Goal: Task Accomplishment & Management: Manage account settings

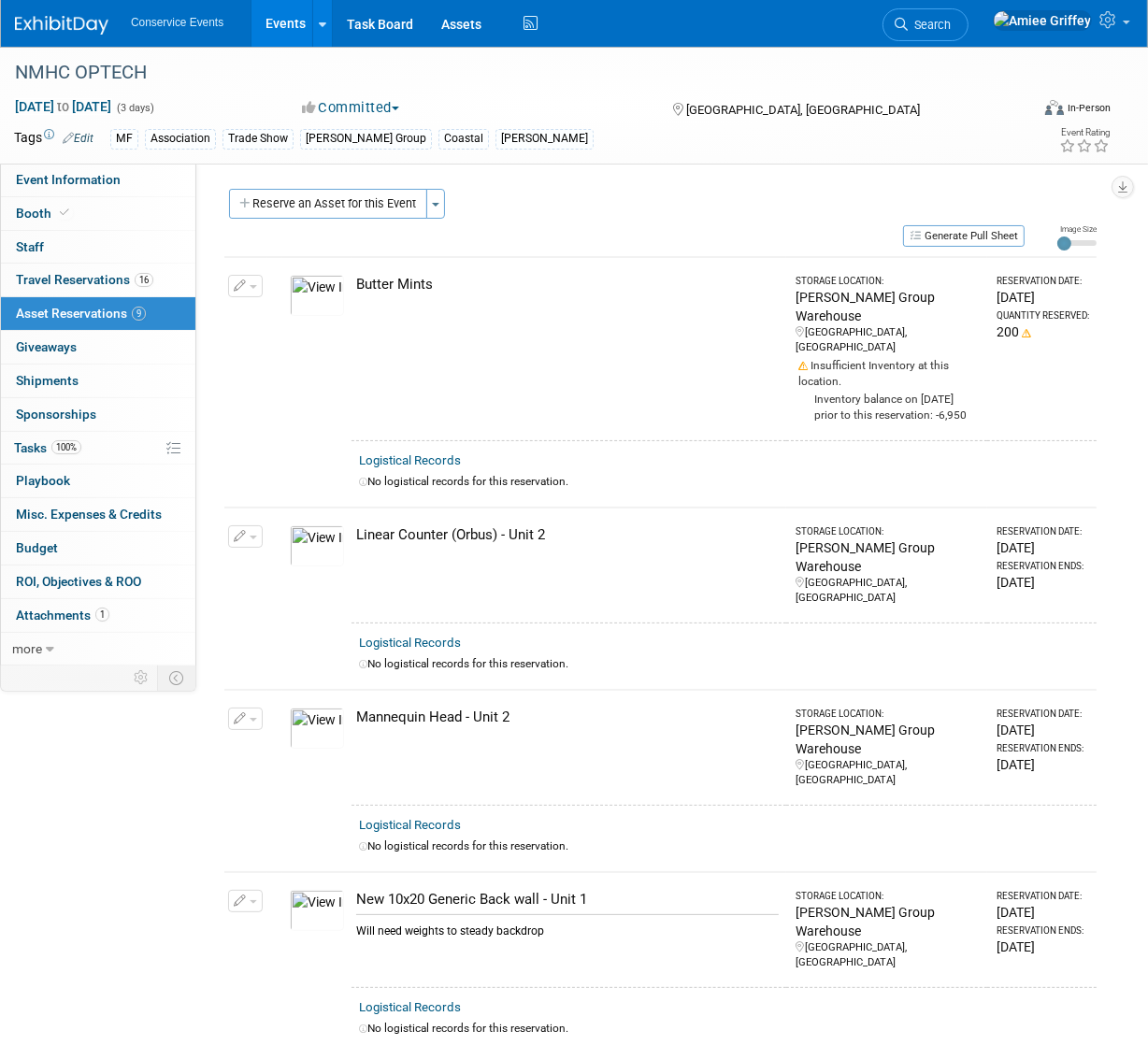
click at [267, 31] on link "Events" at bounding box center [285, 23] width 68 height 47
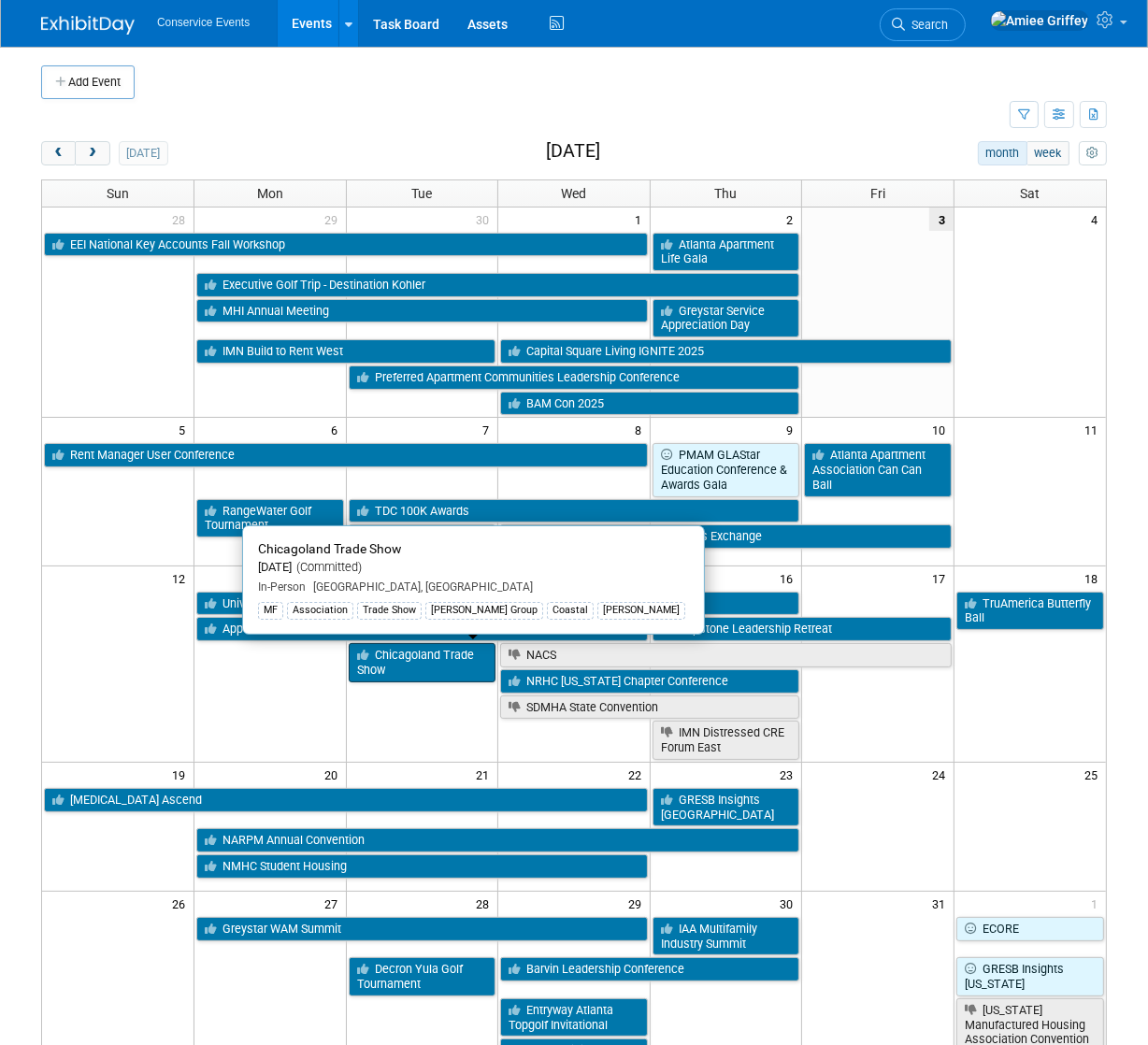
click at [405, 656] on link "Chicagoland Trade Show" at bounding box center [423, 661] width 148 height 38
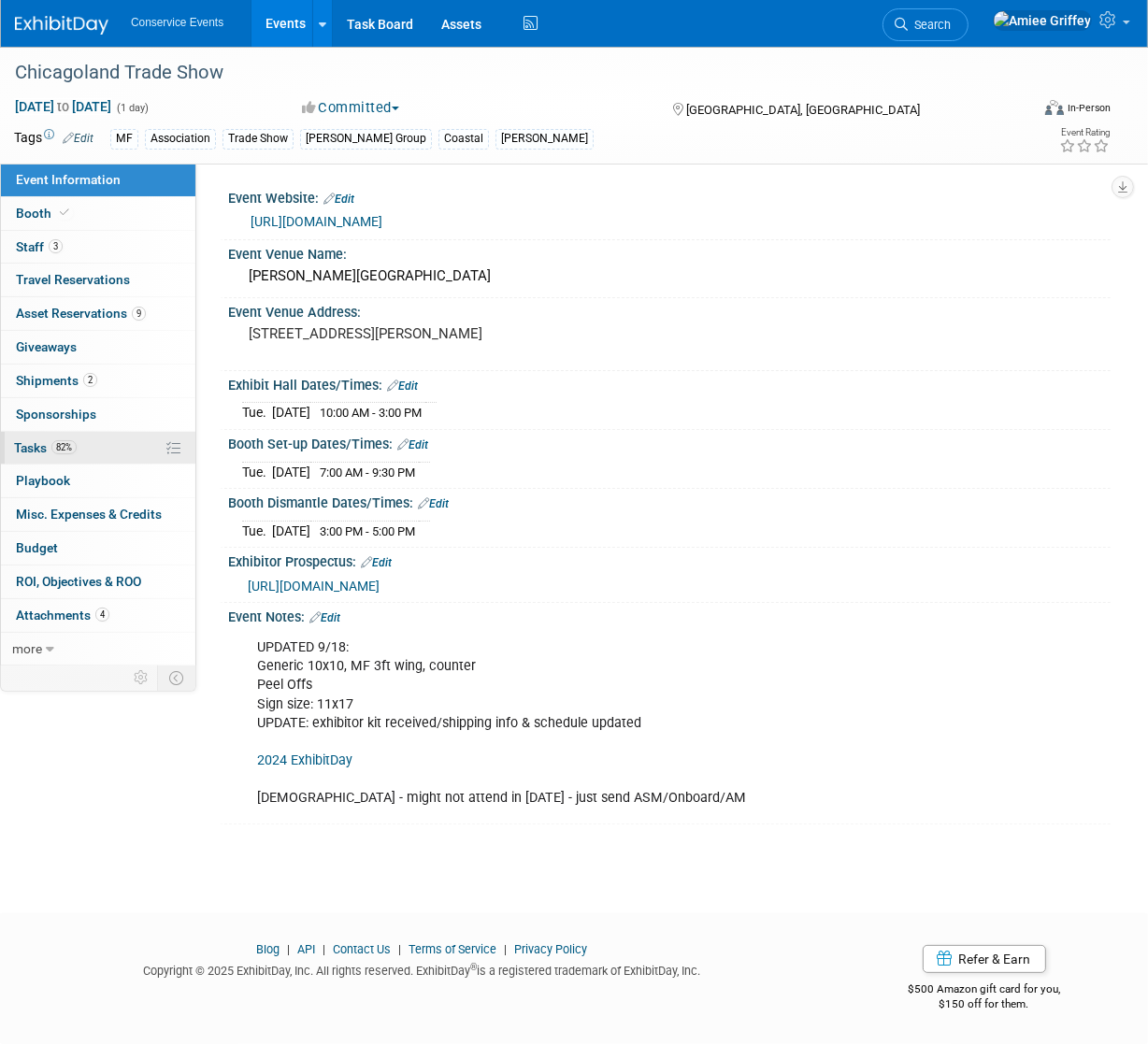
click at [59, 457] on link "82% Tasks 82%" at bounding box center [98, 448] width 195 height 33
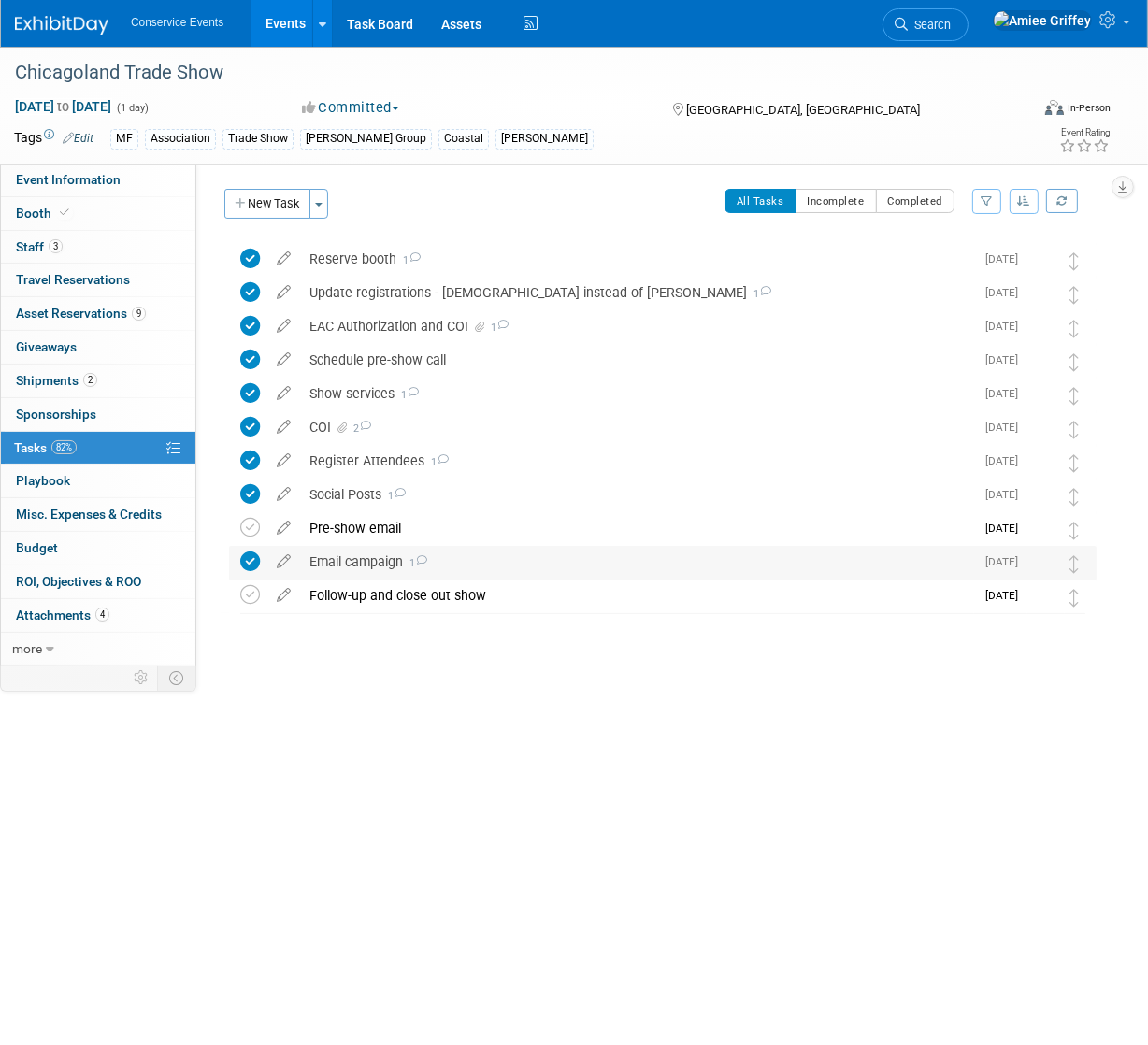
click at [398, 567] on div "Email campaign 1" at bounding box center [637, 561] width 674 height 32
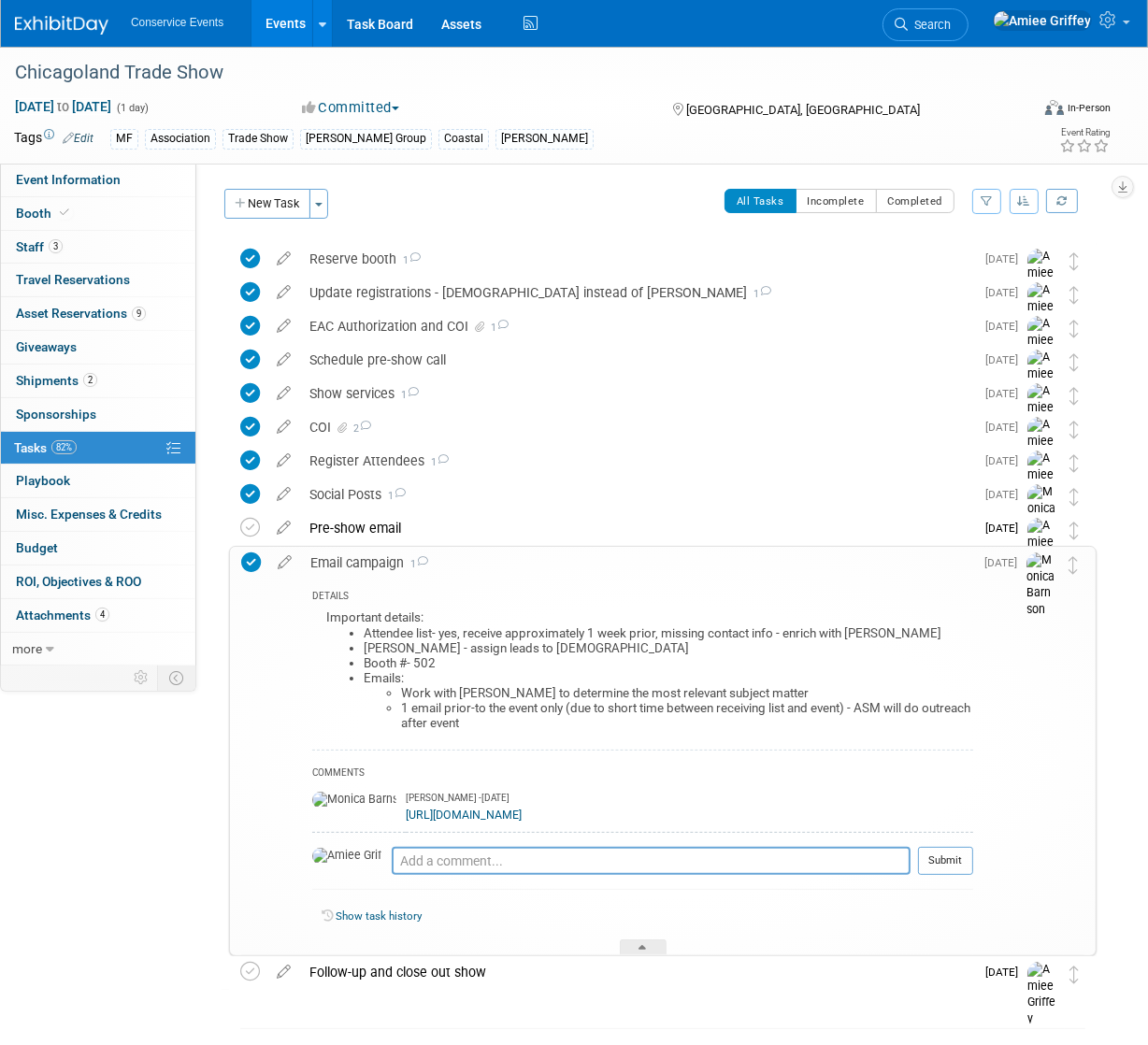
click at [272, 24] on link "Events" at bounding box center [285, 23] width 68 height 47
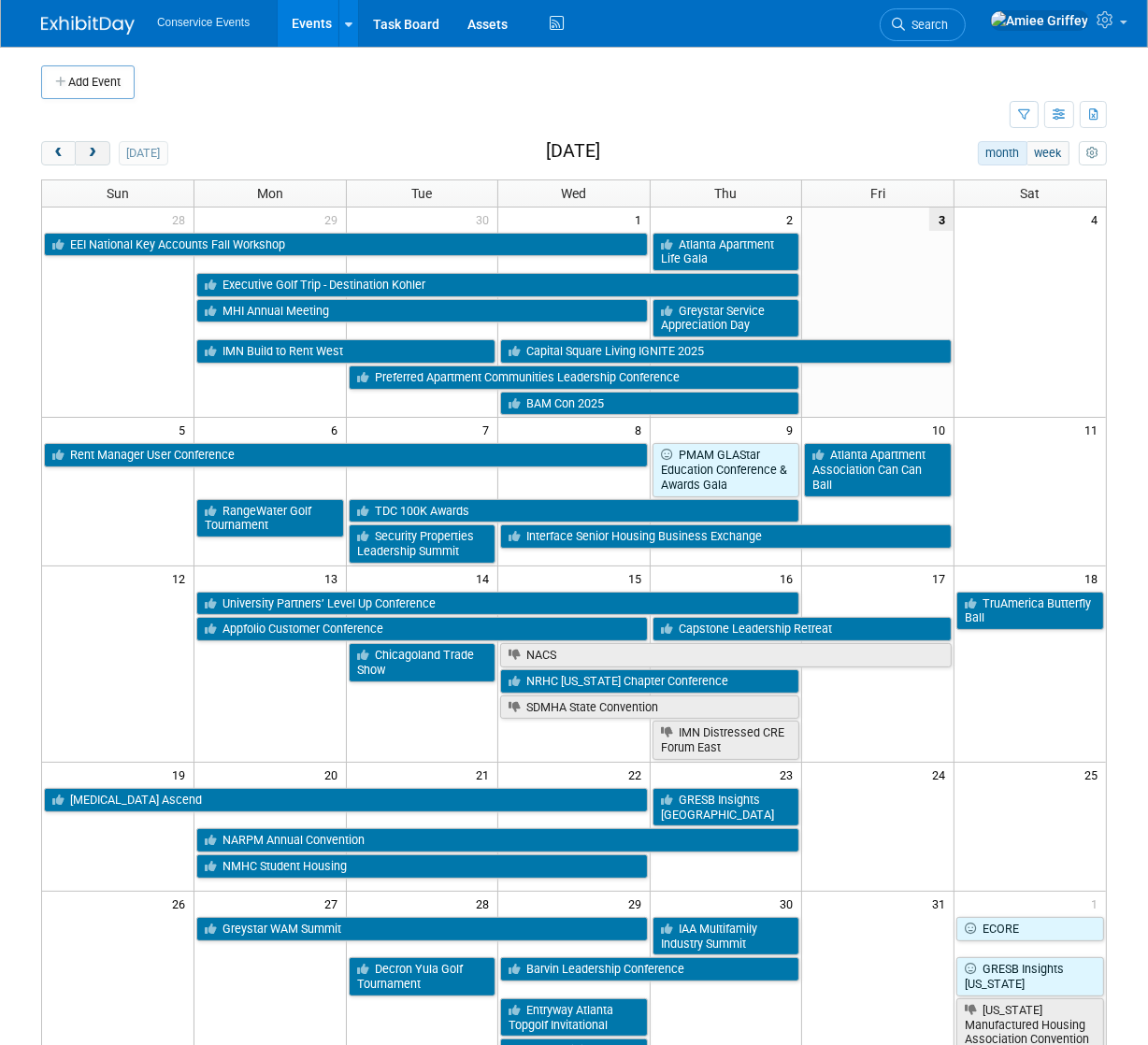
click at [100, 150] on button "next" at bounding box center [92, 153] width 35 height 24
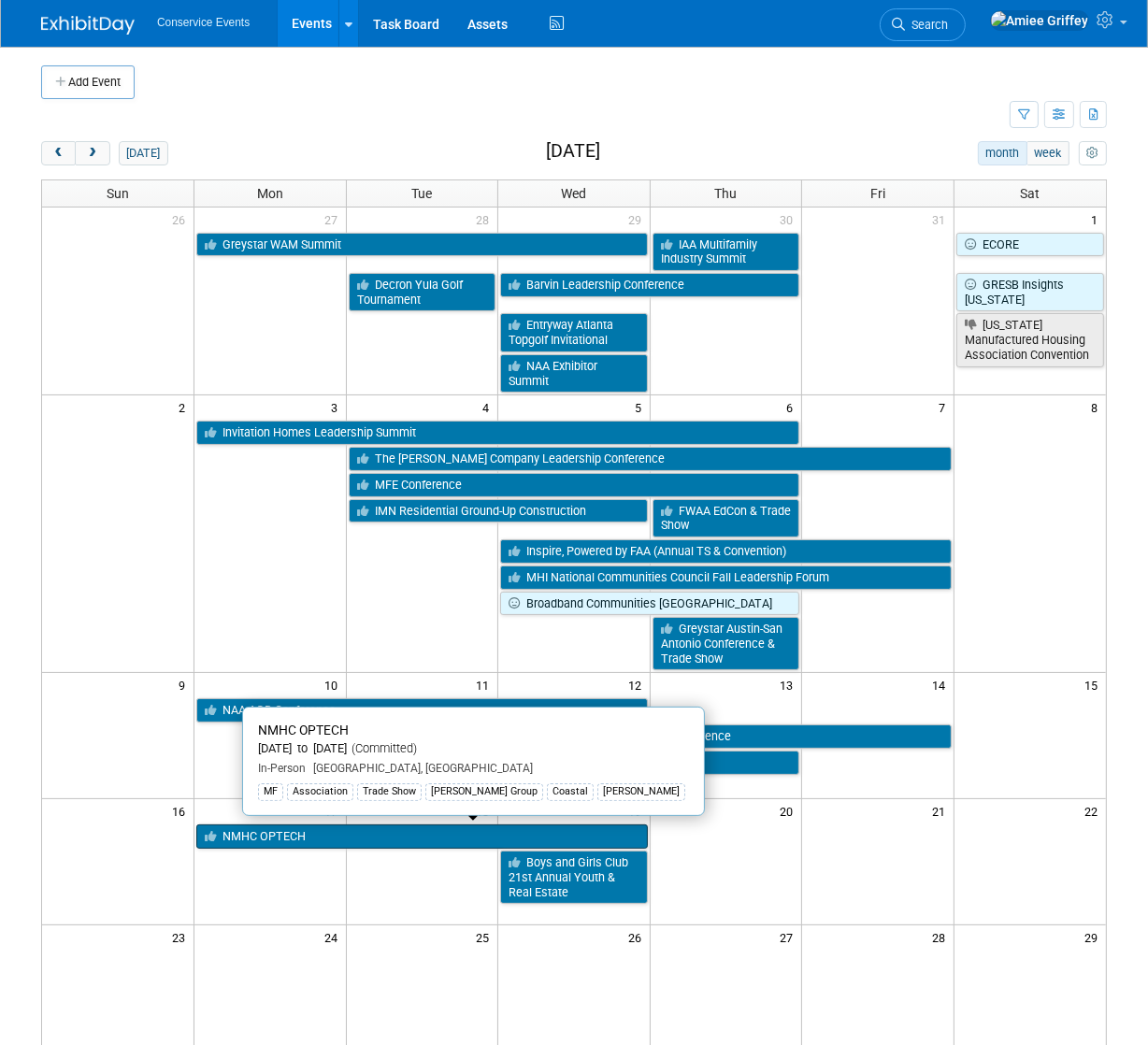
click at [301, 831] on link "NMHC OPTECH" at bounding box center [422, 836] width 452 height 24
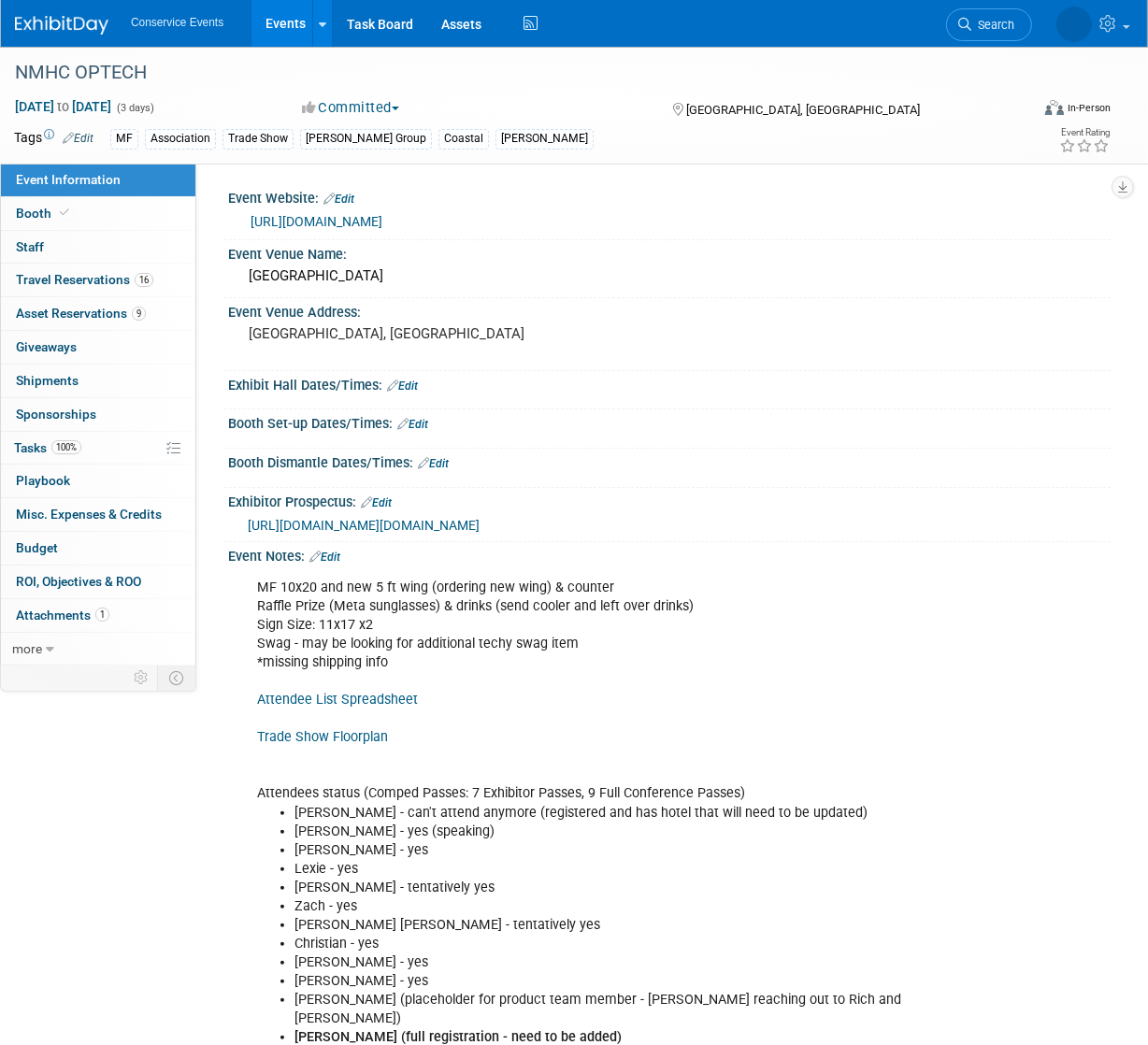
scroll to position [37, 0]
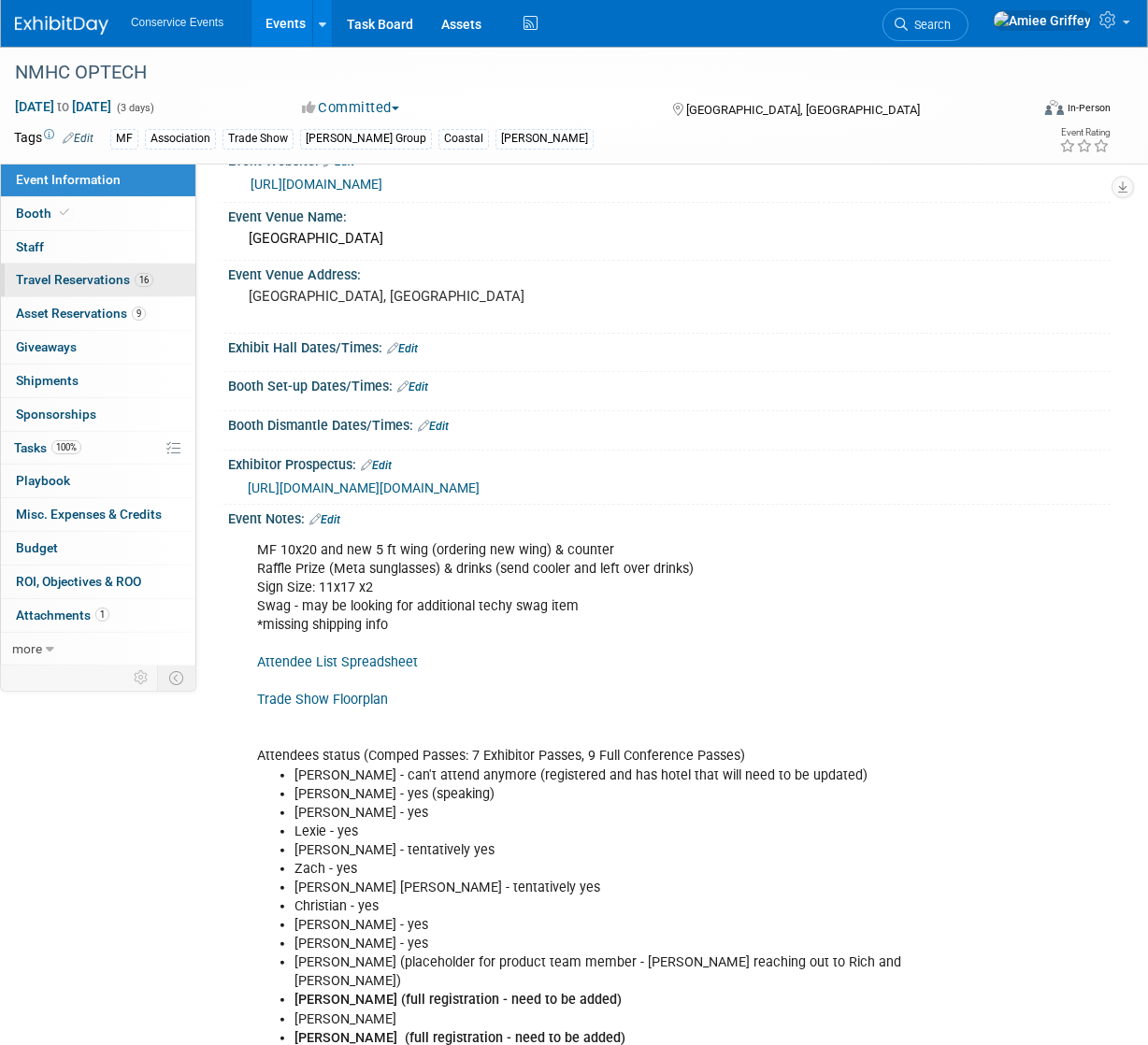
click at [98, 287] on link "16 Travel Reservations 16" at bounding box center [98, 280] width 195 height 33
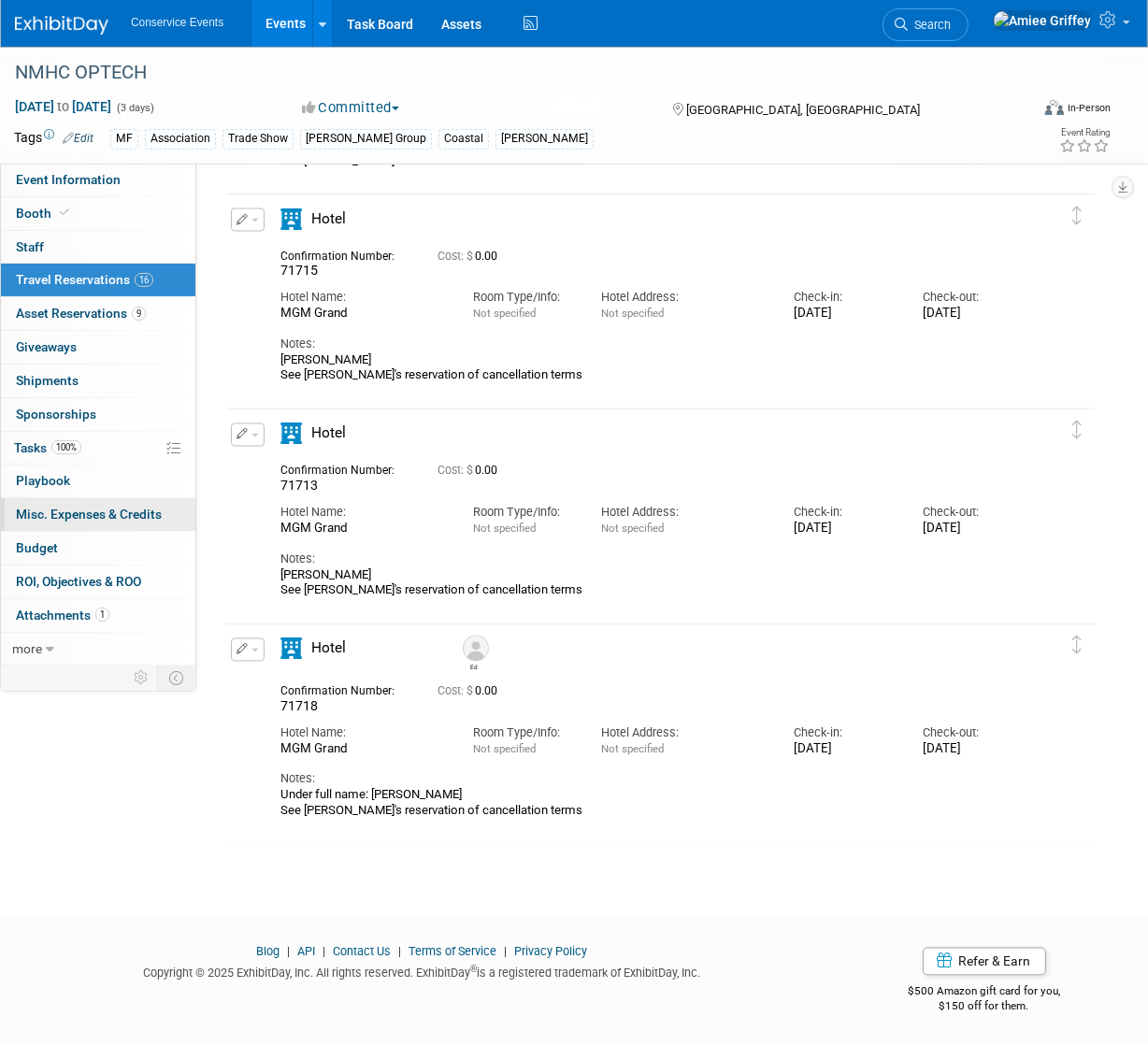
scroll to position [2899, 0]
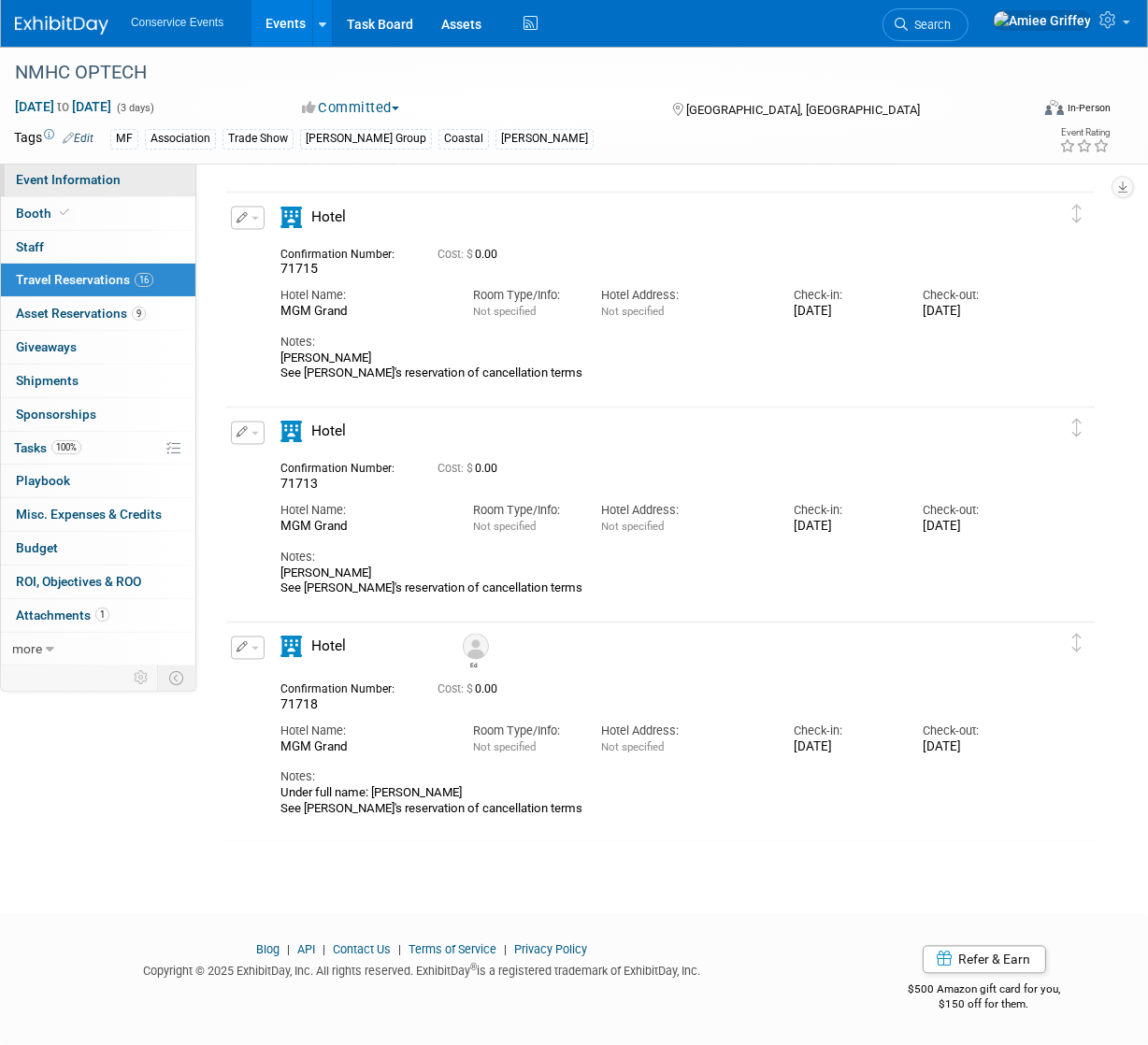
click at [103, 179] on span "Event Information" at bounding box center [68, 180] width 105 height 15
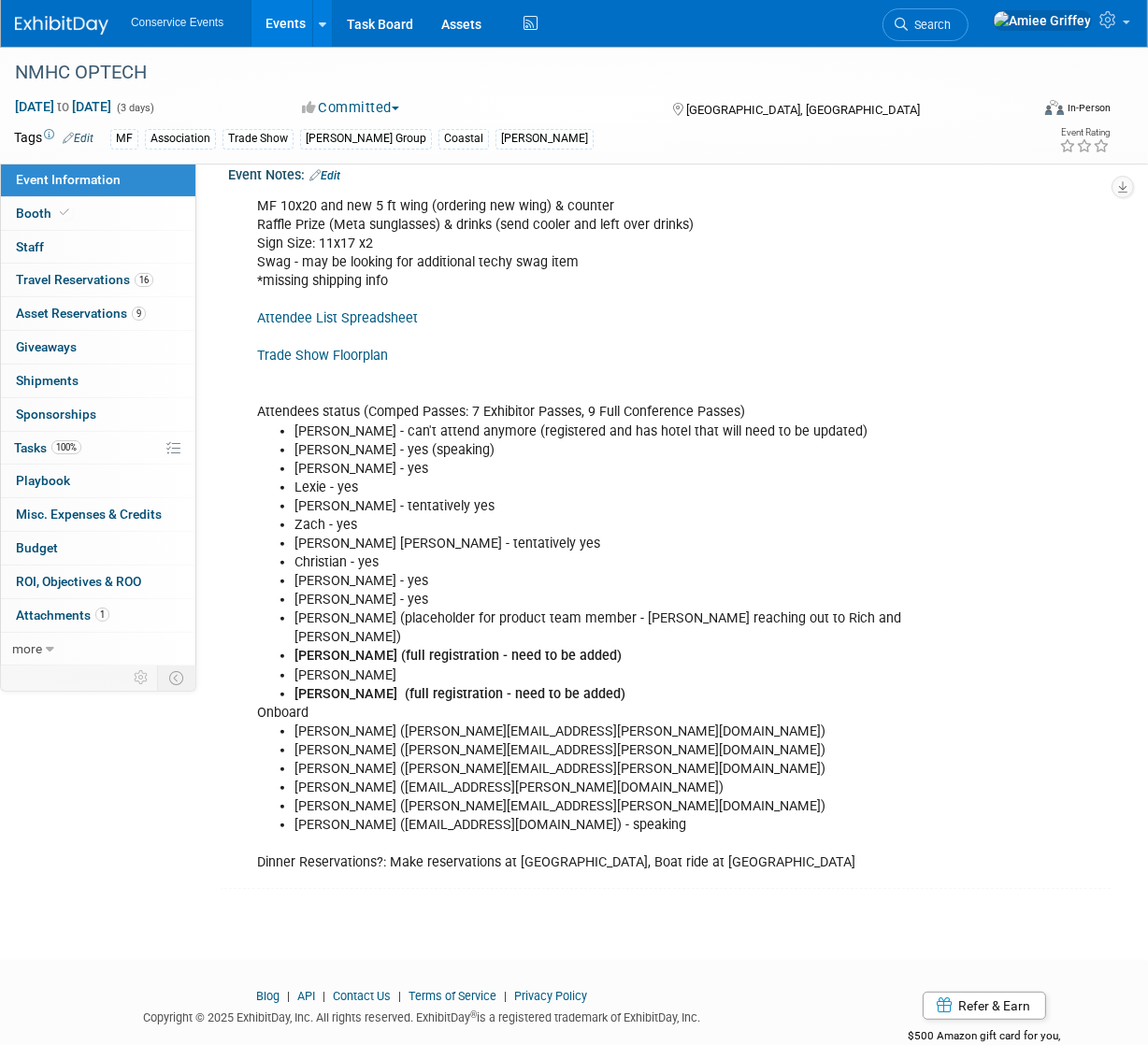
scroll to position [426, 0]
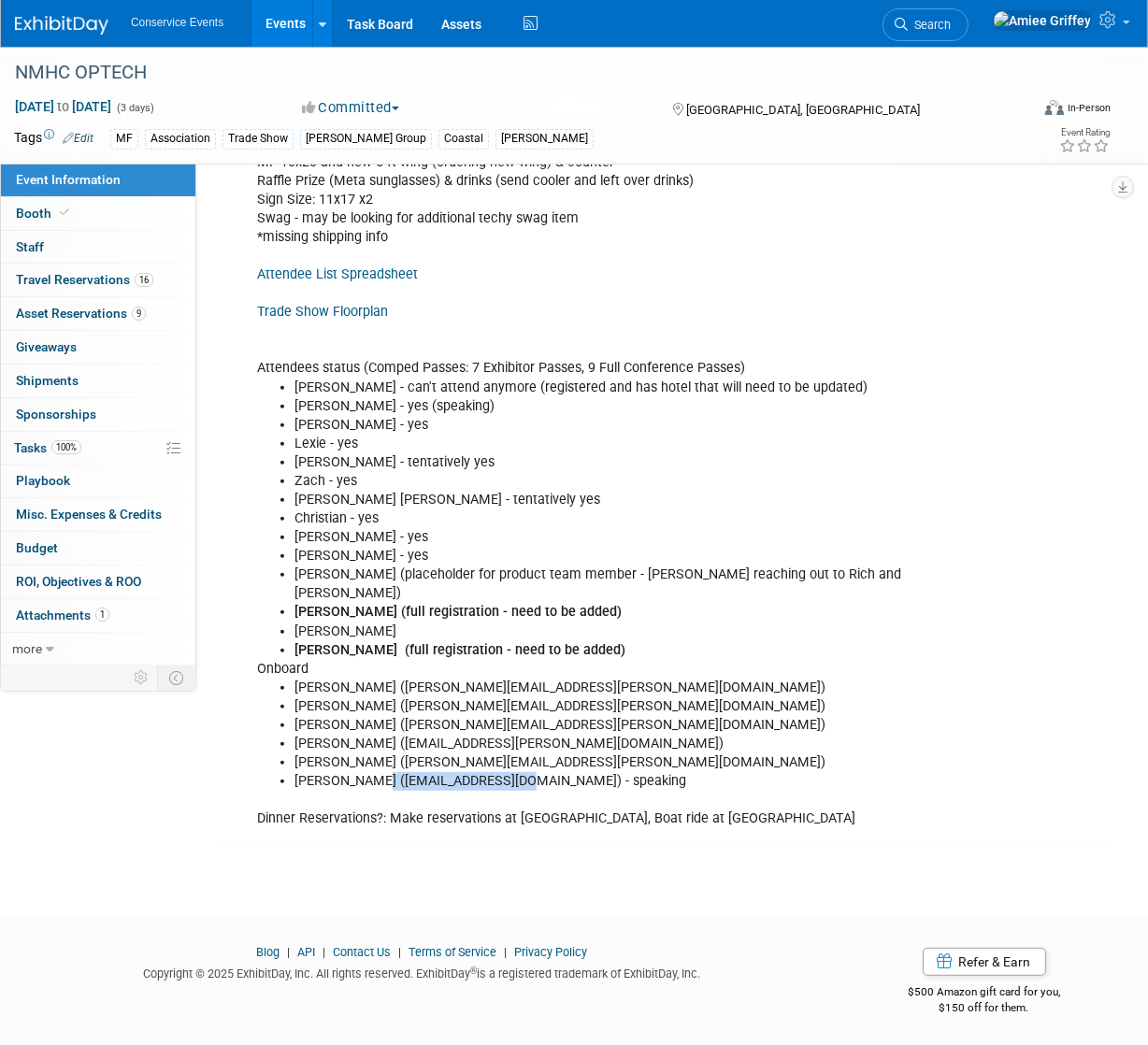
drag, startPoint x: 496, startPoint y: 780, endPoint x: 359, endPoint y: 784, distance: 137.1
click at [359, 784] on li "Larry Furr (lfurr@letsonboard.com) - speaking" at bounding box center [609, 781] width 629 height 19
copy li "lfurr@letsonboard.com"
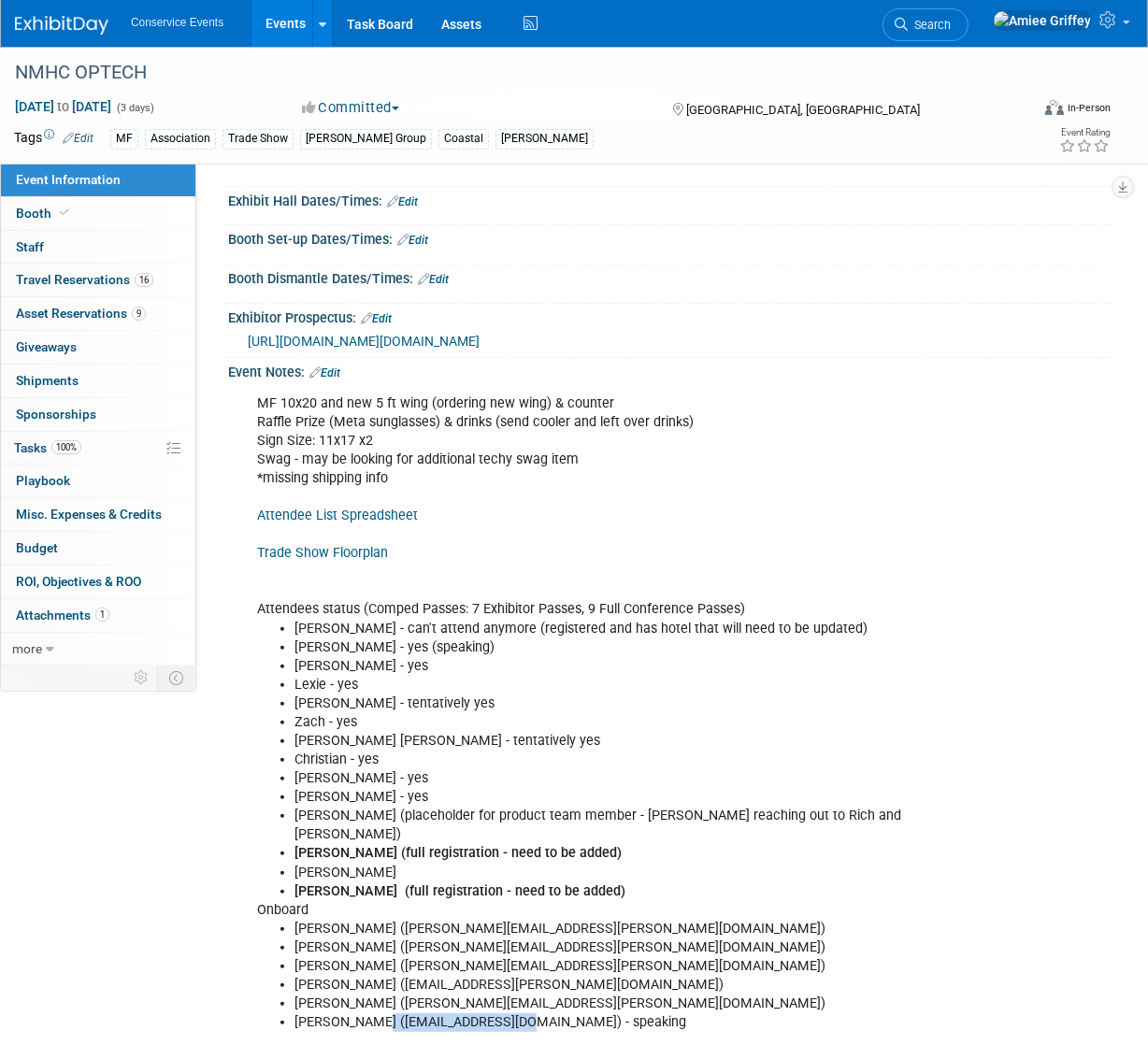
scroll to position [238, 0]
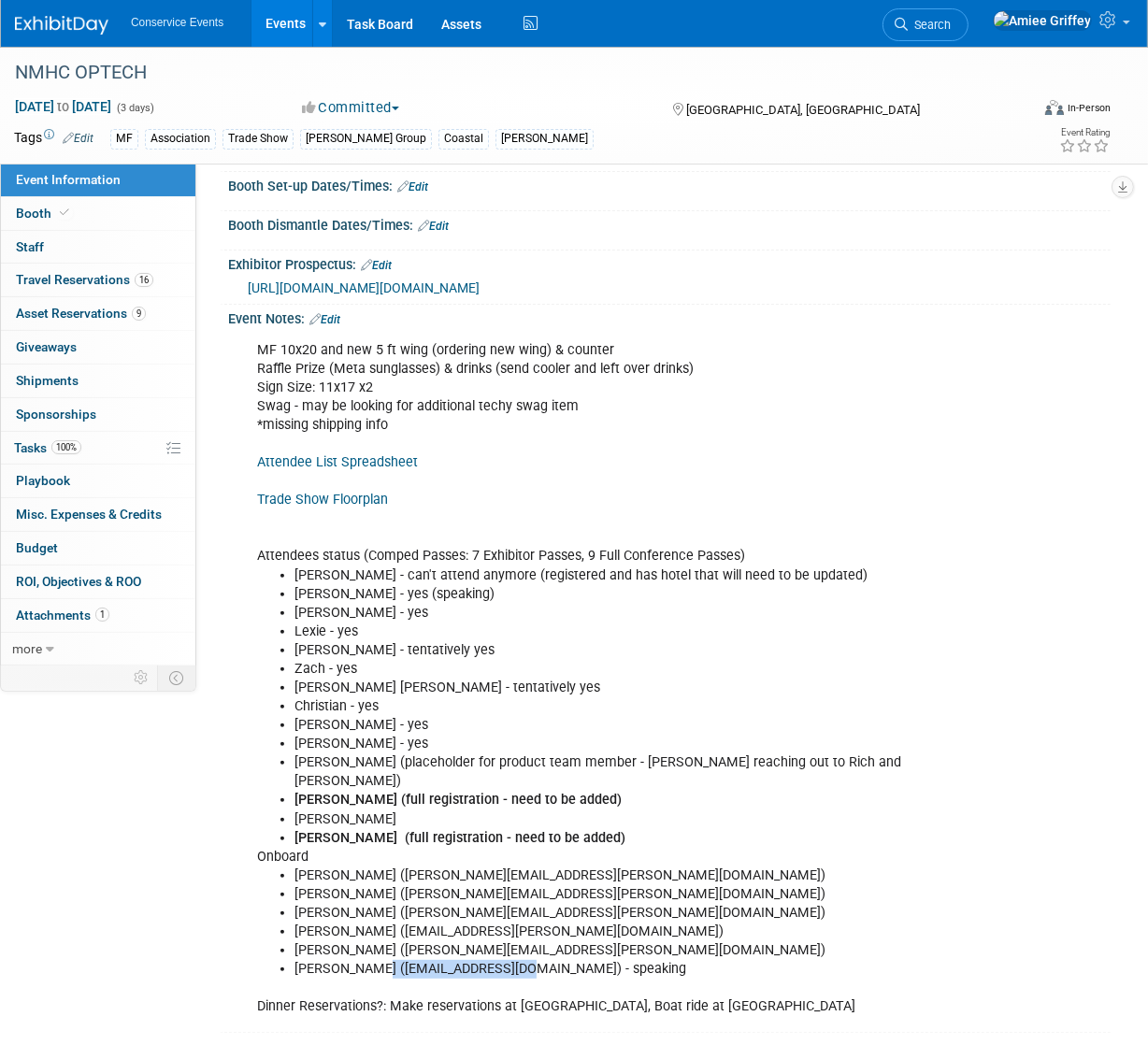
click at [335, 327] on link "Edit" at bounding box center [325, 320] width 31 height 13
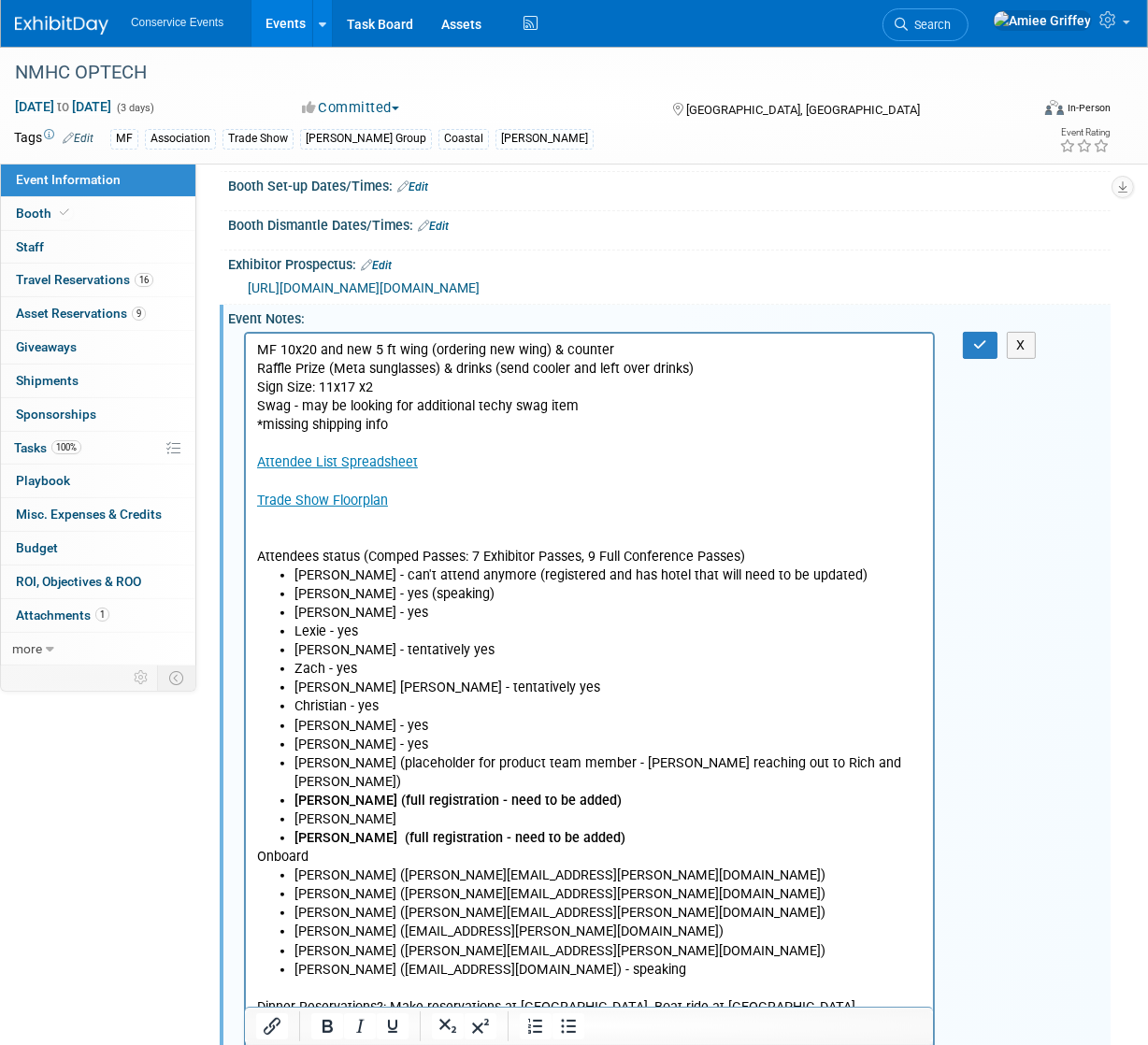
scroll to position [0, 0]
click at [395, 512] on p "MF 10x20 and new 5 ft wing (ordering new wing) & counter Raffle Prize (Meta sun…" at bounding box center [589, 453] width 665 height 225
click at [974, 352] on icon "button" at bounding box center [980, 345] width 14 height 13
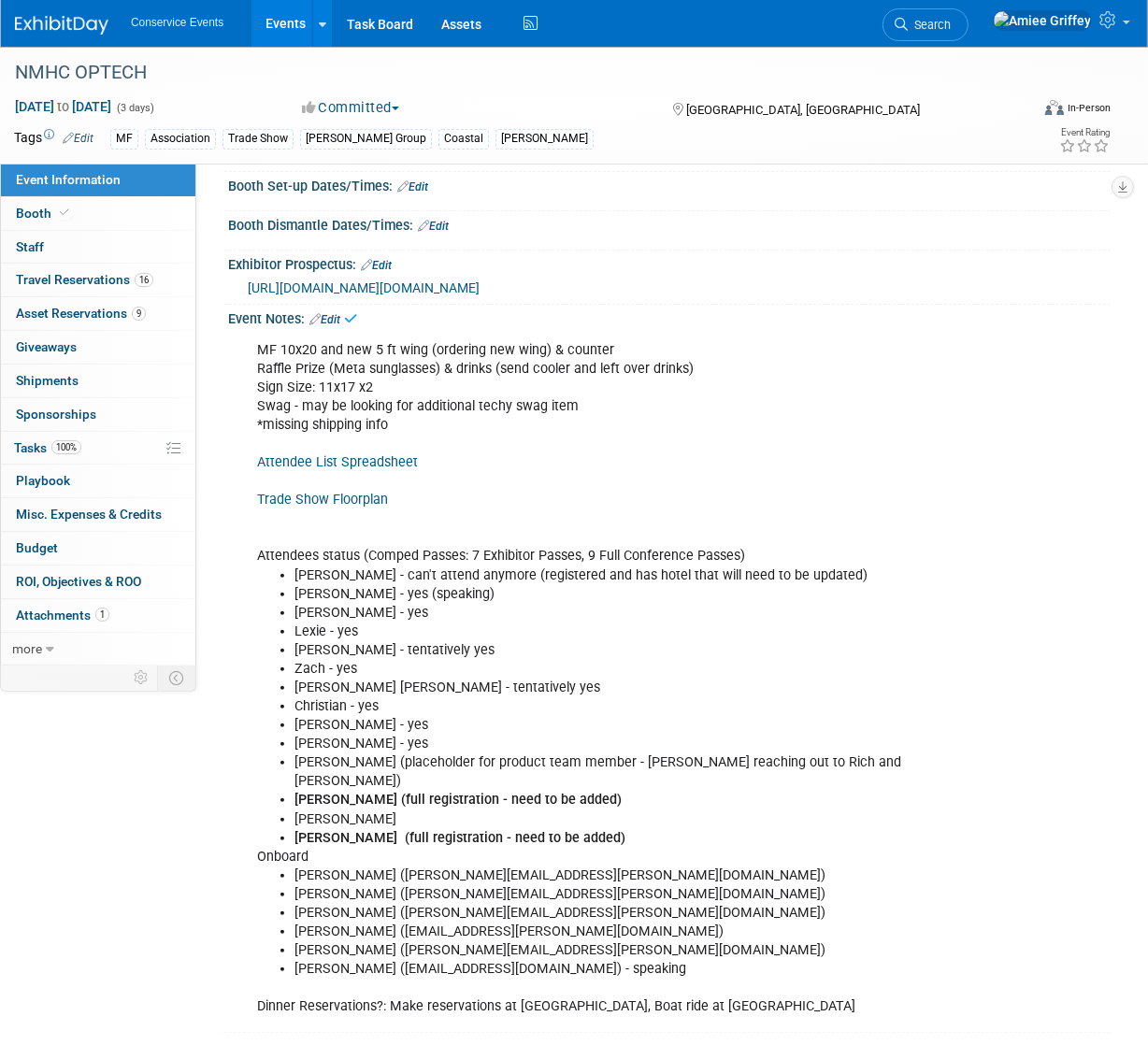
click at [159, 176] on link "Event Information" at bounding box center [98, 180] width 195 height 33
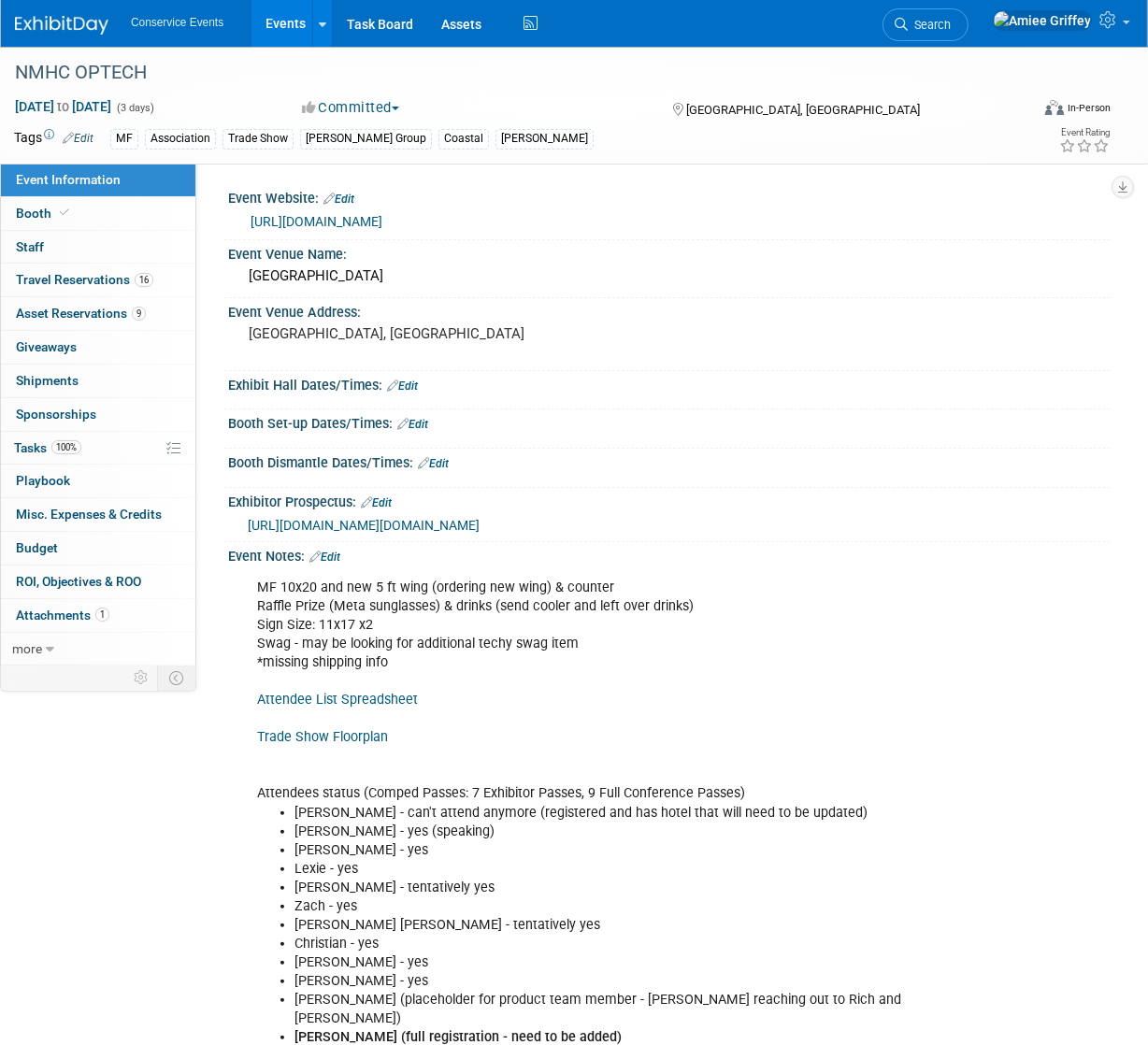
click at [271, 33] on link "Events" at bounding box center [285, 23] width 68 height 47
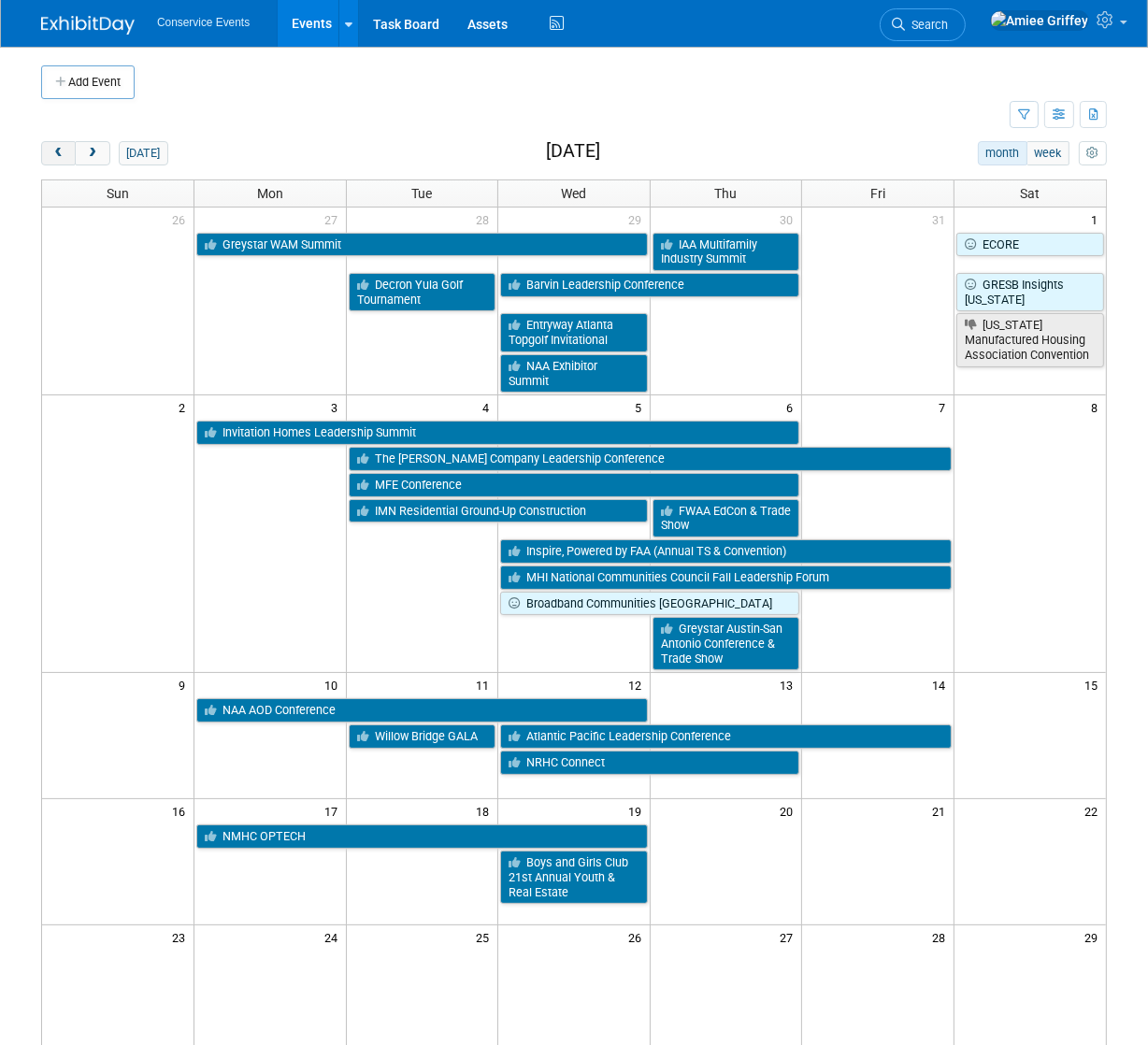
click at [64, 157] on span "prev" at bounding box center [58, 153] width 14 height 12
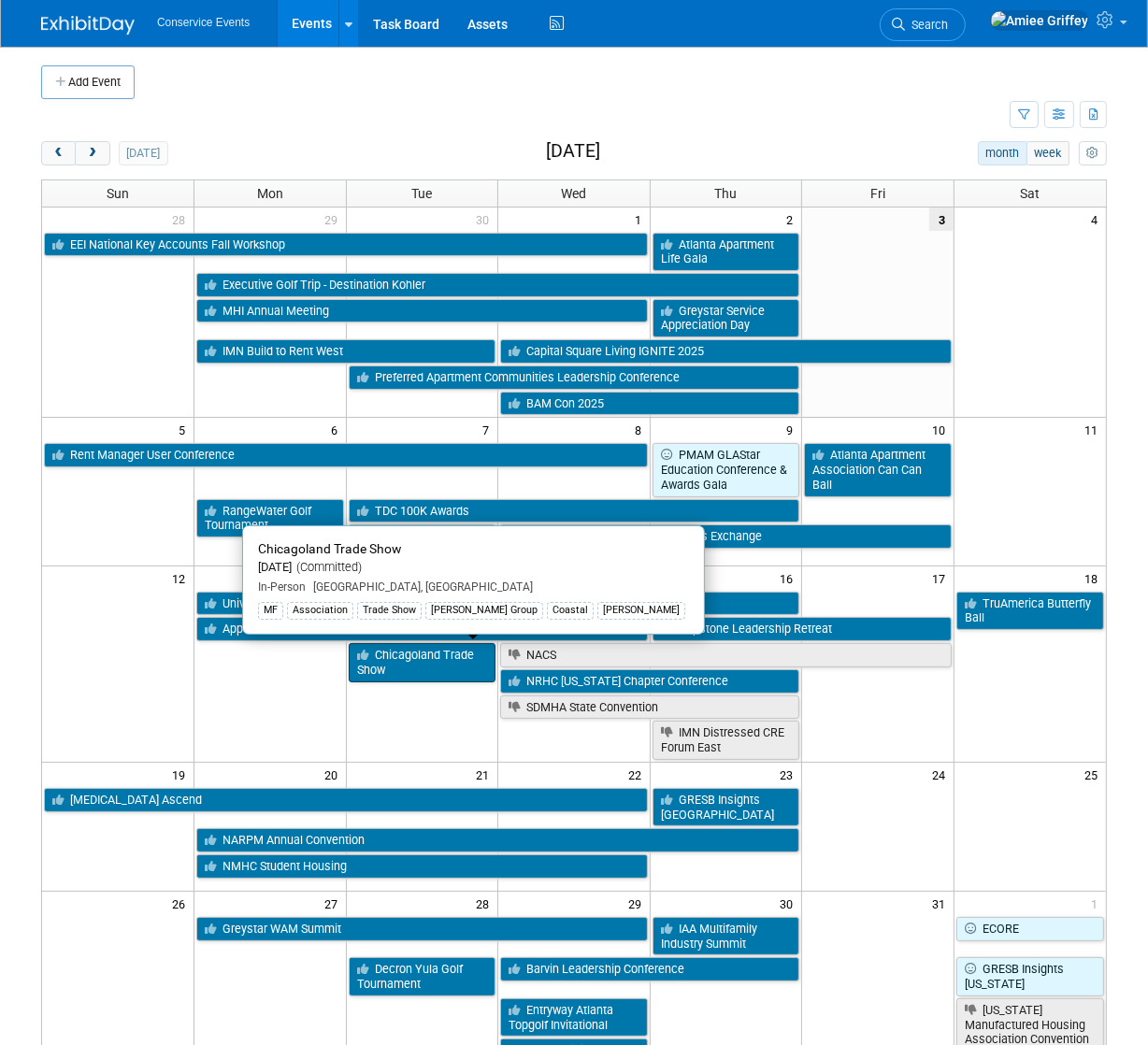
click at [434, 653] on link "Chicagoland Trade Show" at bounding box center [423, 661] width 148 height 38
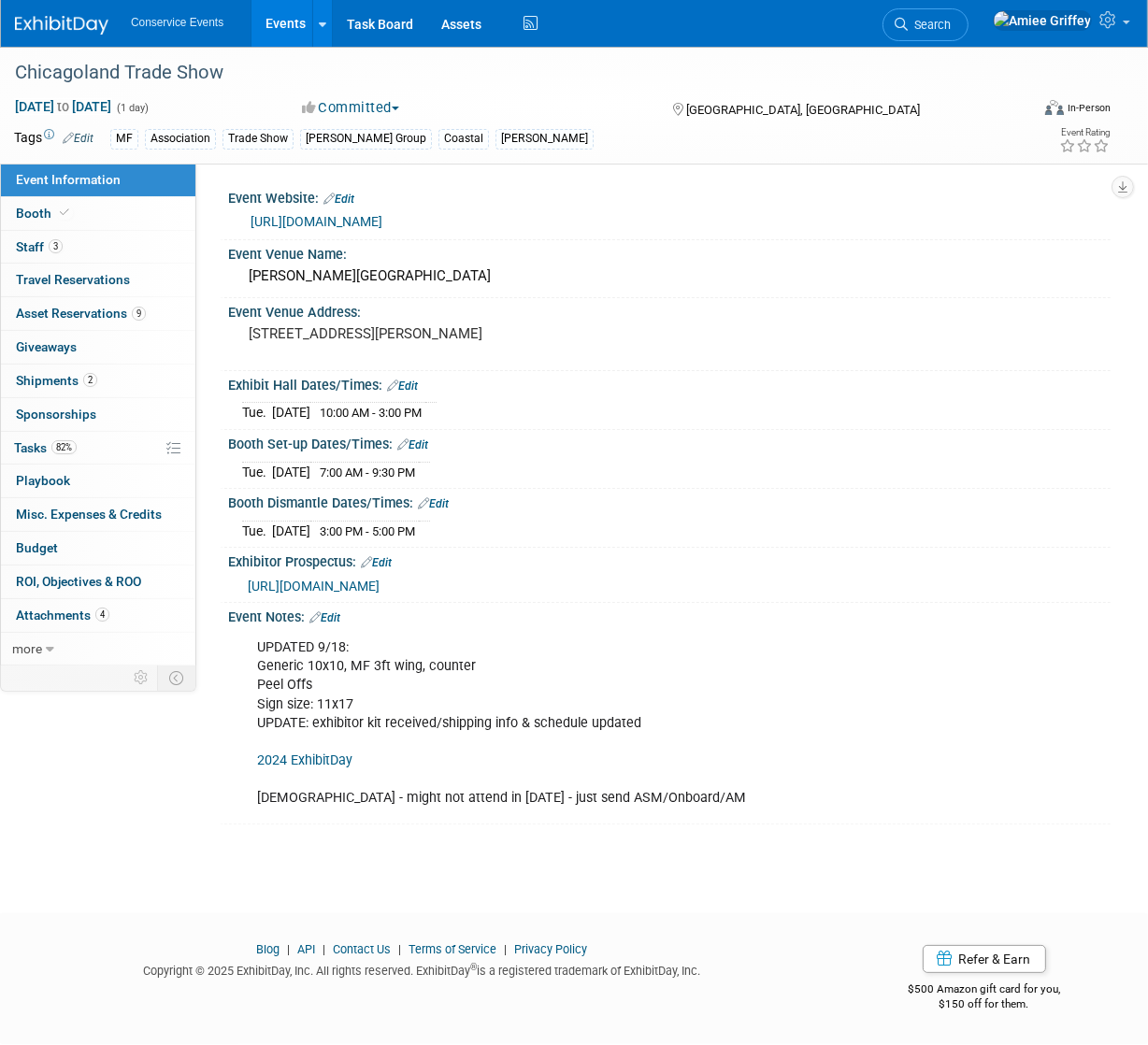
click at [341, 624] on link "Edit" at bounding box center [325, 617] width 31 height 13
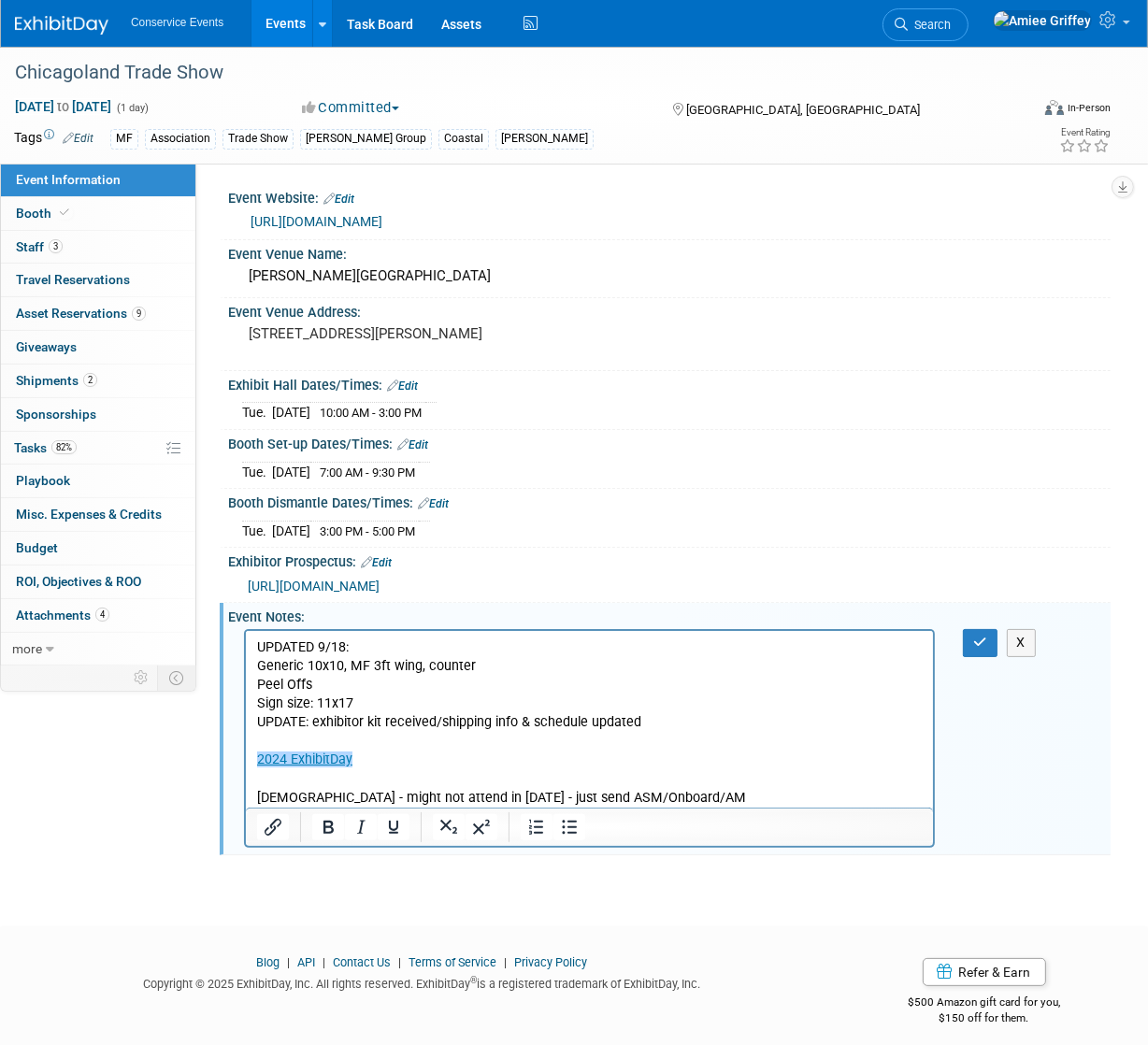
click at [378, 758] on p "UPDATED 9/18: Generic 10x10, MF 3ft wing, counter Peel Offs Sign size: 11x17 UP…" at bounding box center [589, 722] width 665 height 169
click at [418, 767] on p "UPDATED 9/18: Generic 10x10, MF 3ft wing, counter Peel Offs Sign size: 11x17 UP…" at bounding box center [589, 722] width 665 height 169
click at [382, 768] on p "UPDATED 9/18: Generic 10x10, MF 3ft wing, counter Peel Offs Sign size: 11x17 UP…" at bounding box center [589, 722] width 665 height 169
click at [391, 770] on p "UPDATED 9/18: Generic 10x10, MF 3ft wing, counter Peel Offs Sign size: 11x17 UP…" at bounding box center [589, 722] width 665 height 169
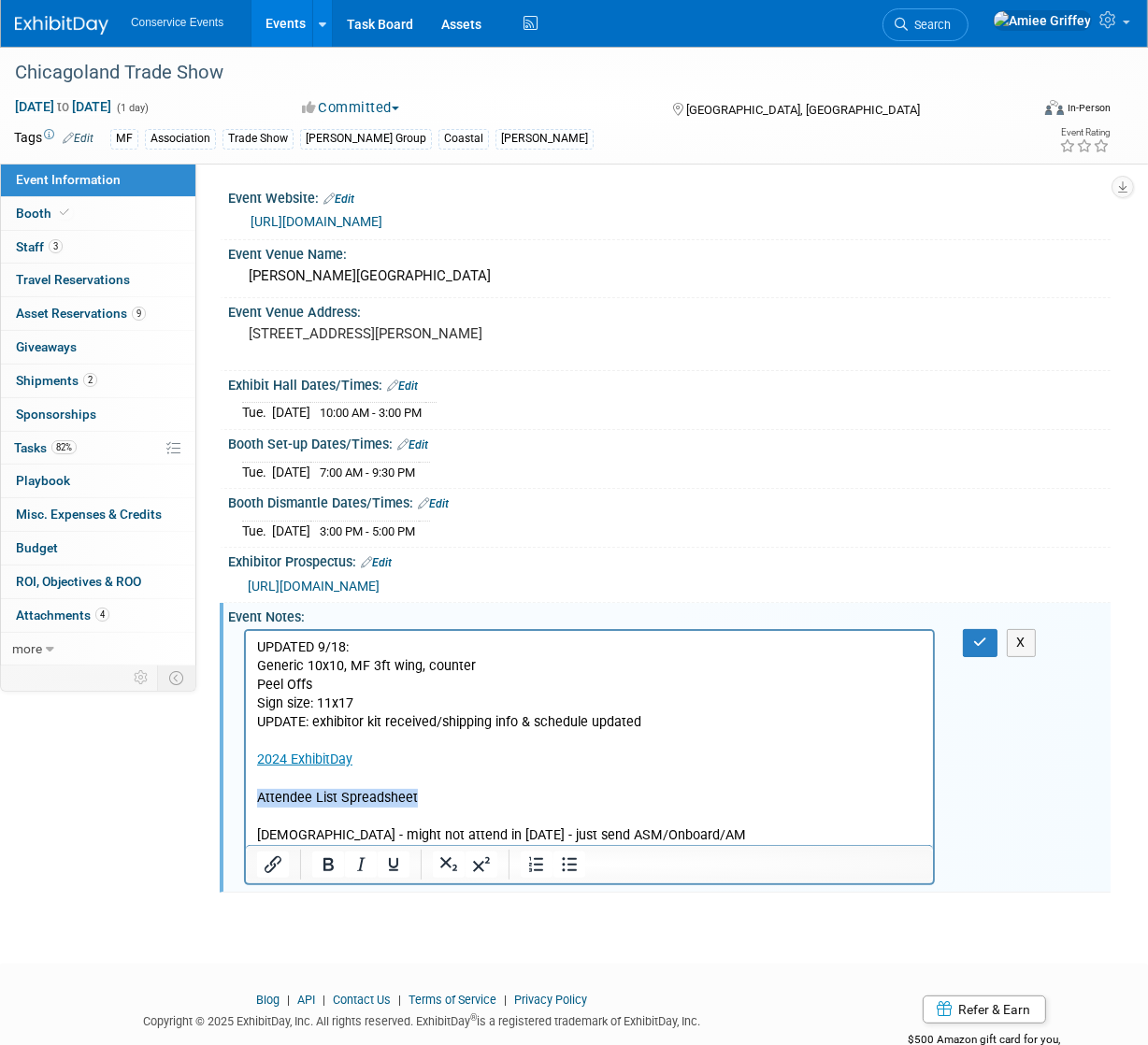
drag, startPoint x: 423, startPoint y: 796, endPoint x: 257, endPoint y: 801, distance: 166.1
click at [257, 801] on p "Attendee List Spreadsheet" at bounding box center [589, 798] width 665 height 19
click at [266, 873] on icon "Insert/edit link" at bounding box center [273, 864] width 17 height 17
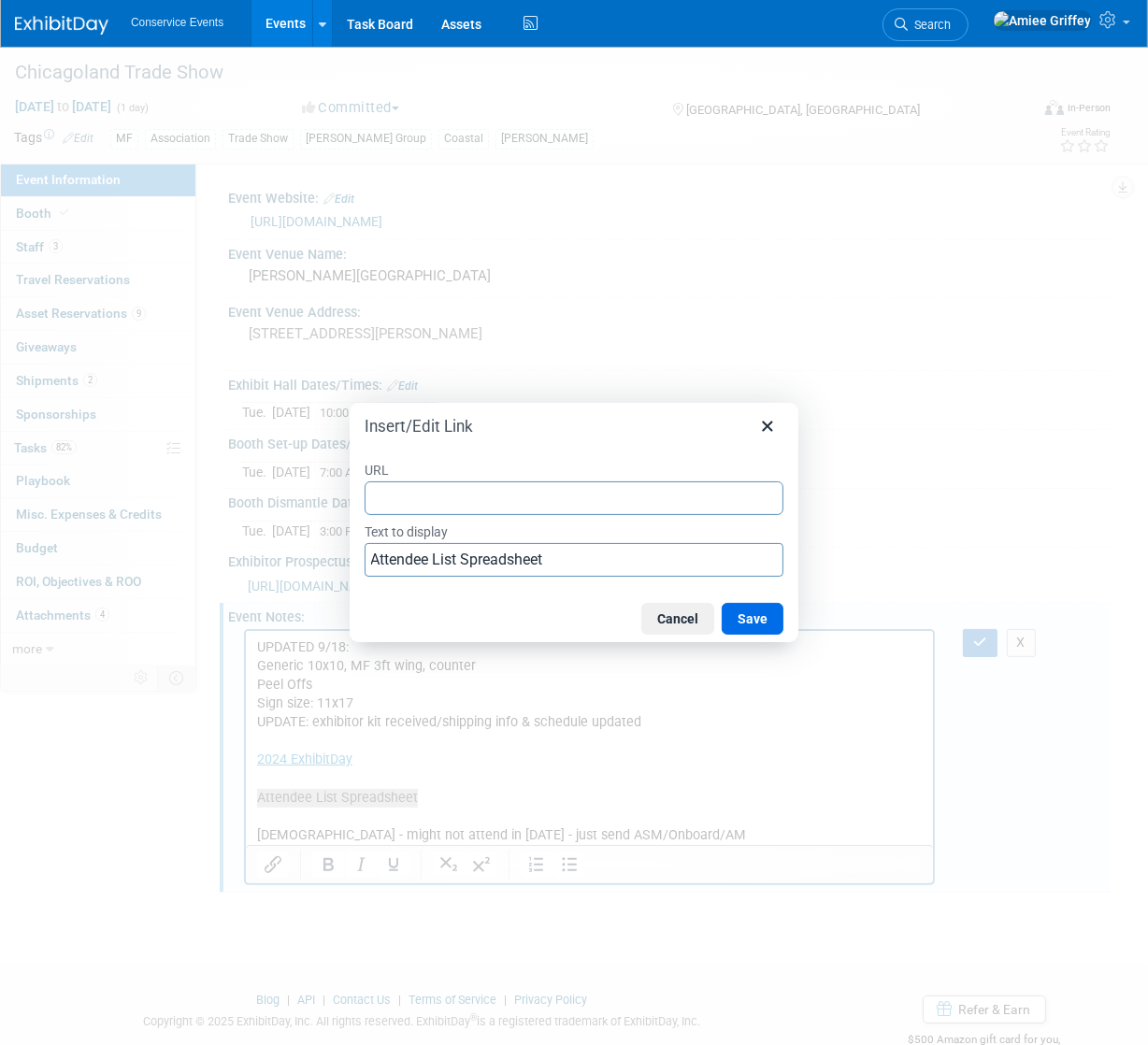
click at [429, 494] on input "URL" at bounding box center [574, 498] width 419 height 34
type input "https://docs.google.com/spreadsheets/d/15UQXF0U2QFiA2CCw4NeXAv_ks6WNrSo6ITOjTVw…"
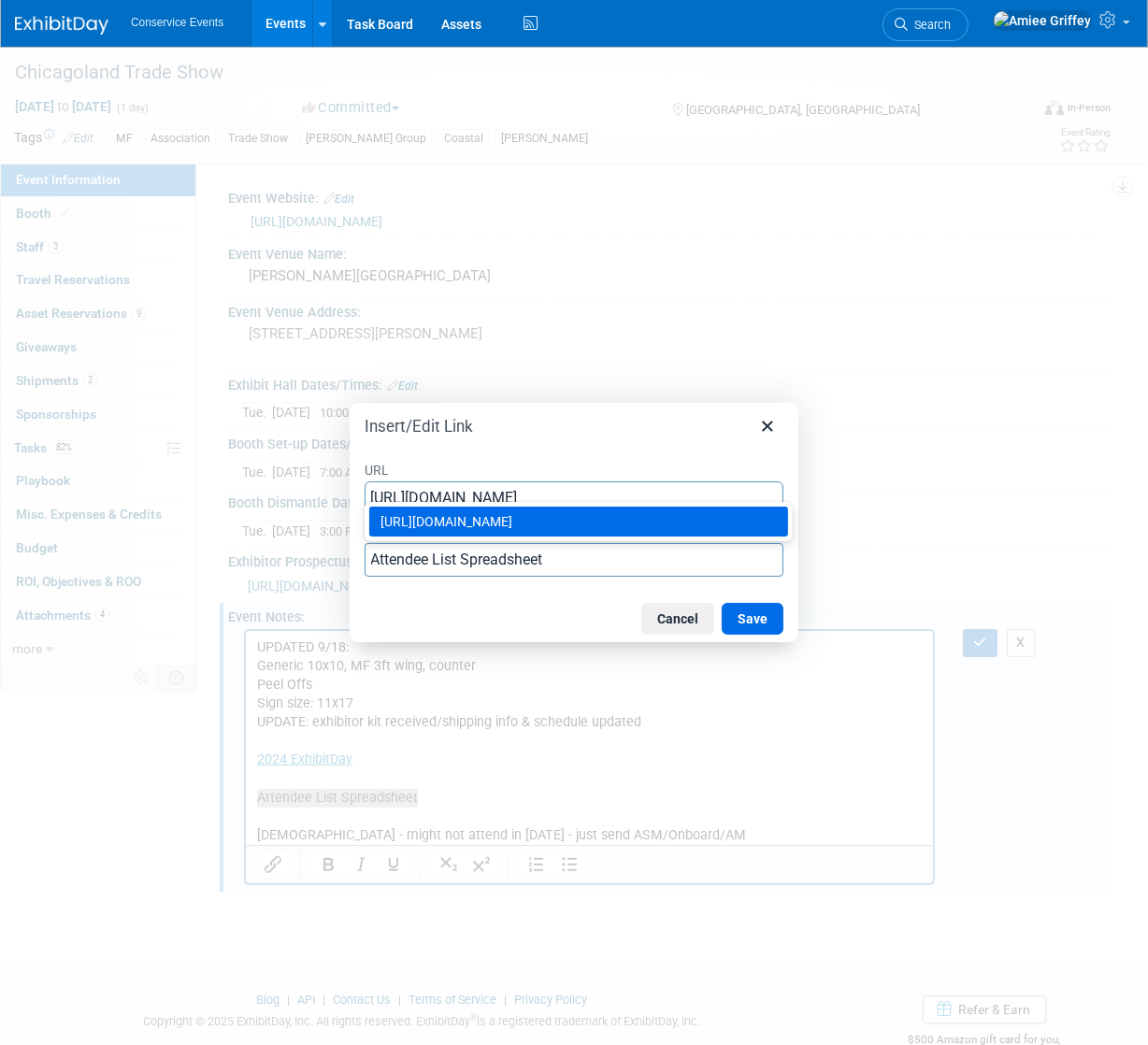
click at [662, 532] on div "https://docs.google.com/spreadsheets/d/15UQXF0U2QFiA2CCw4NeXAv_ks6WNrSo6ITOjTVw…" at bounding box center [581, 521] width 400 height 22
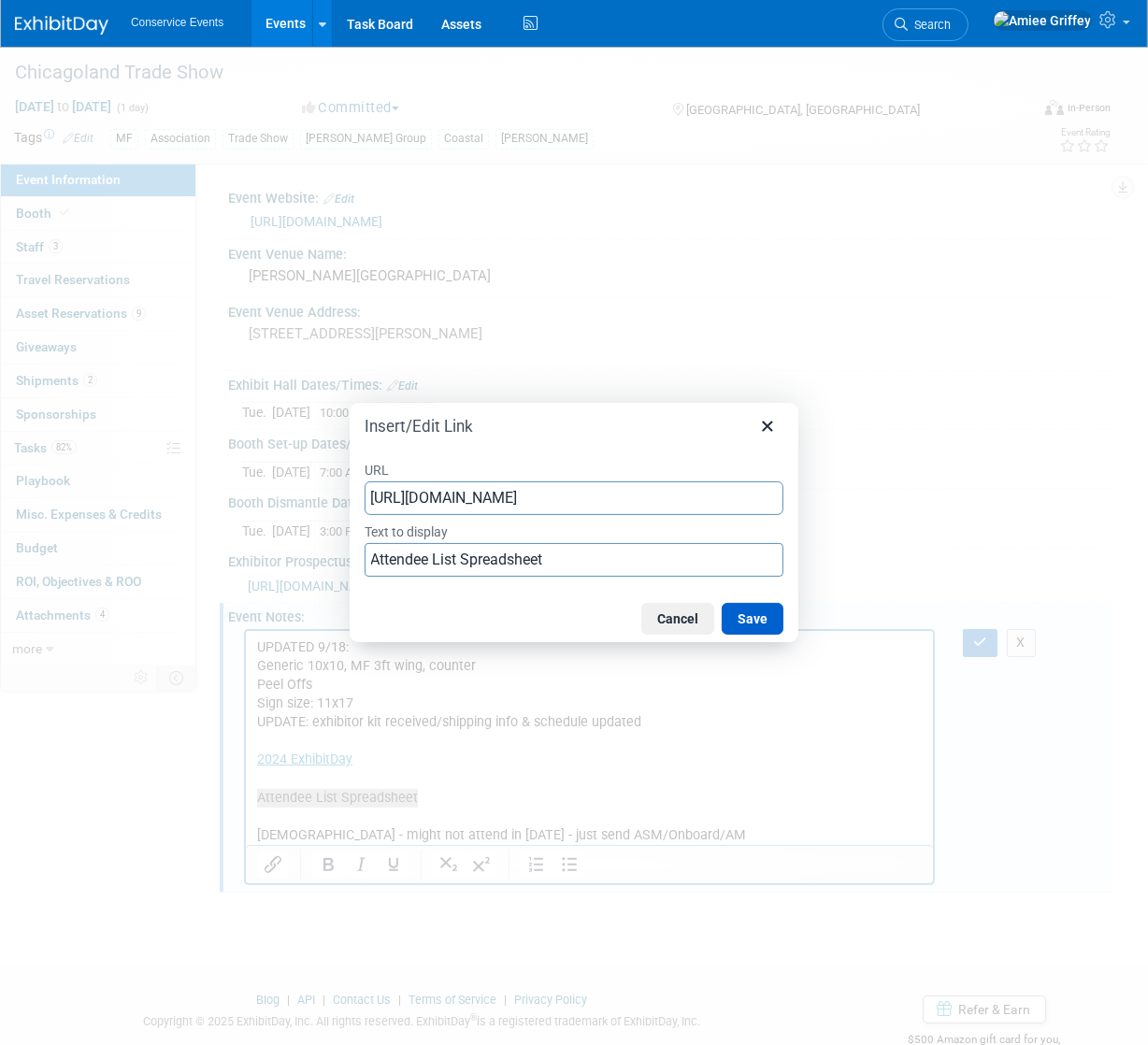
click at [769, 629] on button "Save" at bounding box center [752, 618] width 62 height 32
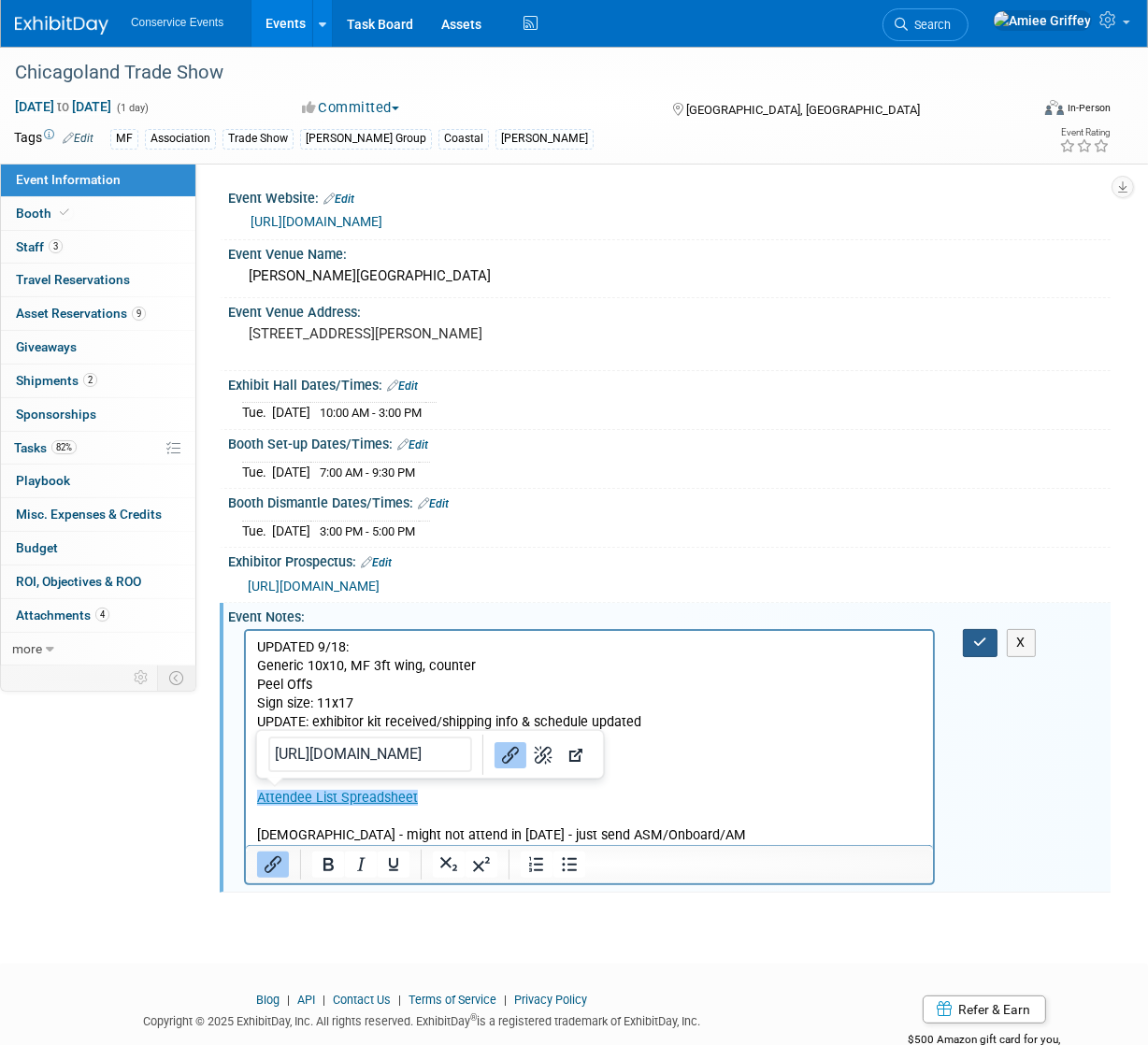
click at [982, 648] on icon "button" at bounding box center [980, 642] width 14 height 13
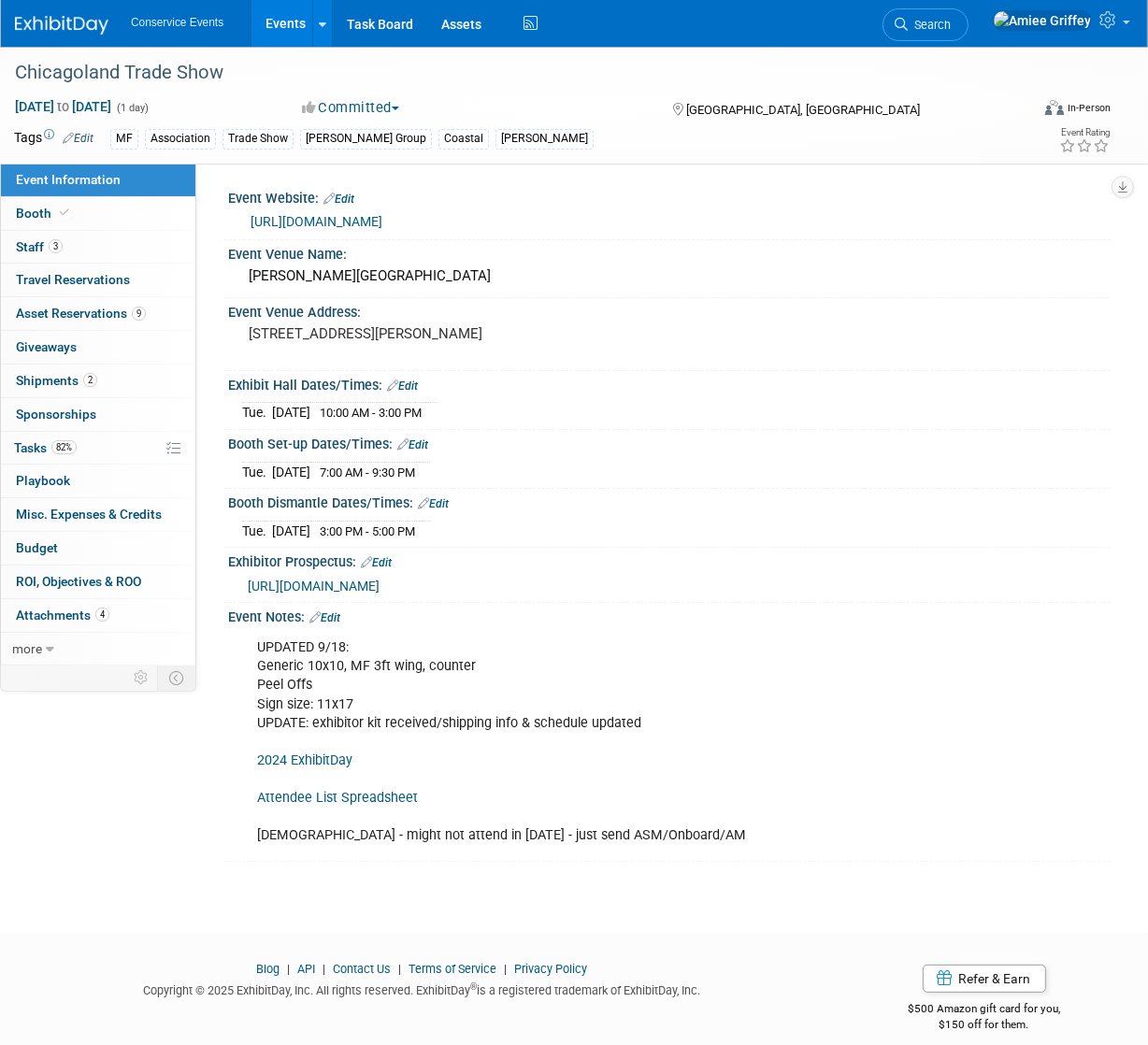
click at [285, 27] on link "Events" at bounding box center [285, 23] width 68 height 47
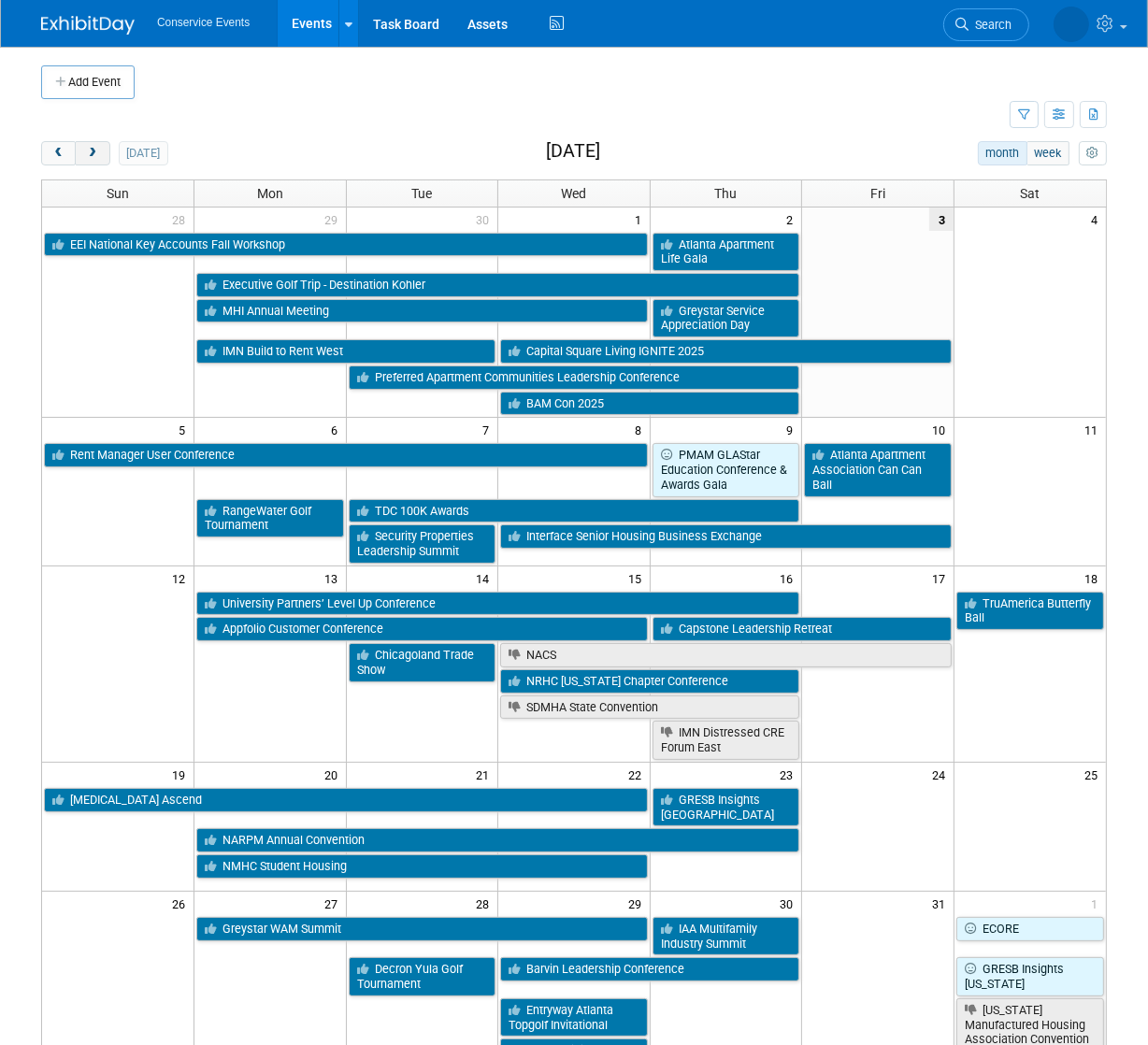
click at [92, 148] on span "next" at bounding box center [92, 153] width 14 height 12
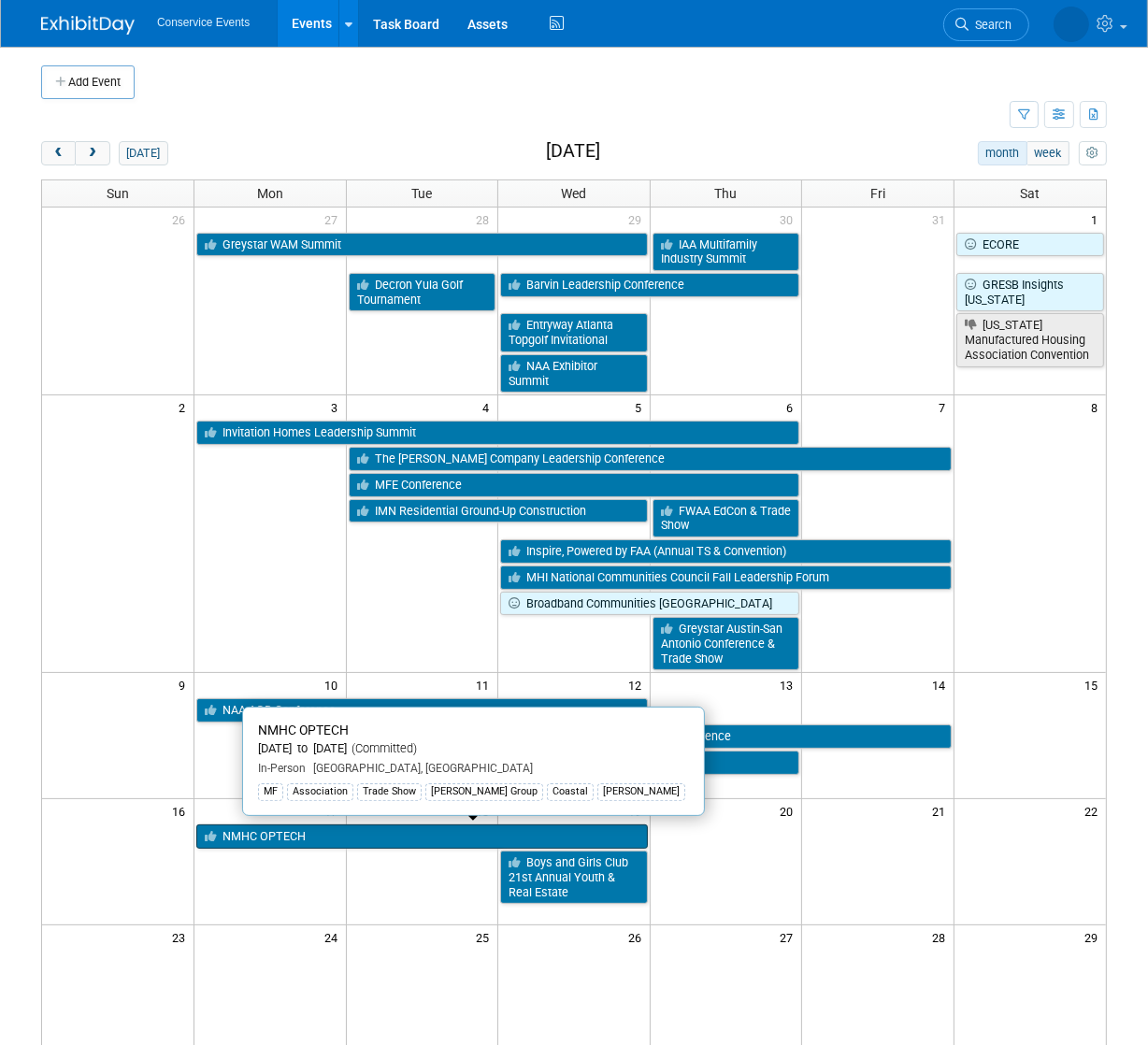
click at [280, 832] on link "NMHC OPTECH" at bounding box center [422, 836] width 452 height 24
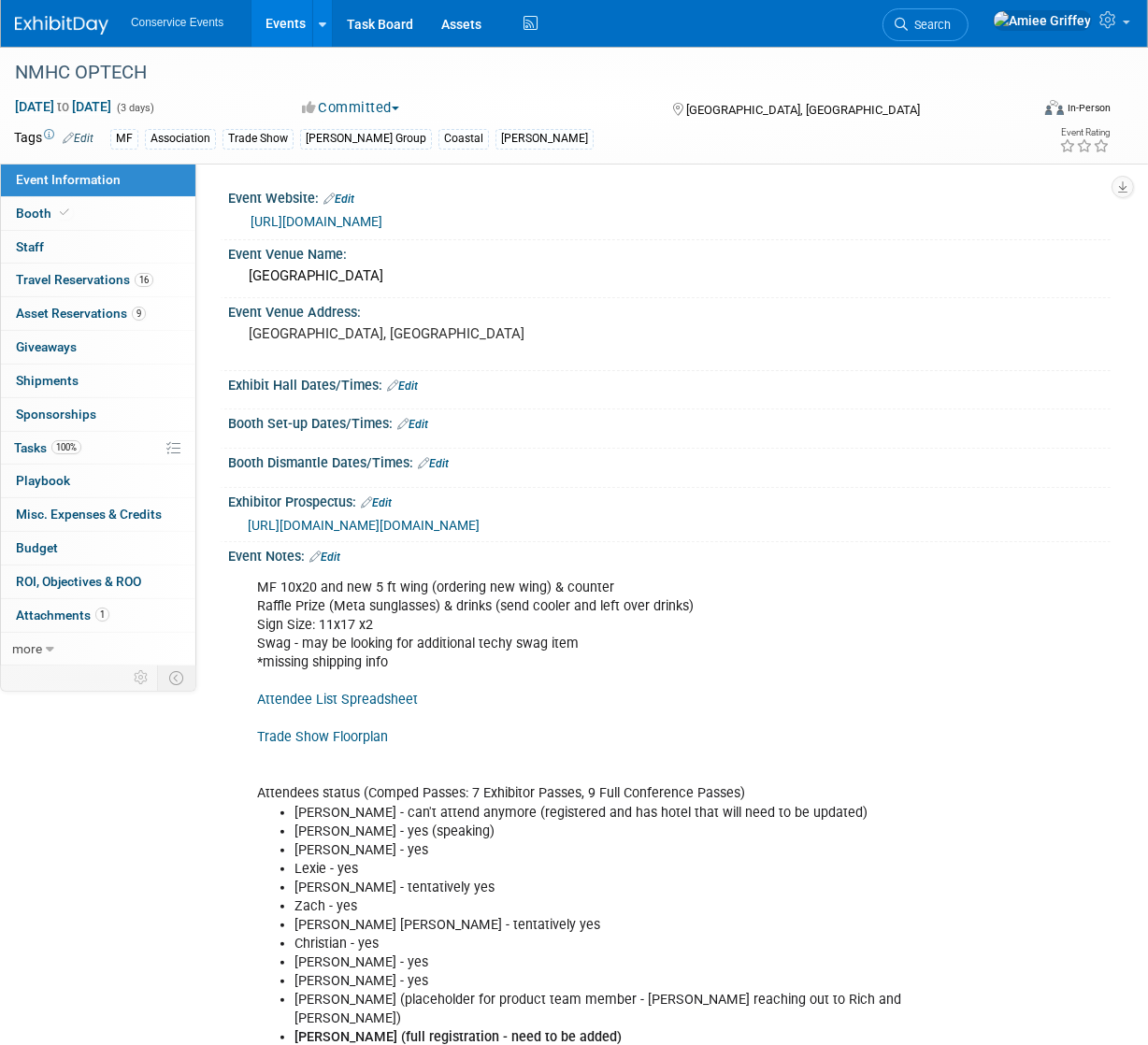
click at [353, 707] on link "Attendee List Spreadsheet" at bounding box center [338, 699] width 161 height 16
click at [72, 449] on span "100%" at bounding box center [66, 447] width 30 height 14
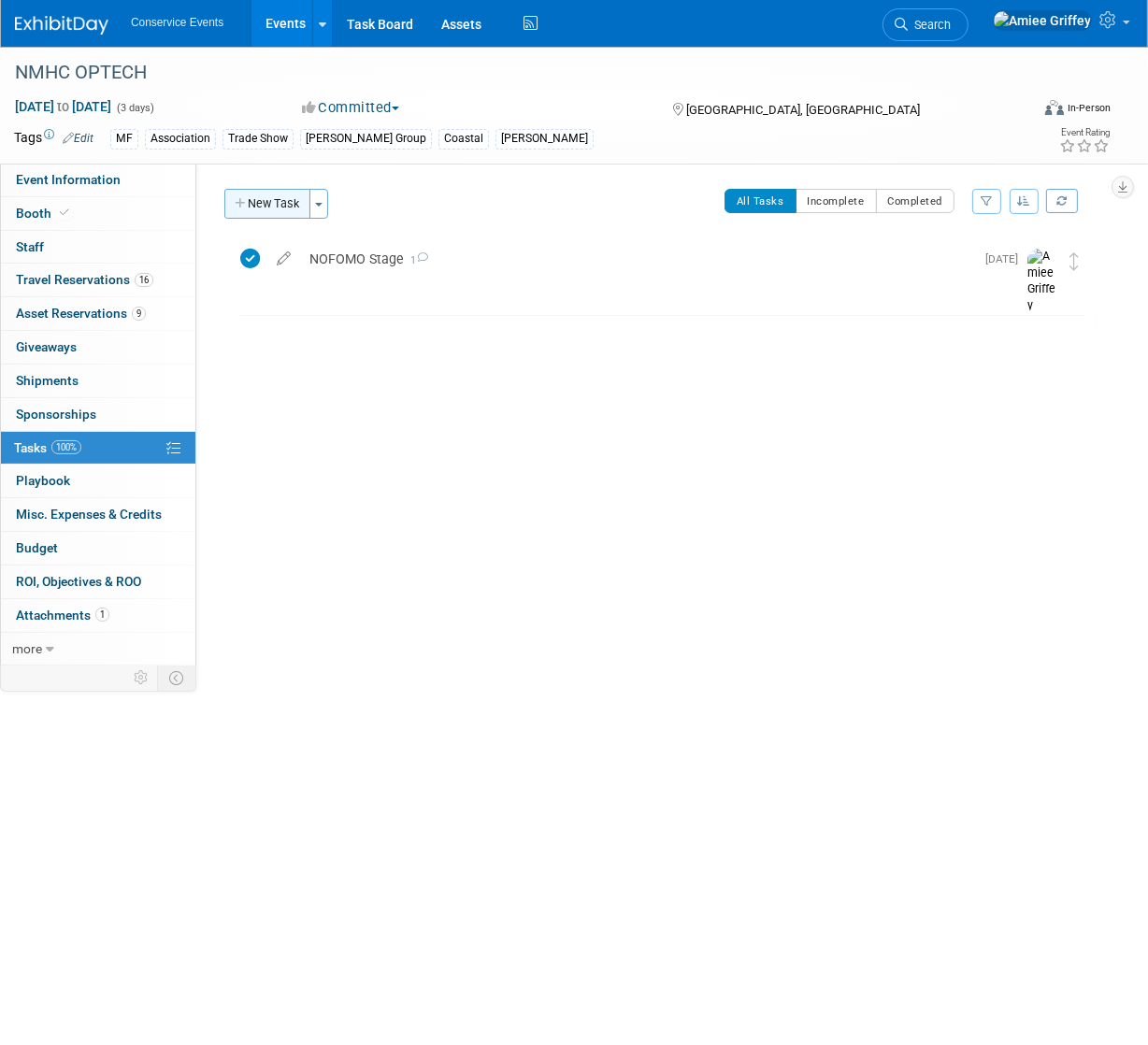
click at [277, 213] on button "New Task" at bounding box center [268, 204] width 86 height 30
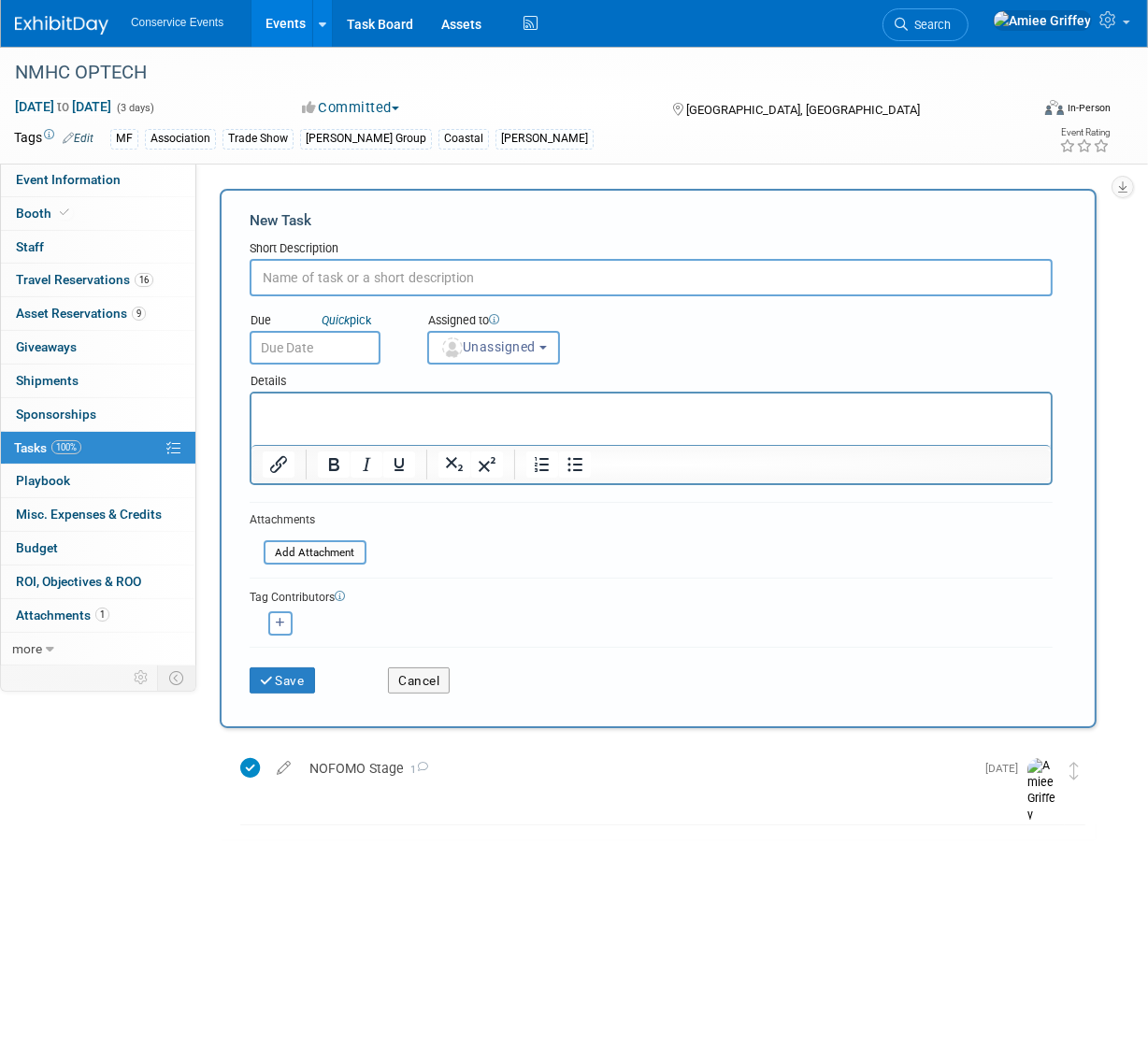
click at [312, 278] on input "text" at bounding box center [651, 278] width 803 height 37
type input "Register attendees"
click at [314, 355] on input "text" at bounding box center [315, 348] width 131 height 34
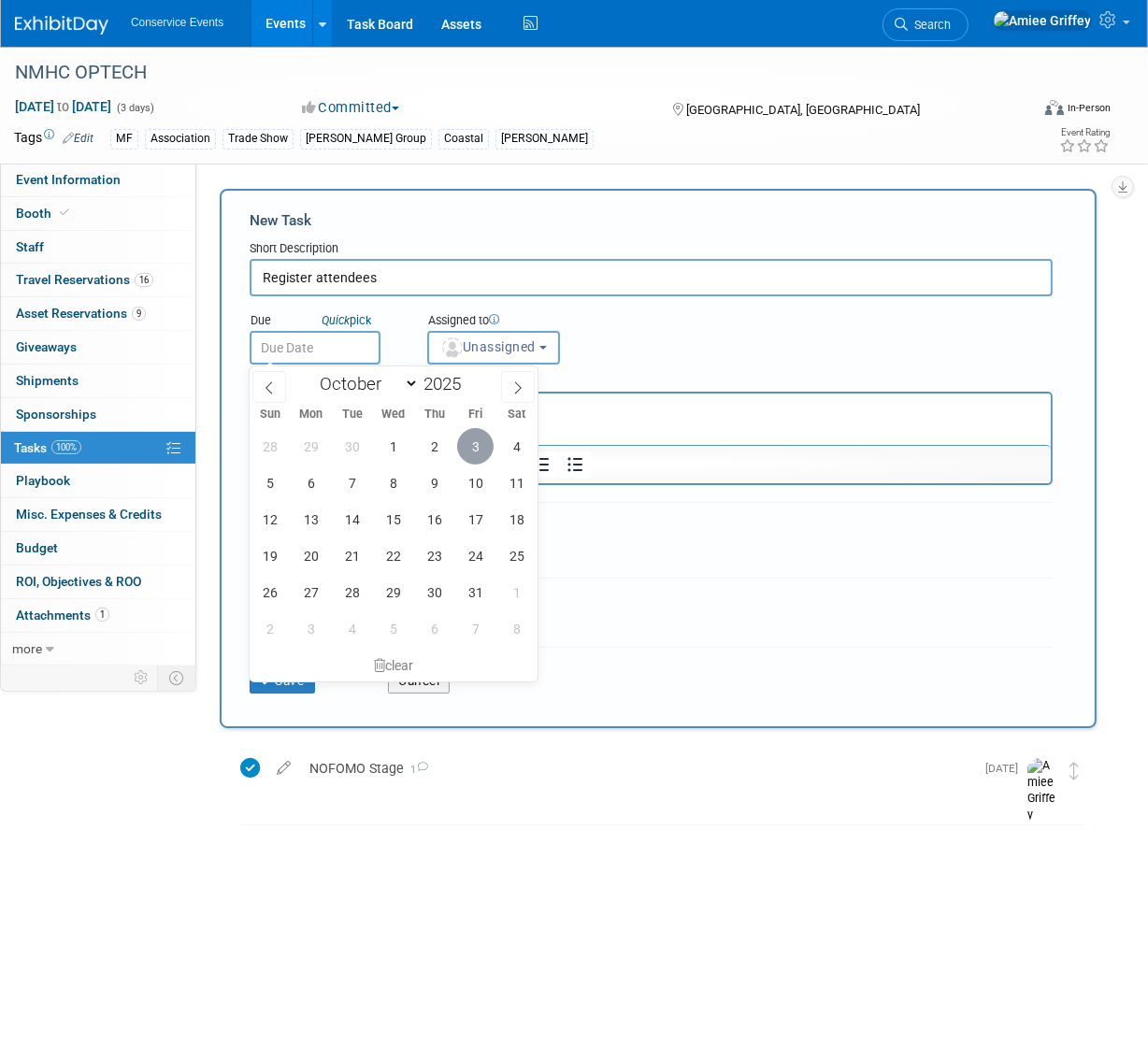
click at [484, 450] on span "3" at bounding box center [475, 446] width 36 height 36
type input "[DATE]"
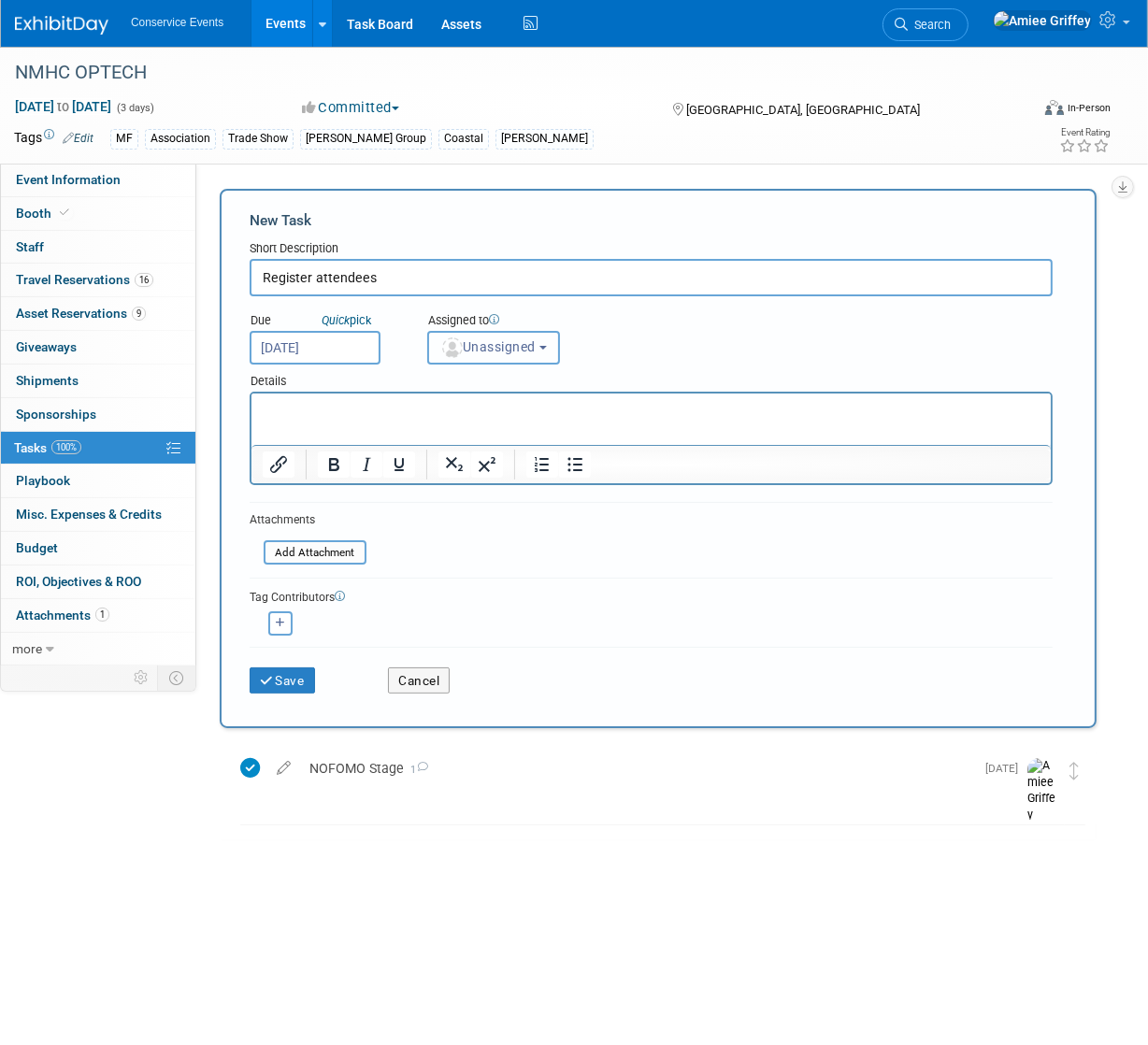
click at [513, 346] on span "Unassigned" at bounding box center [488, 347] width 95 height 15
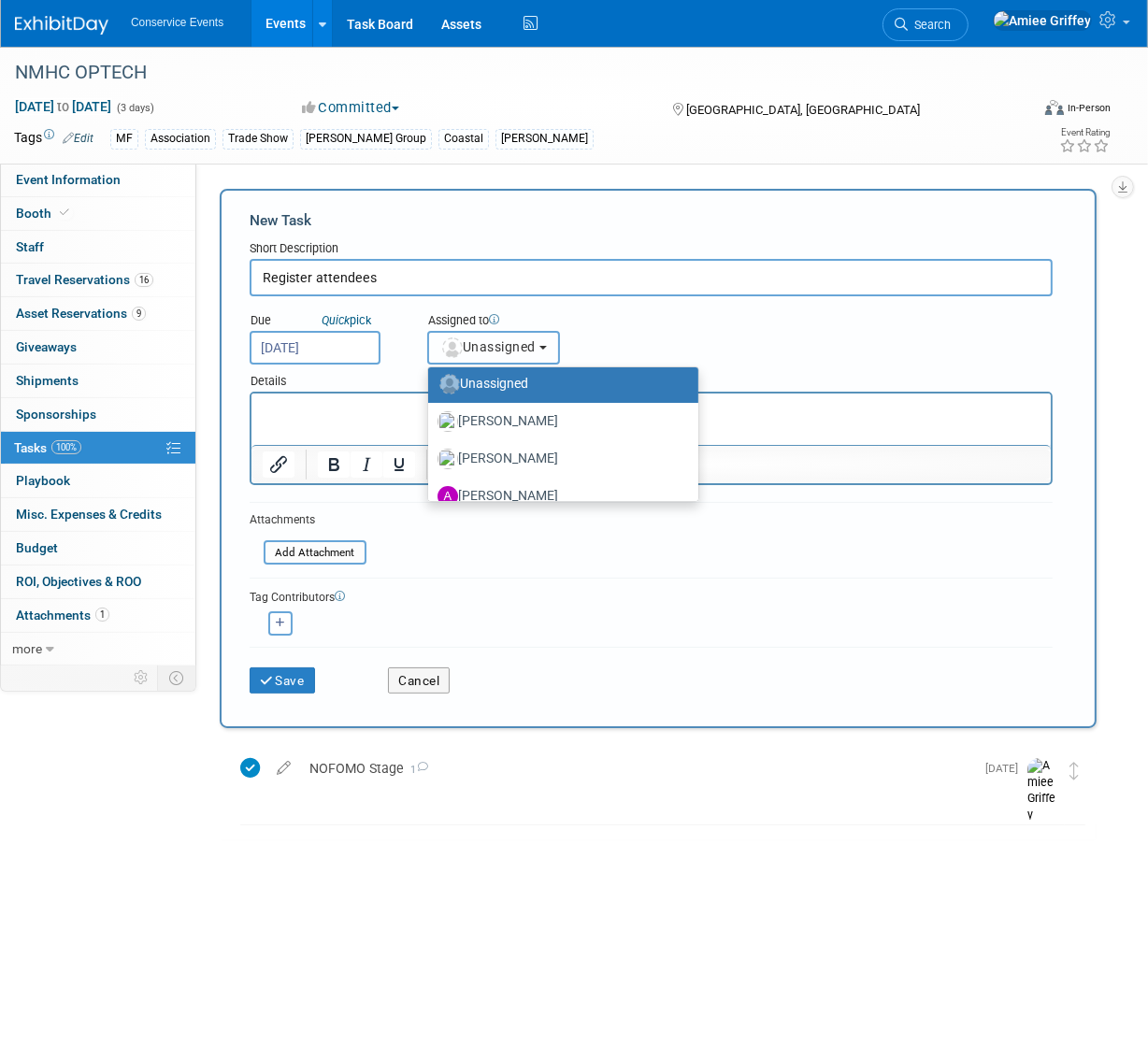
scroll to position [90, 0]
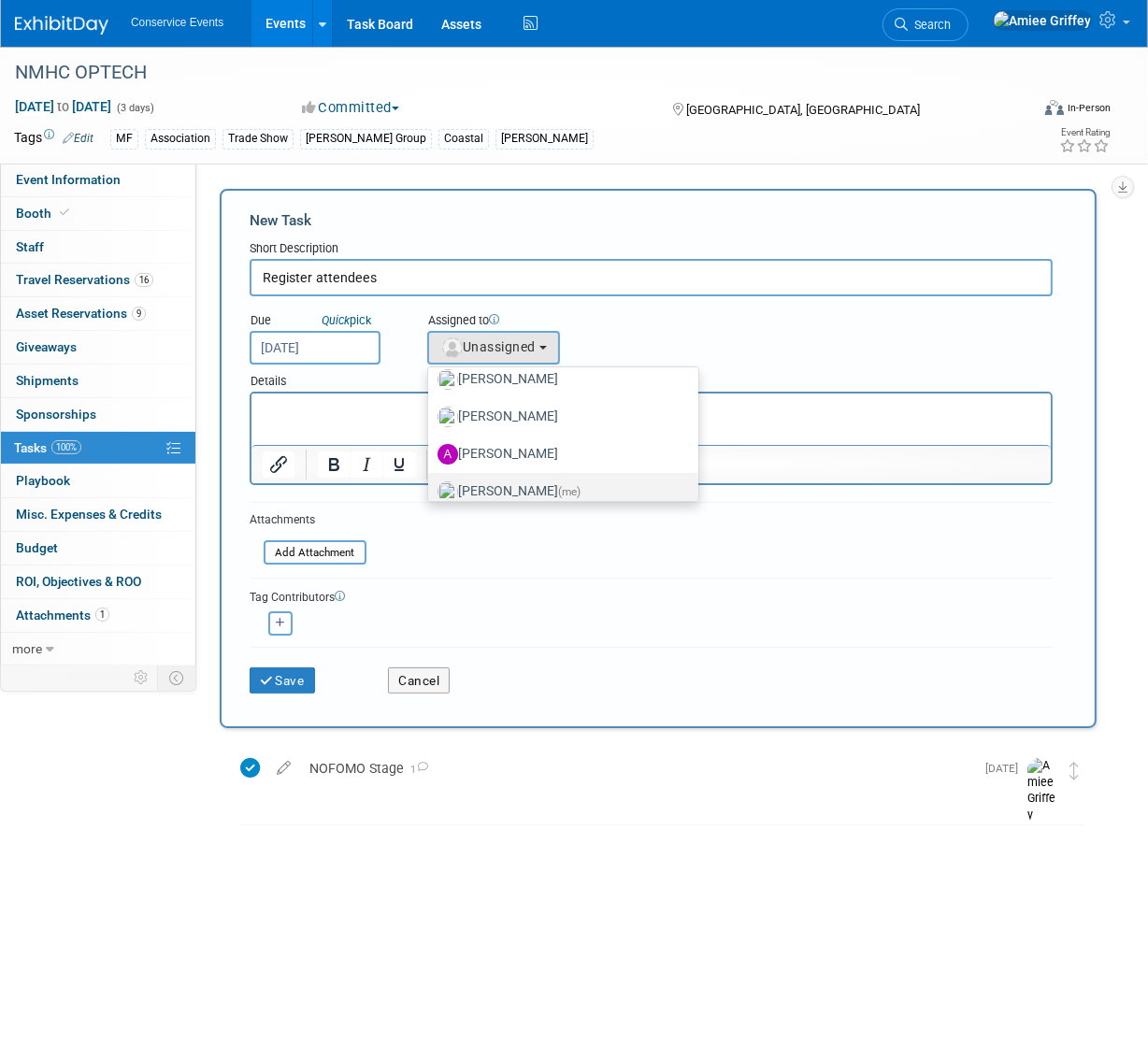
click at [505, 482] on label "[PERSON_NAME] (me)" at bounding box center [559, 491] width 242 height 30
click at [431, 483] on input "[PERSON_NAME] (me)" at bounding box center [425, 488] width 12 height 12
select select "28722387-35c6-4557-bb24-edeacb20f2e1"
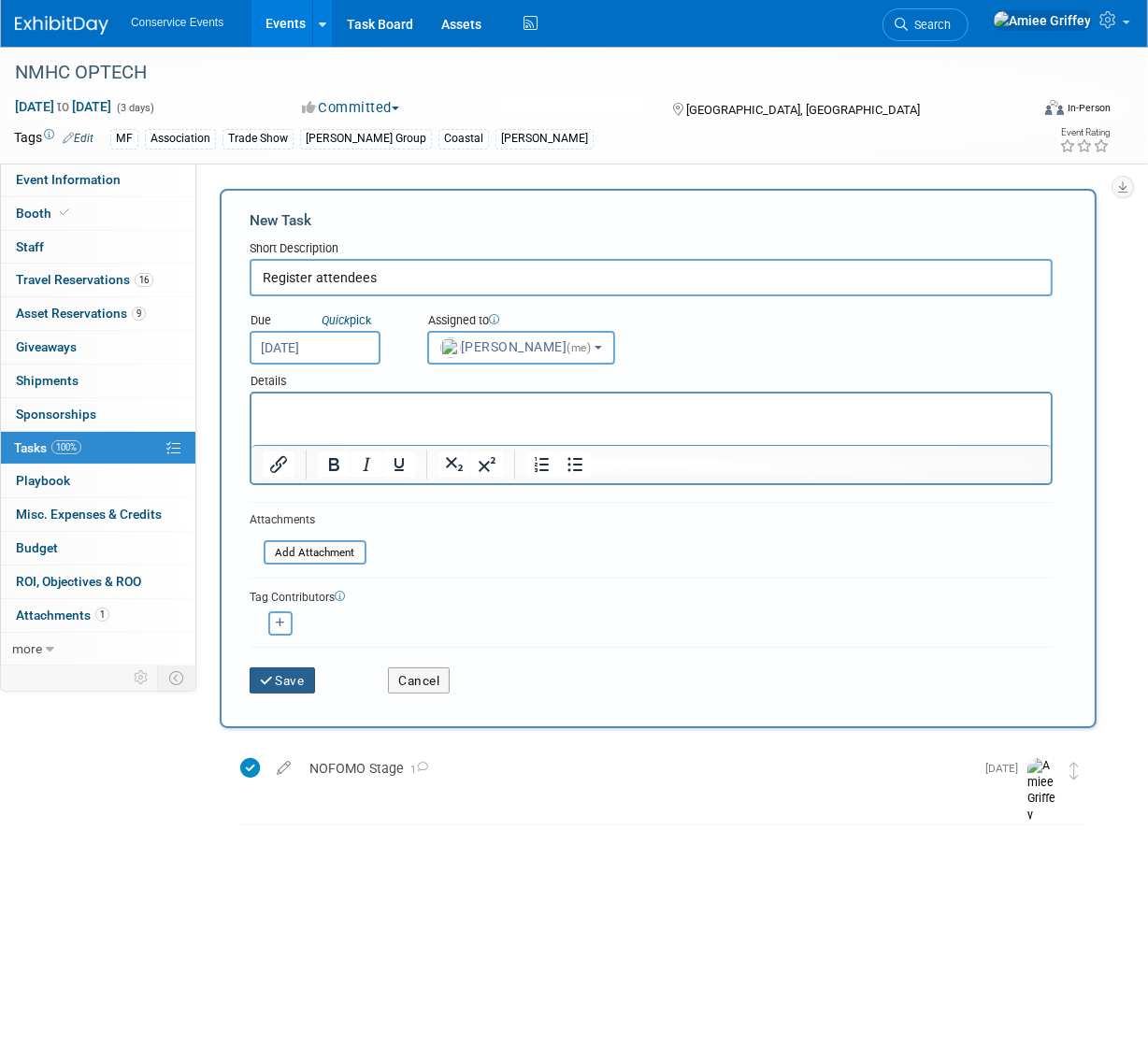
click at [304, 687] on button "Save" at bounding box center [283, 680] width 65 height 26
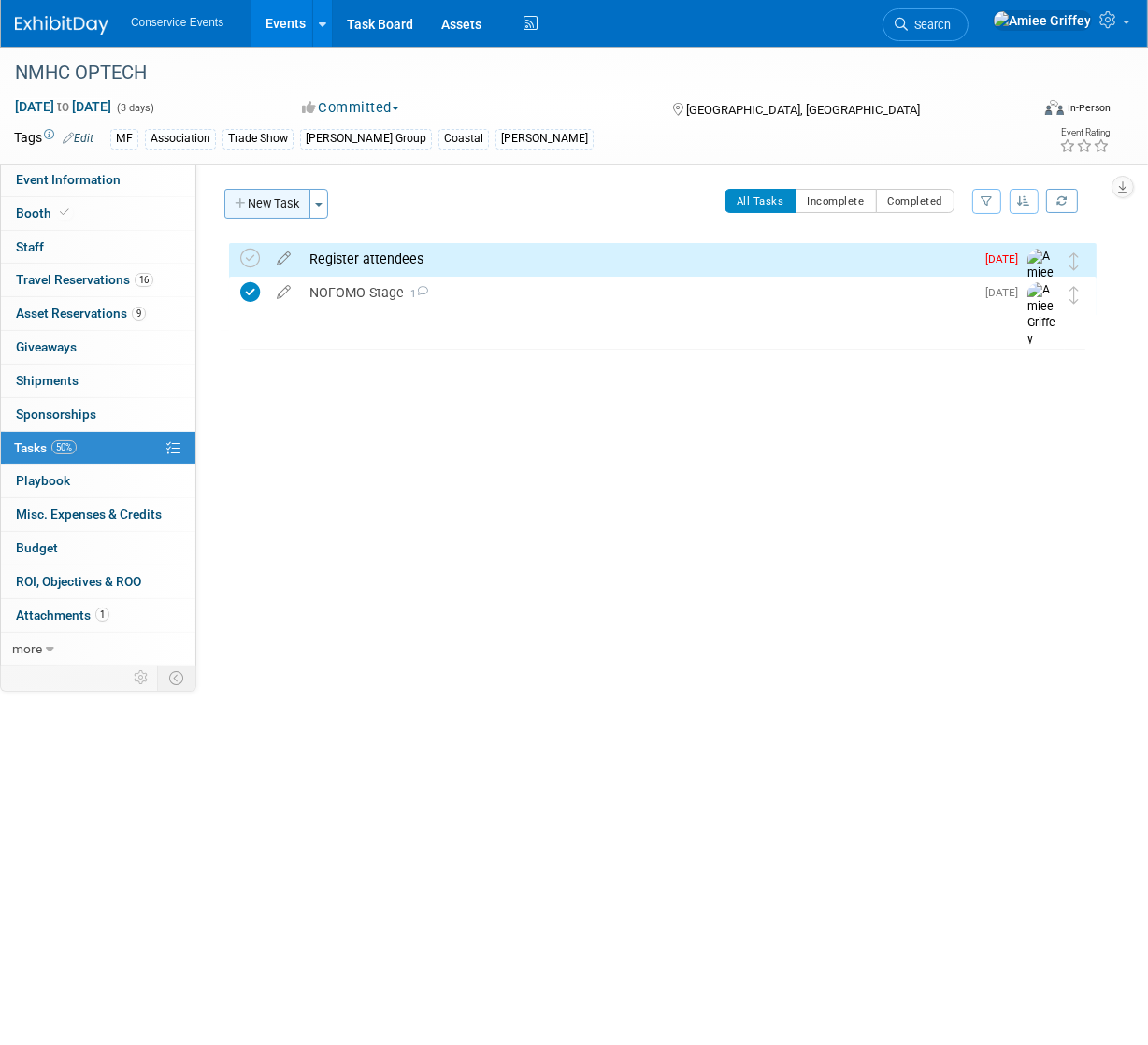
click at [278, 212] on button "New Task" at bounding box center [268, 204] width 86 height 30
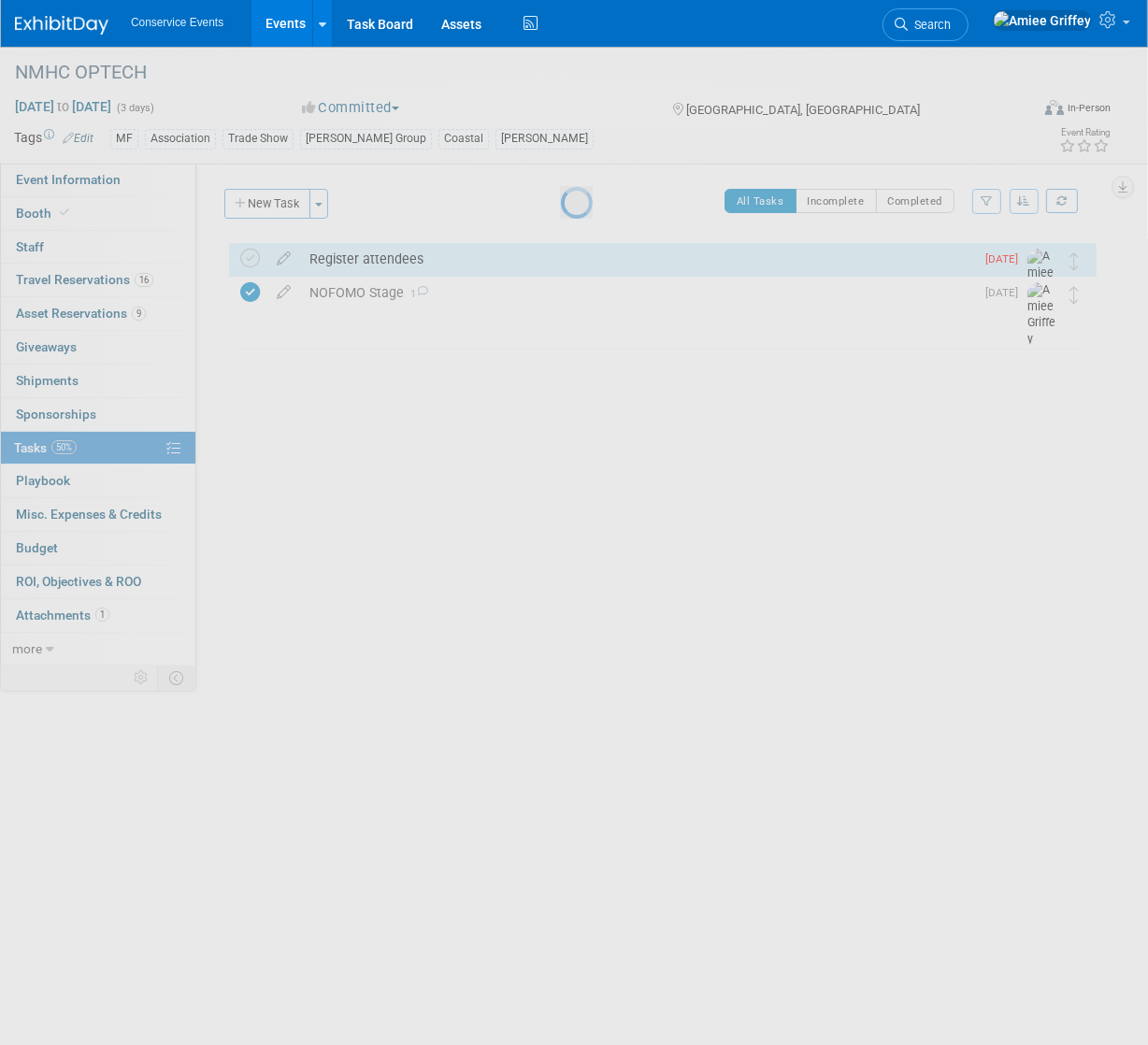
select select "9"
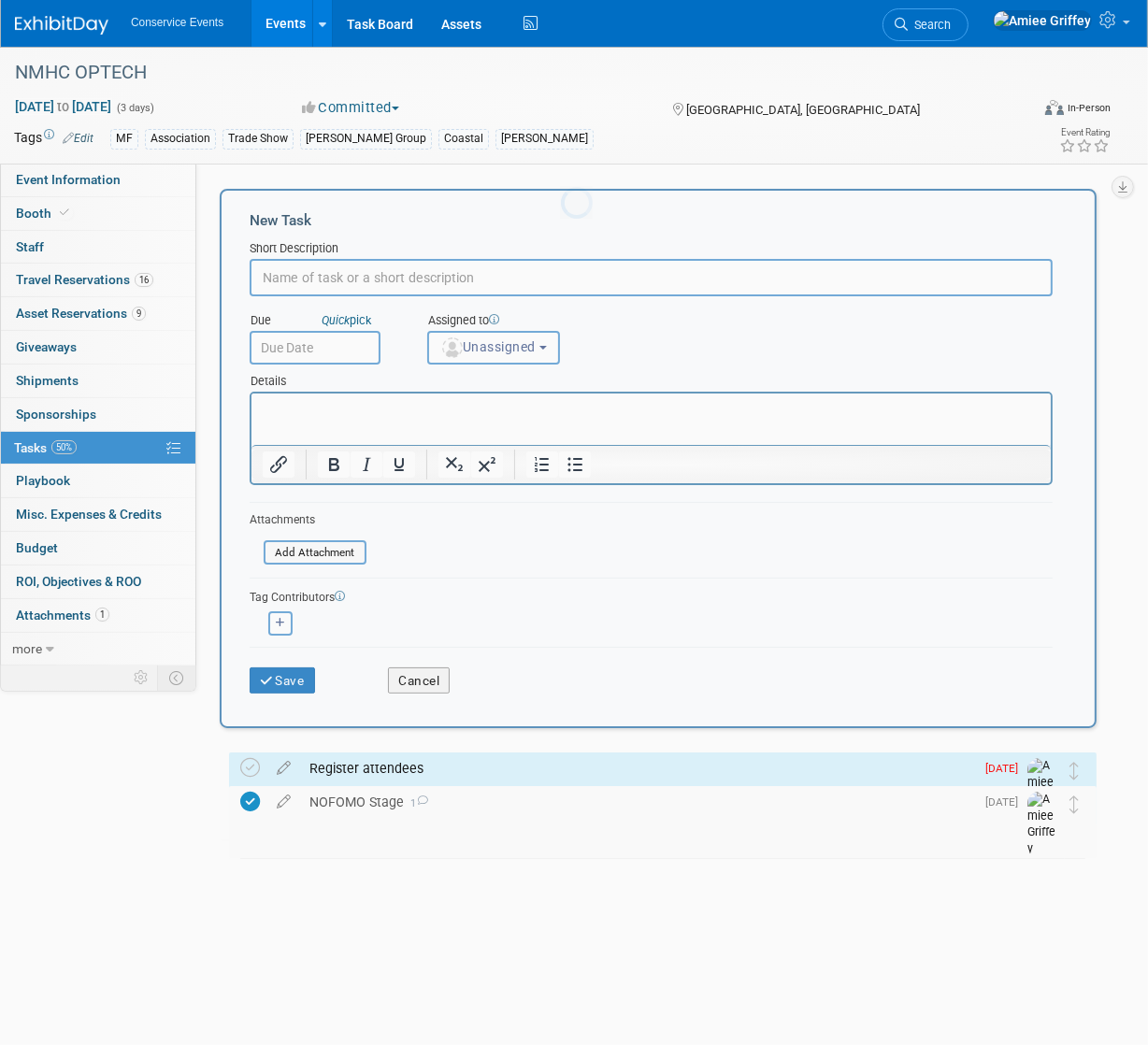
scroll to position [0, 0]
click at [309, 277] on input "text" at bounding box center [651, 278] width 803 height 37
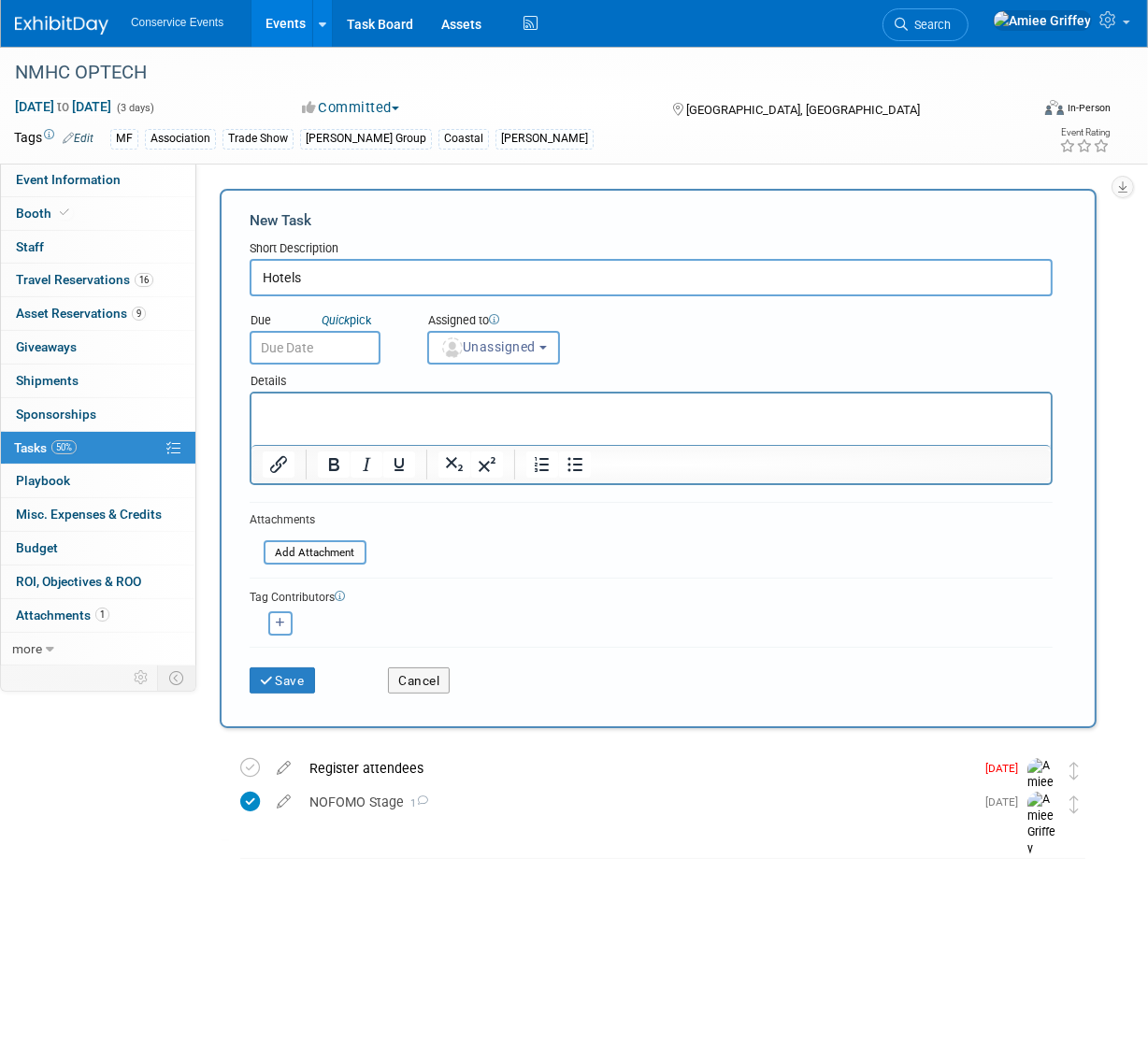
type input "Hotels"
click at [345, 343] on input "text" at bounding box center [315, 348] width 131 height 34
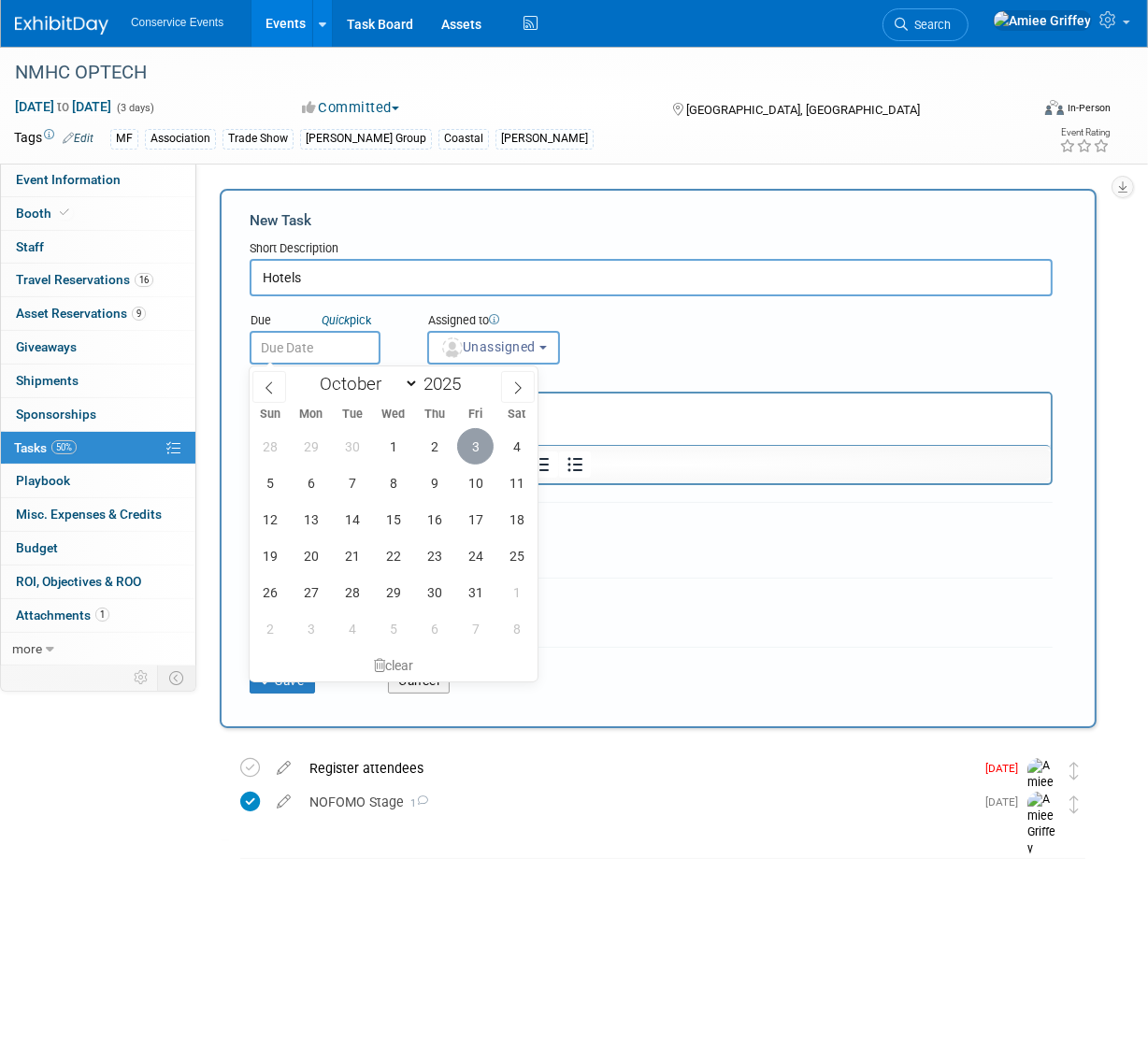
click at [472, 453] on span "3" at bounding box center [475, 446] width 36 height 36
type input "[DATE]"
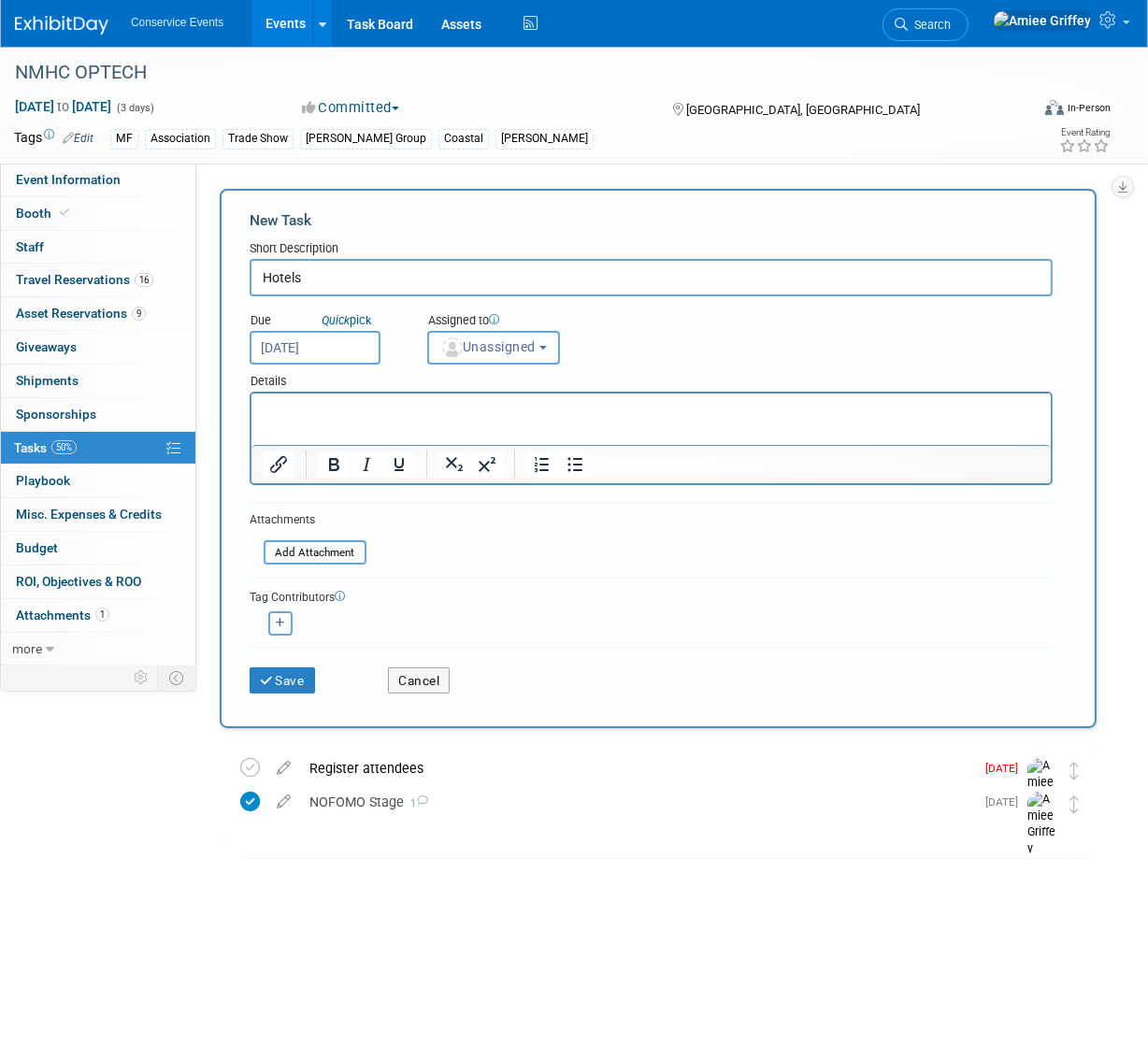
click at [493, 340] on span "Unassigned" at bounding box center [488, 347] width 95 height 15
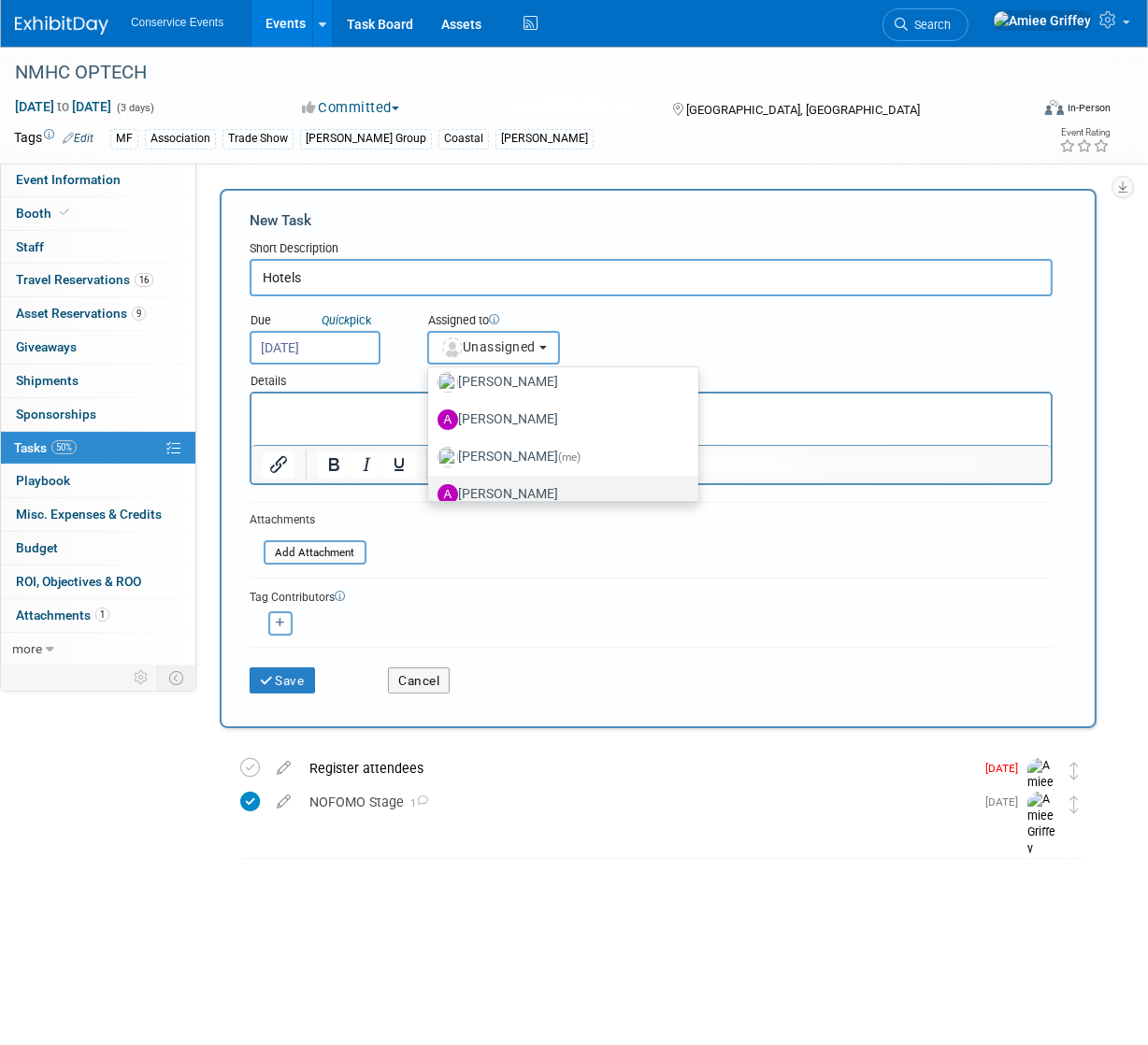
scroll to position [156, 0]
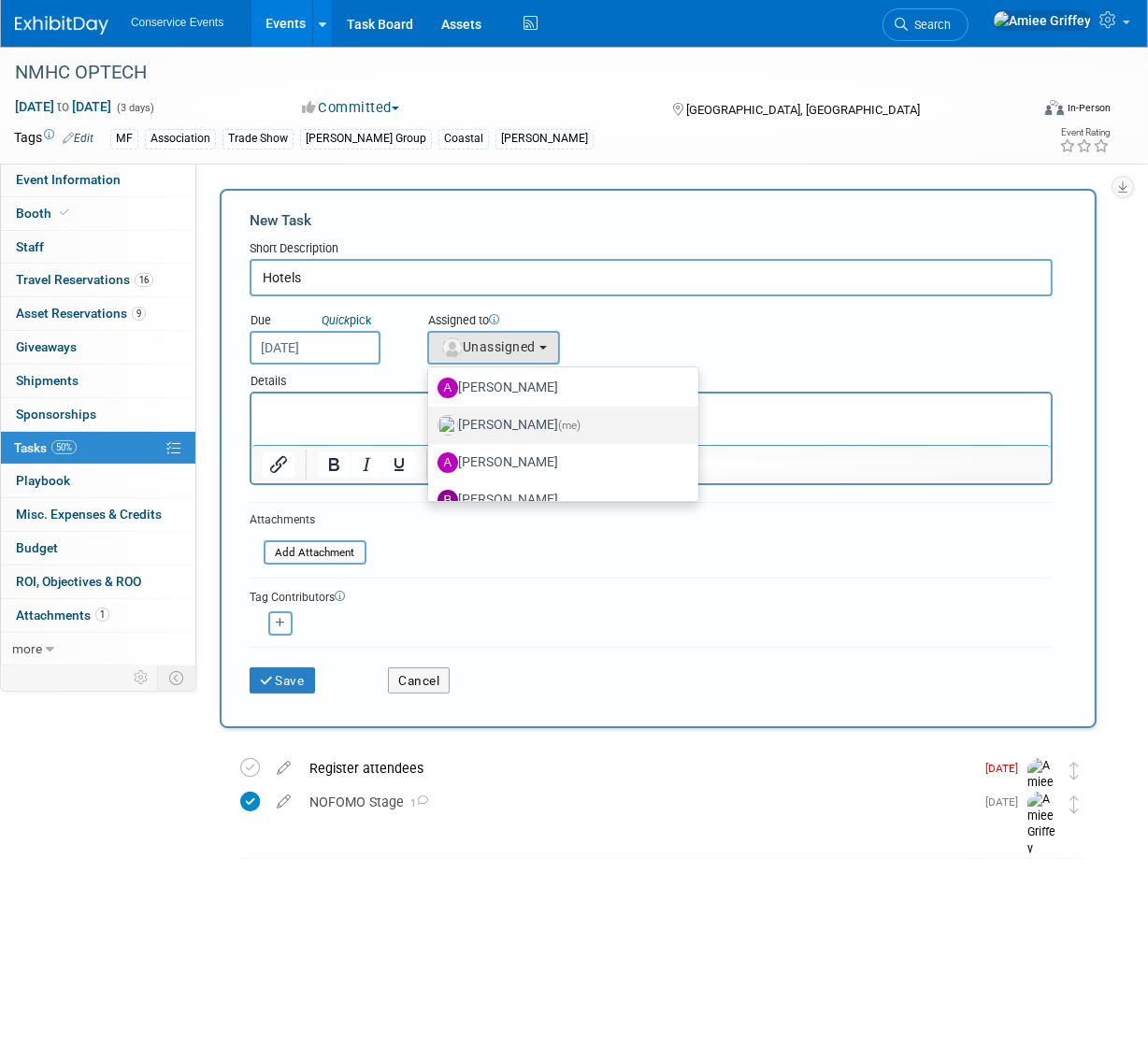
drag, startPoint x: 513, startPoint y: 420, endPoint x: 245, endPoint y: 45, distance: 460.9
click at [513, 420] on label "[PERSON_NAME] (me)" at bounding box center [559, 426] width 242 height 30
click at [431, 420] on input "[PERSON_NAME] (me)" at bounding box center [425, 423] width 12 height 12
select select "28722387-35c6-4557-bb24-edeacb20f2e1"
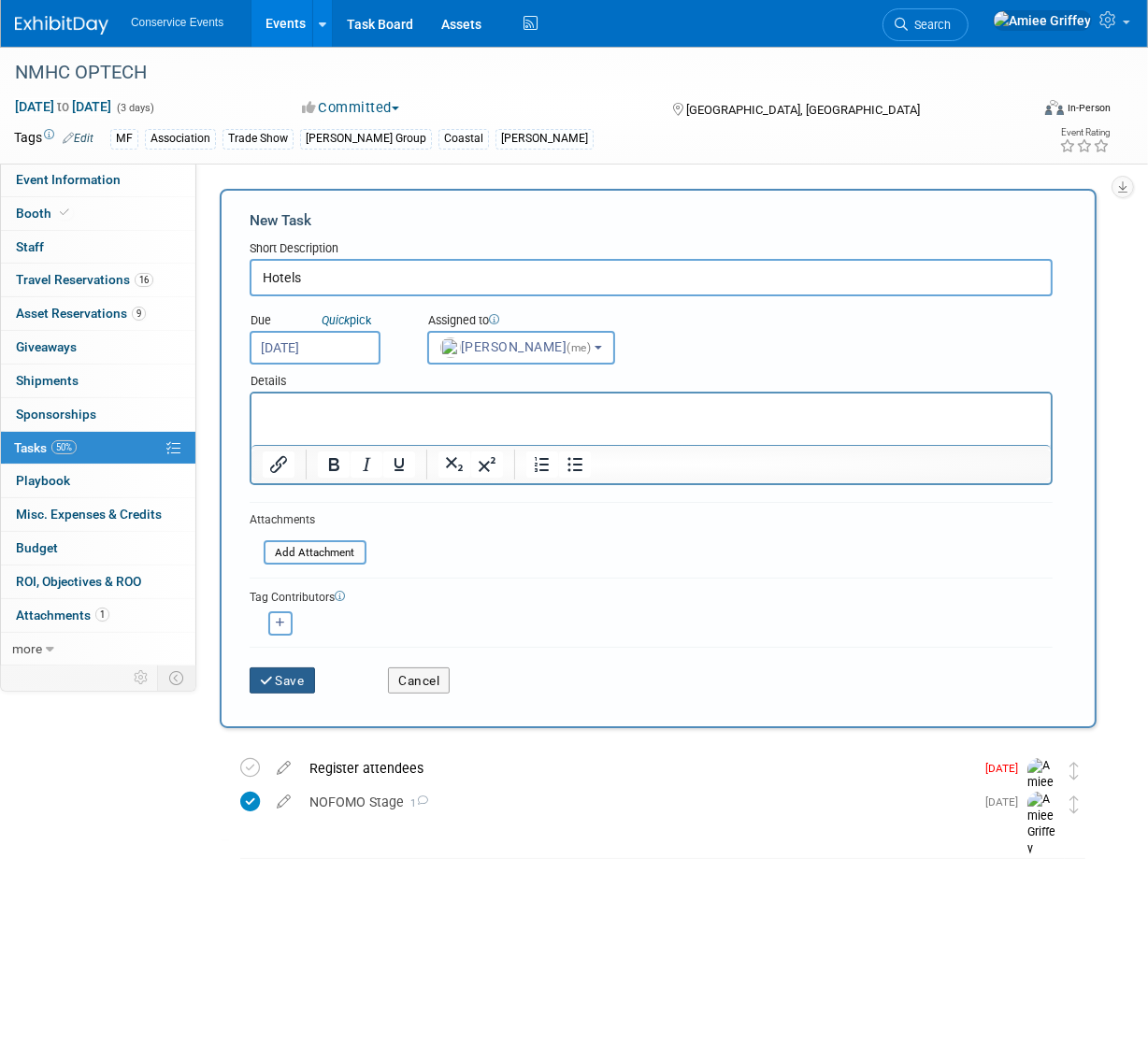
click at [295, 672] on button "Save" at bounding box center [283, 680] width 65 height 26
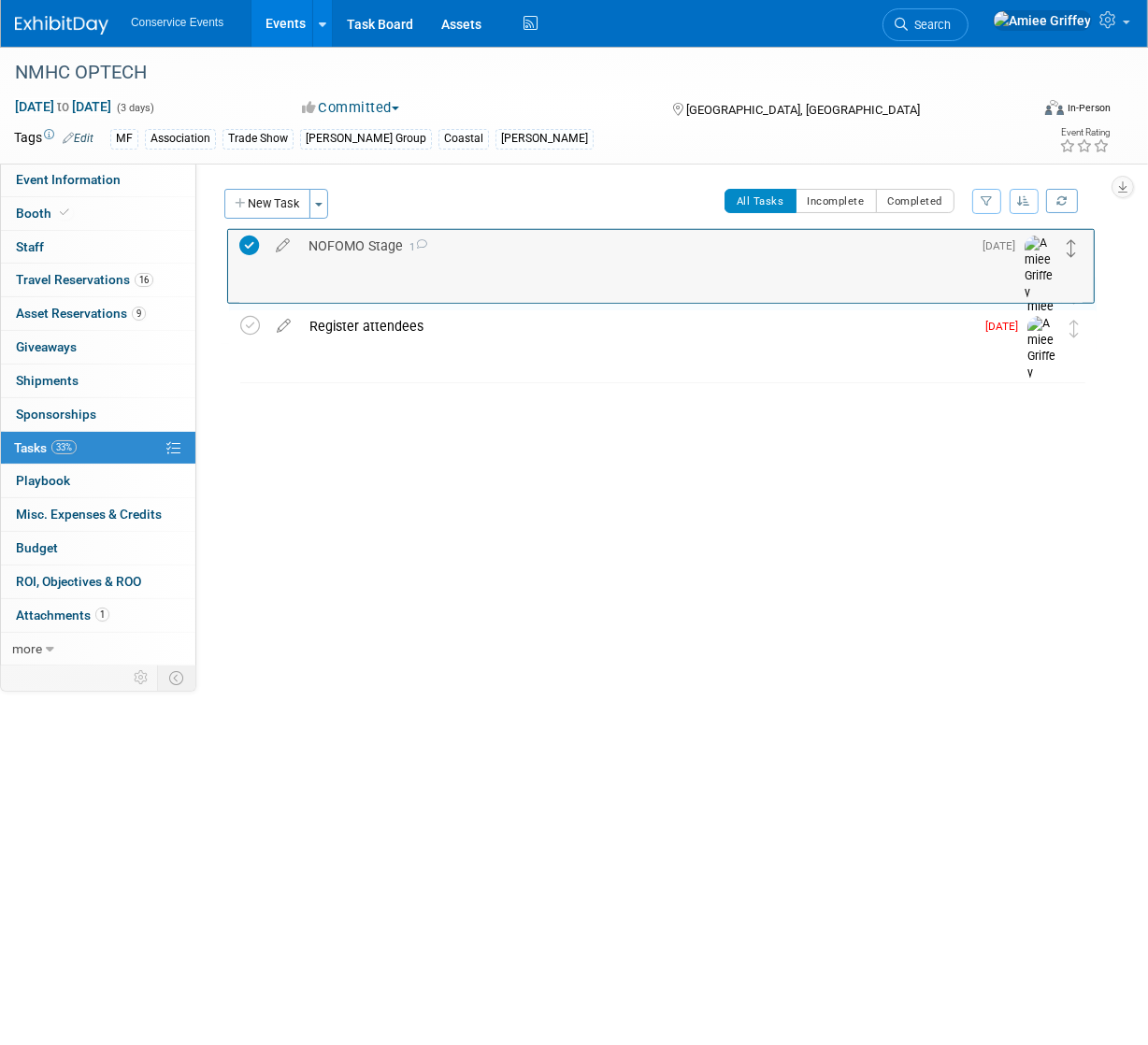
drag, startPoint x: 1074, startPoint y: 335, endPoint x: 1071, endPoint y: 254, distance: 81.1
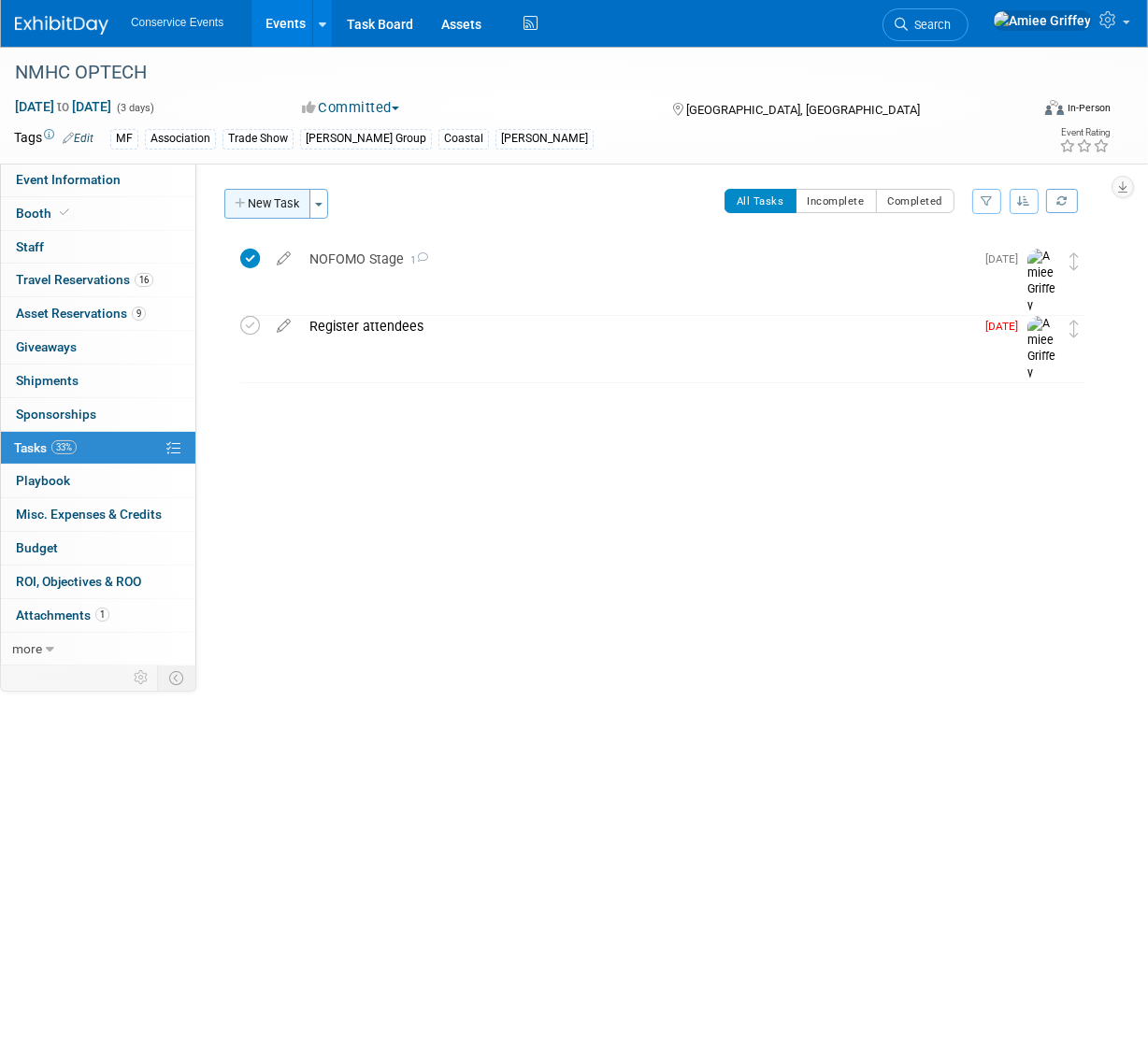
click at [270, 210] on button "New Task" at bounding box center [268, 204] width 86 height 30
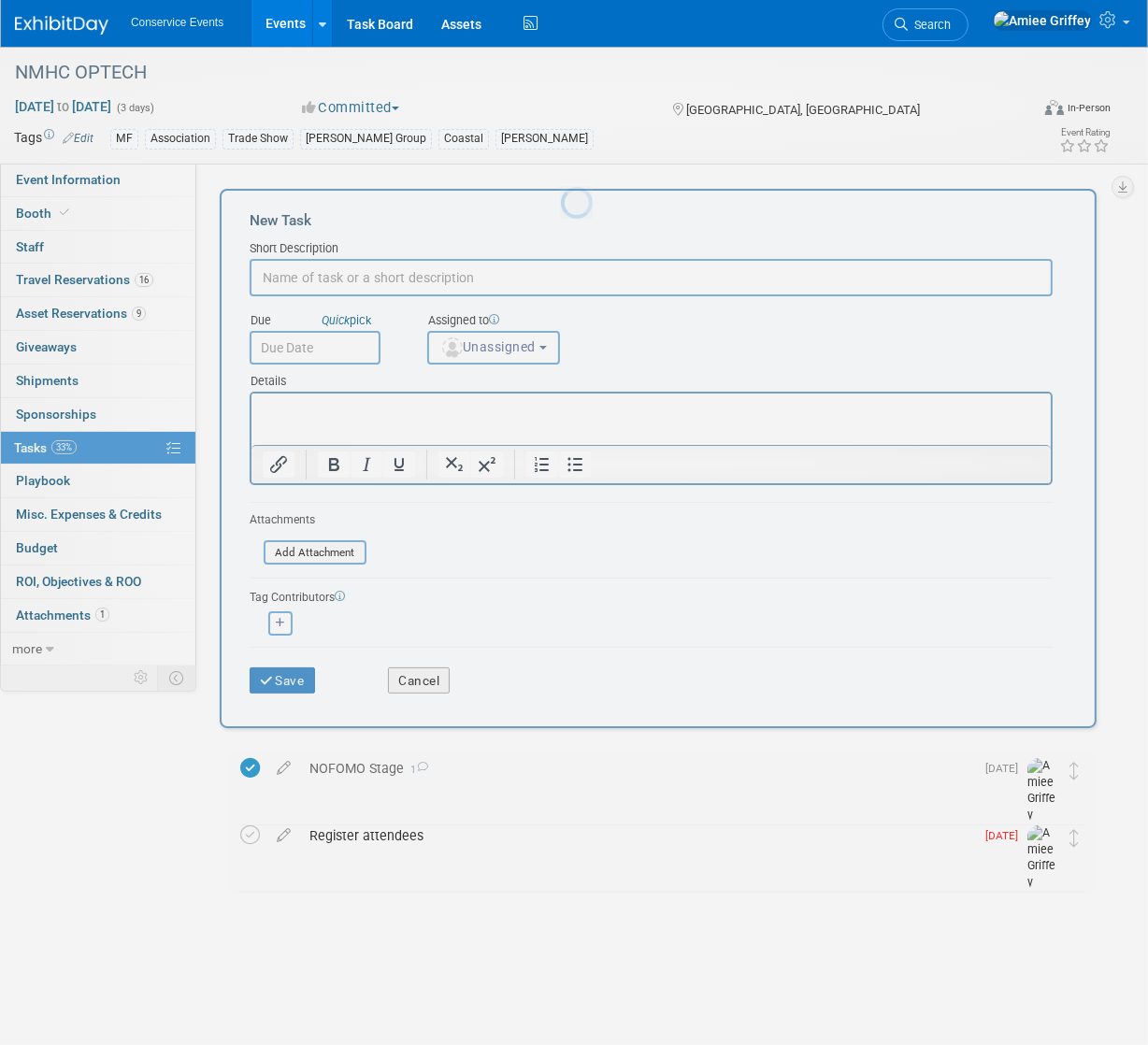
scroll to position [0, 0]
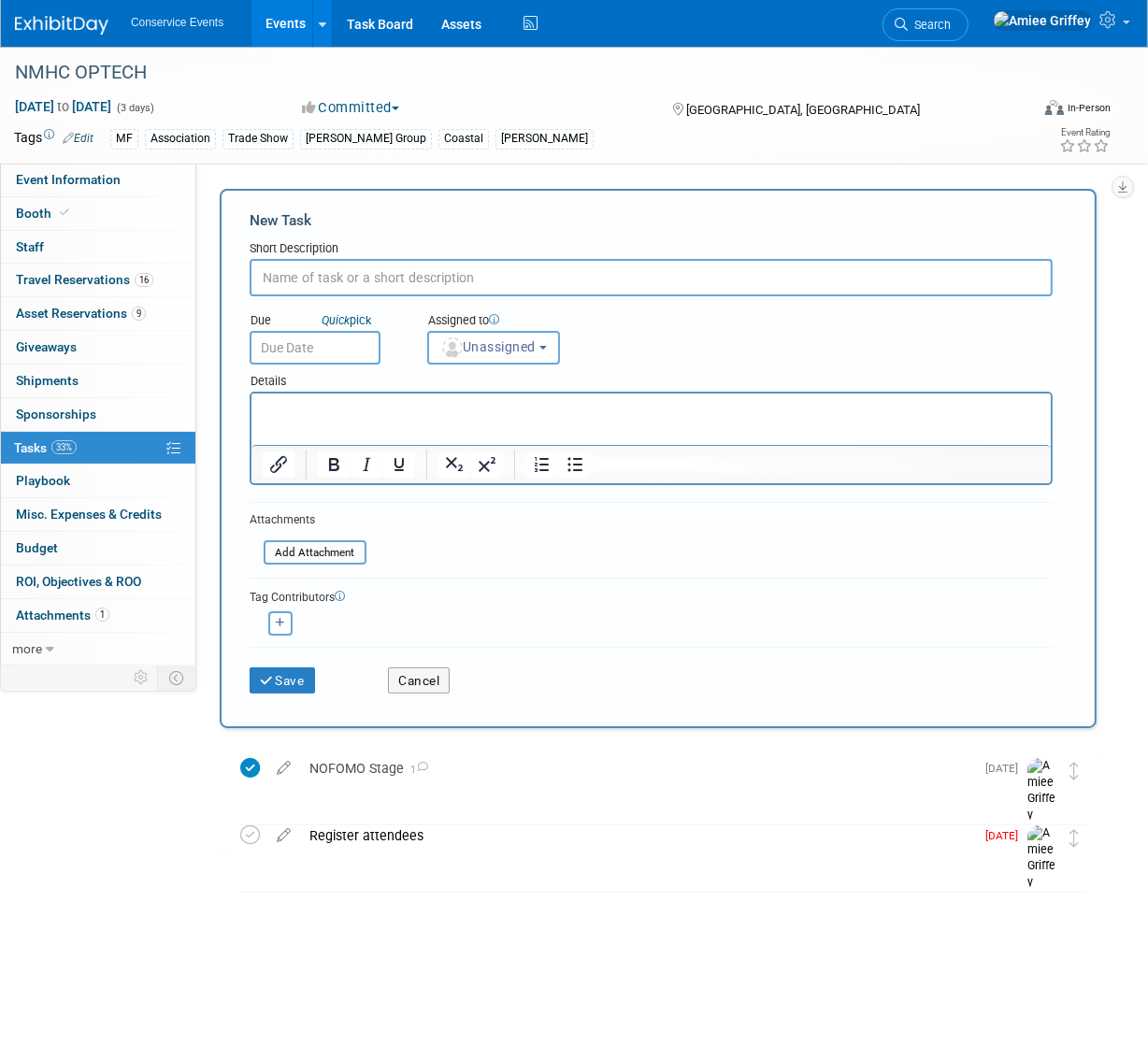
paste input "Add employees to your company's RETTC Membership Roster - ASAP"
type input "Add employees to your company's RETTC Membership Roster - ASAP"
click at [292, 354] on input "text" at bounding box center [315, 348] width 131 height 34
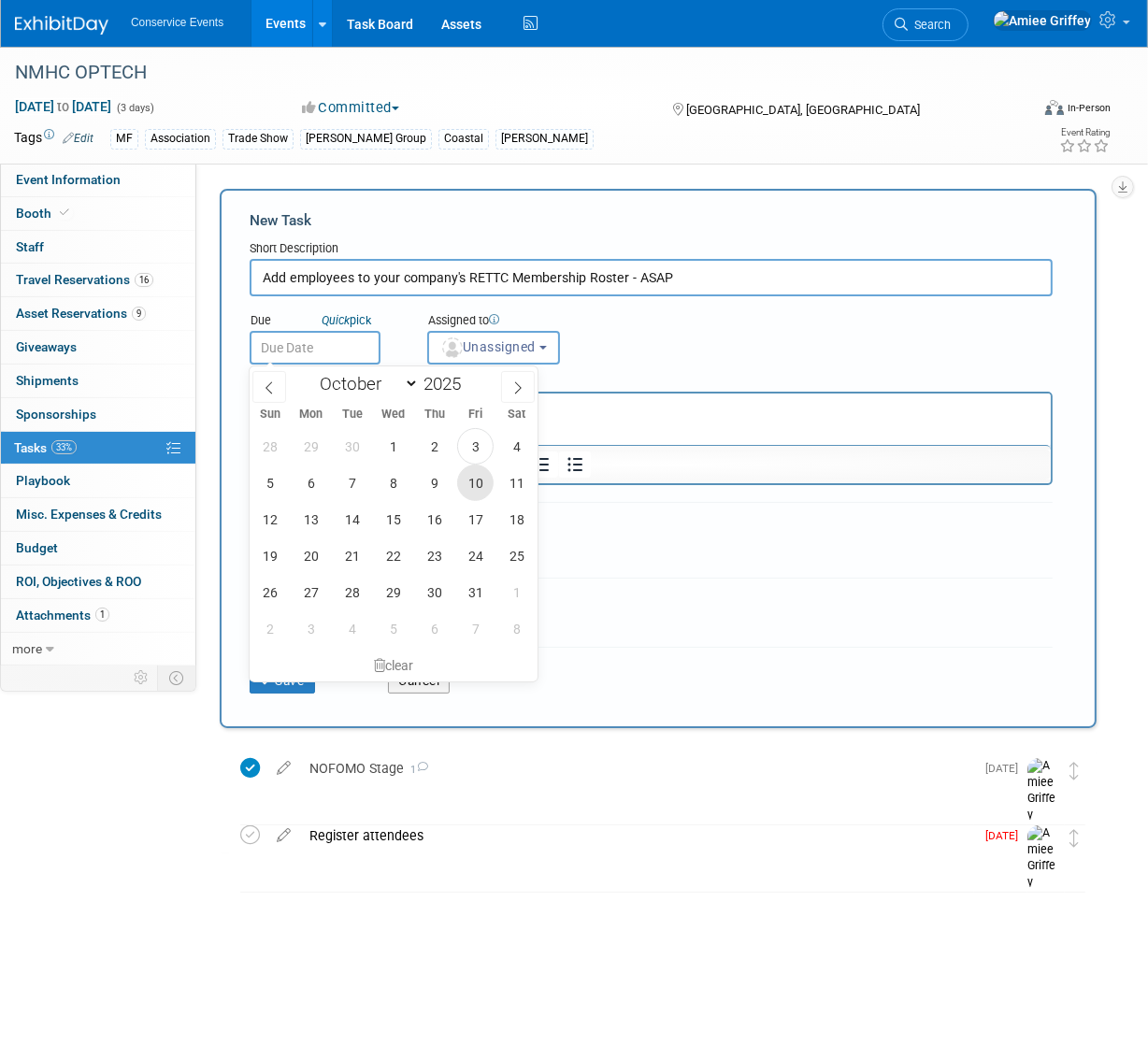
click at [472, 484] on span "10" at bounding box center [475, 483] width 36 height 36
type input "[DATE]"
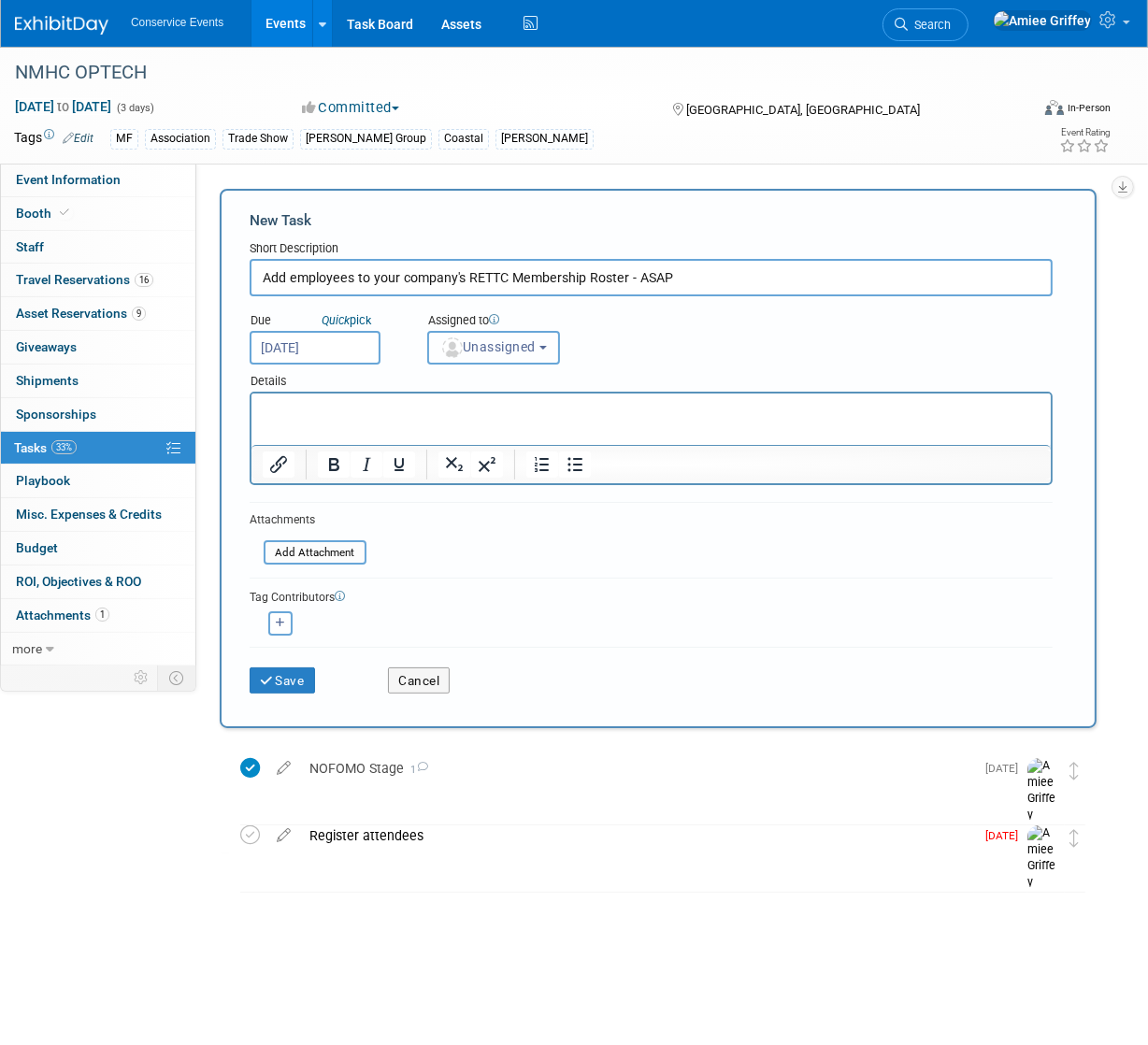
click at [495, 350] on span "Unassigned" at bounding box center [488, 347] width 95 height 15
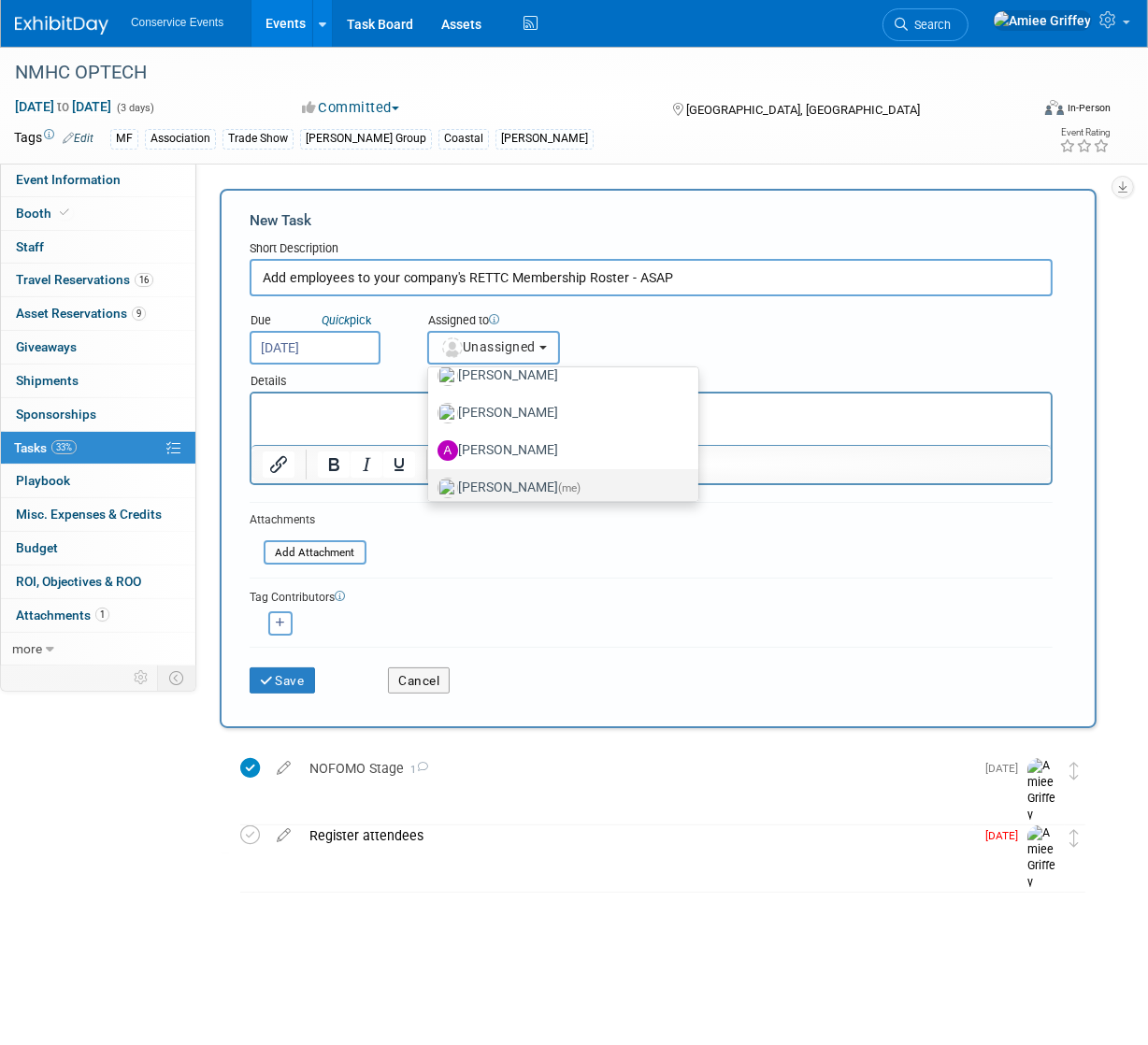
scroll to position [101, 0]
click at [504, 479] on label "[PERSON_NAME] (me)" at bounding box center [559, 481] width 242 height 30
click at [431, 479] on input "[PERSON_NAME] (me)" at bounding box center [425, 478] width 12 height 12
select select "28722387-35c6-4557-bb24-edeacb20f2e1"
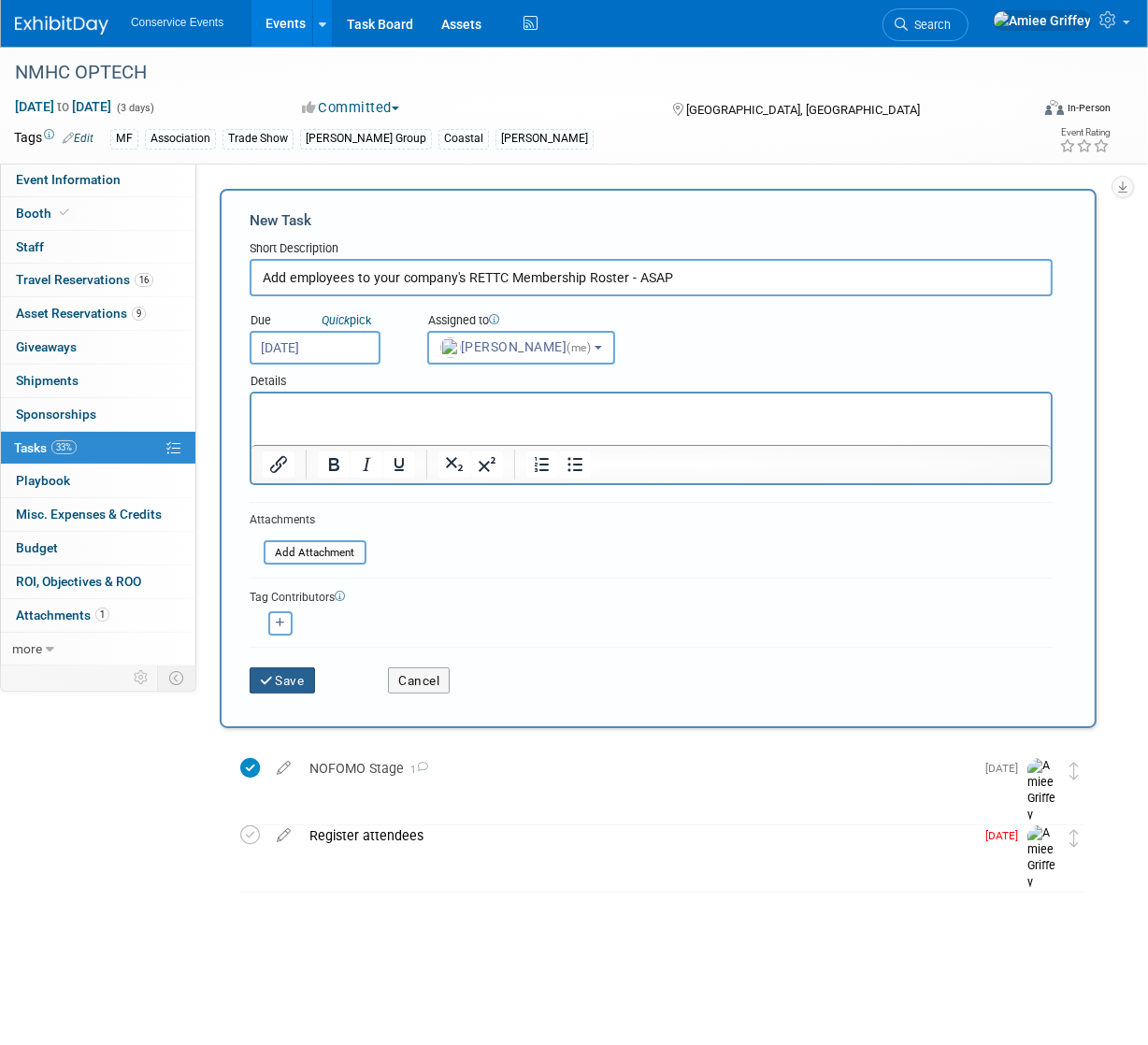
click at [295, 681] on button "Save" at bounding box center [283, 680] width 65 height 26
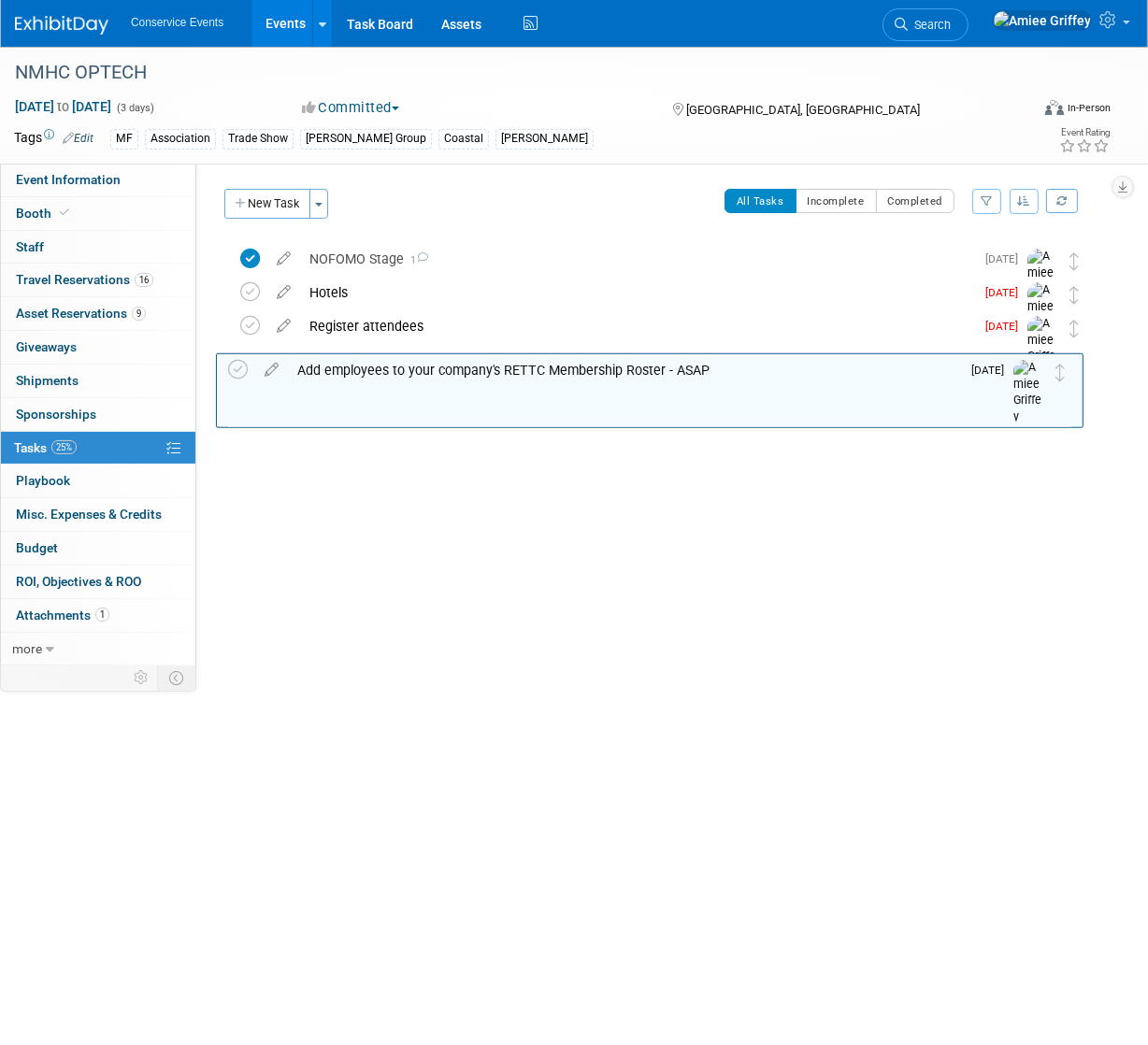
drag, startPoint x: 1079, startPoint y: 256, endPoint x: 1066, endPoint y: 367, distance: 111.8
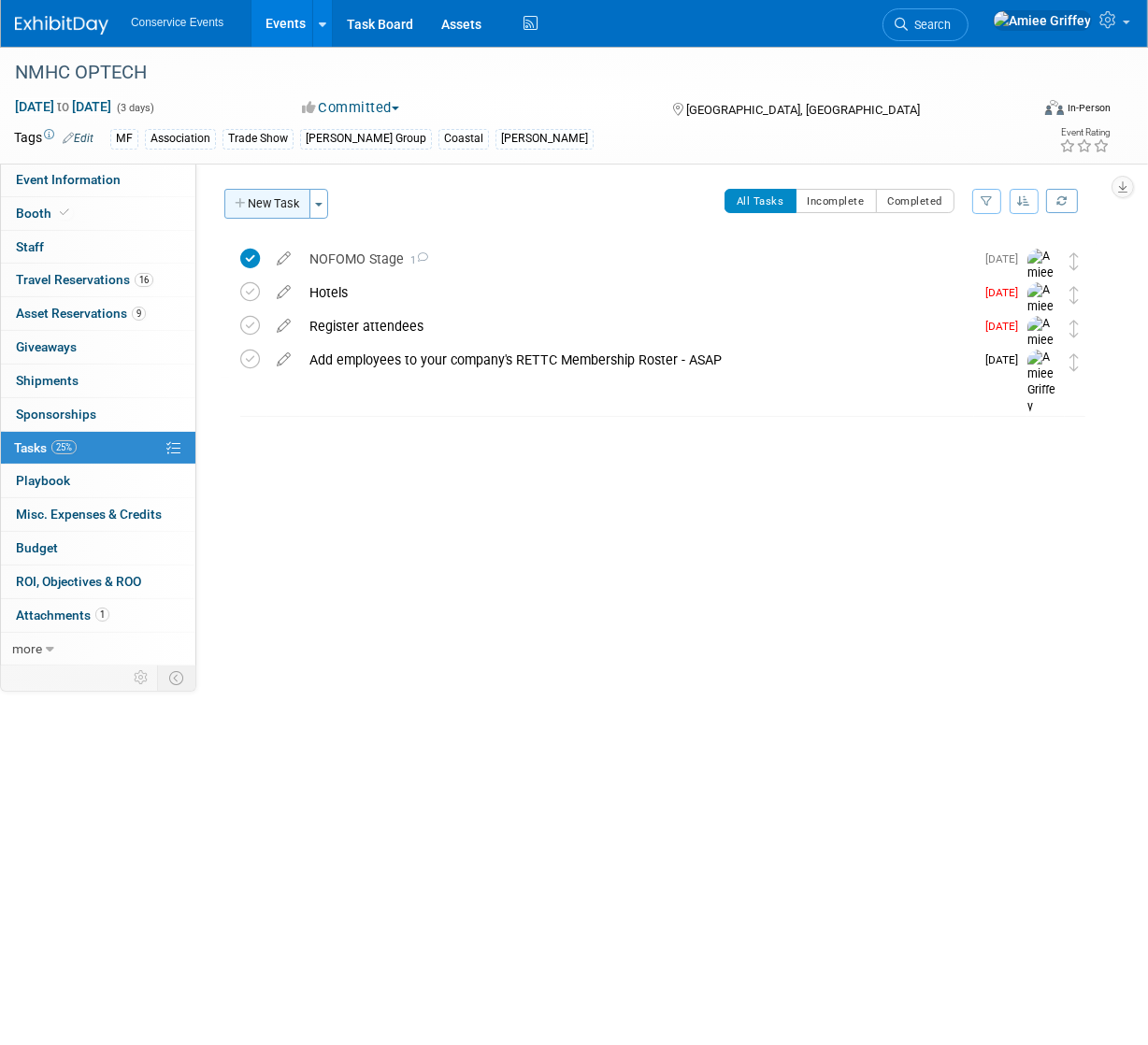
click at [254, 211] on button "New Task" at bounding box center [268, 204] width 86 height 30
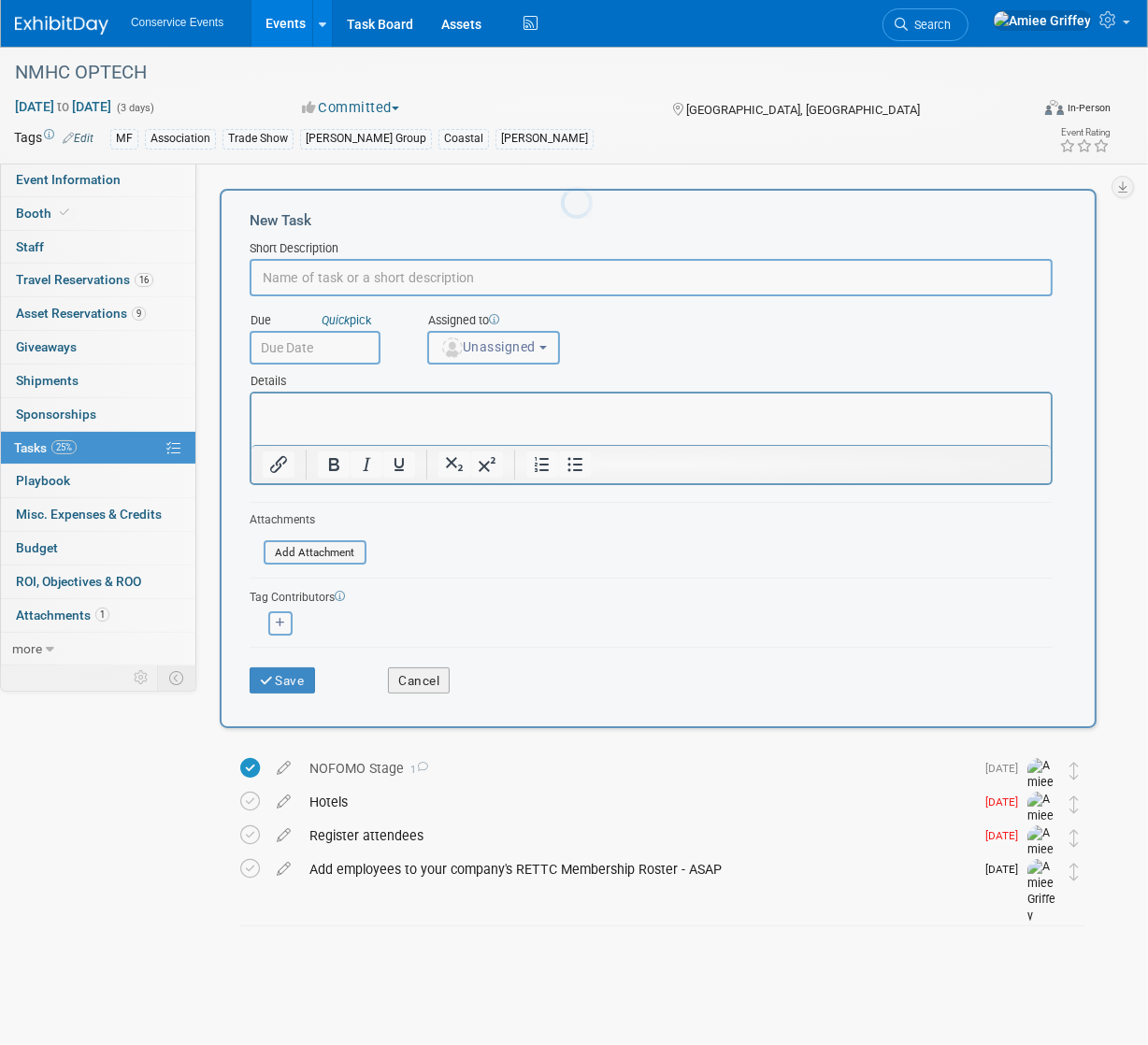
scroll to position [0, 0]
click at [358, 284] on input "text" at bounding box center [651, 278] width 803 height 37
type input "Update Company Details"
click at [338, 352] on input "text" at bounding box center [315, 348] width 131 height 34
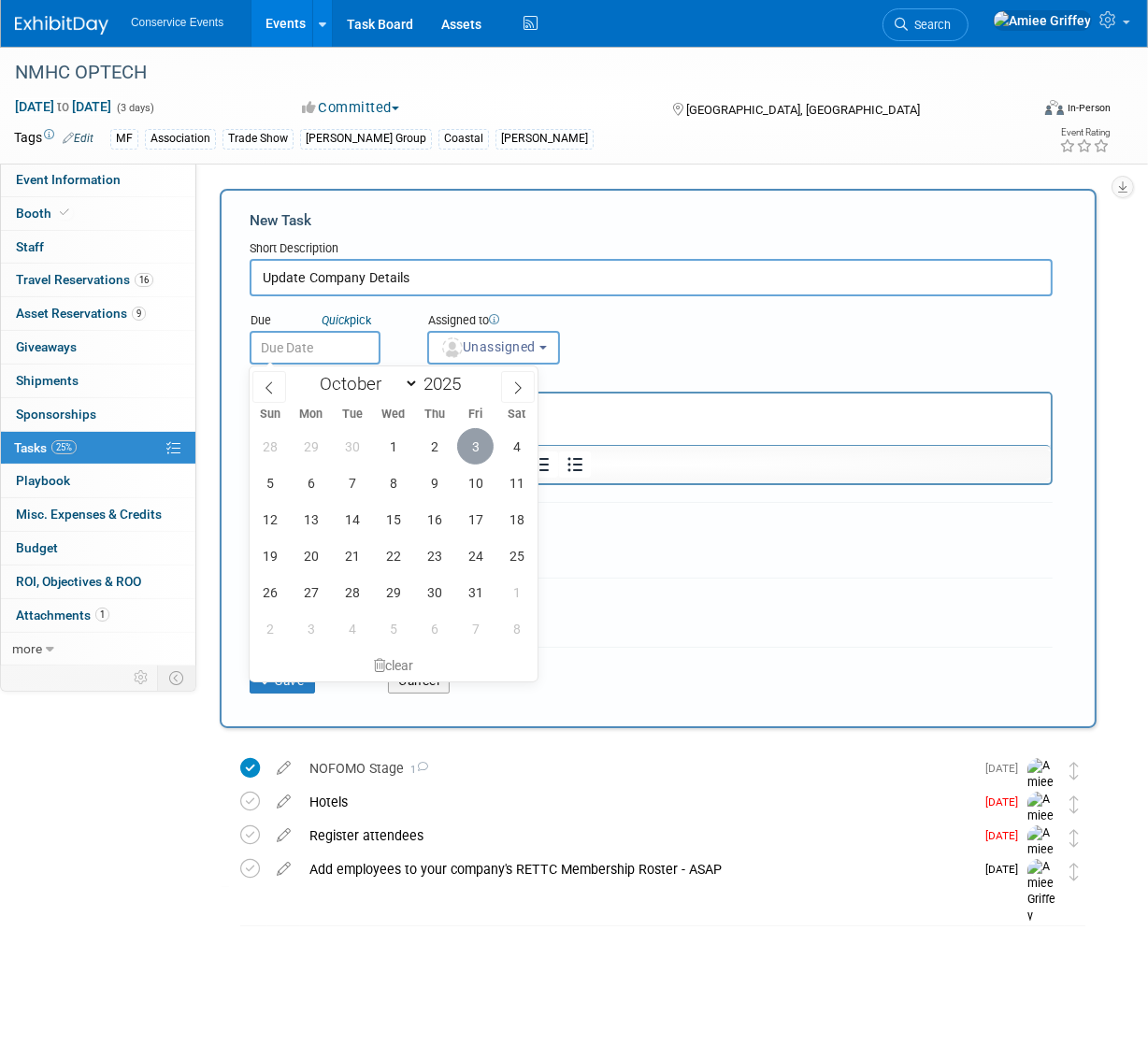
click at [475, 450] on span "3" at bounding box center [475, 446] width 36 height 36
type input "[DATE]"
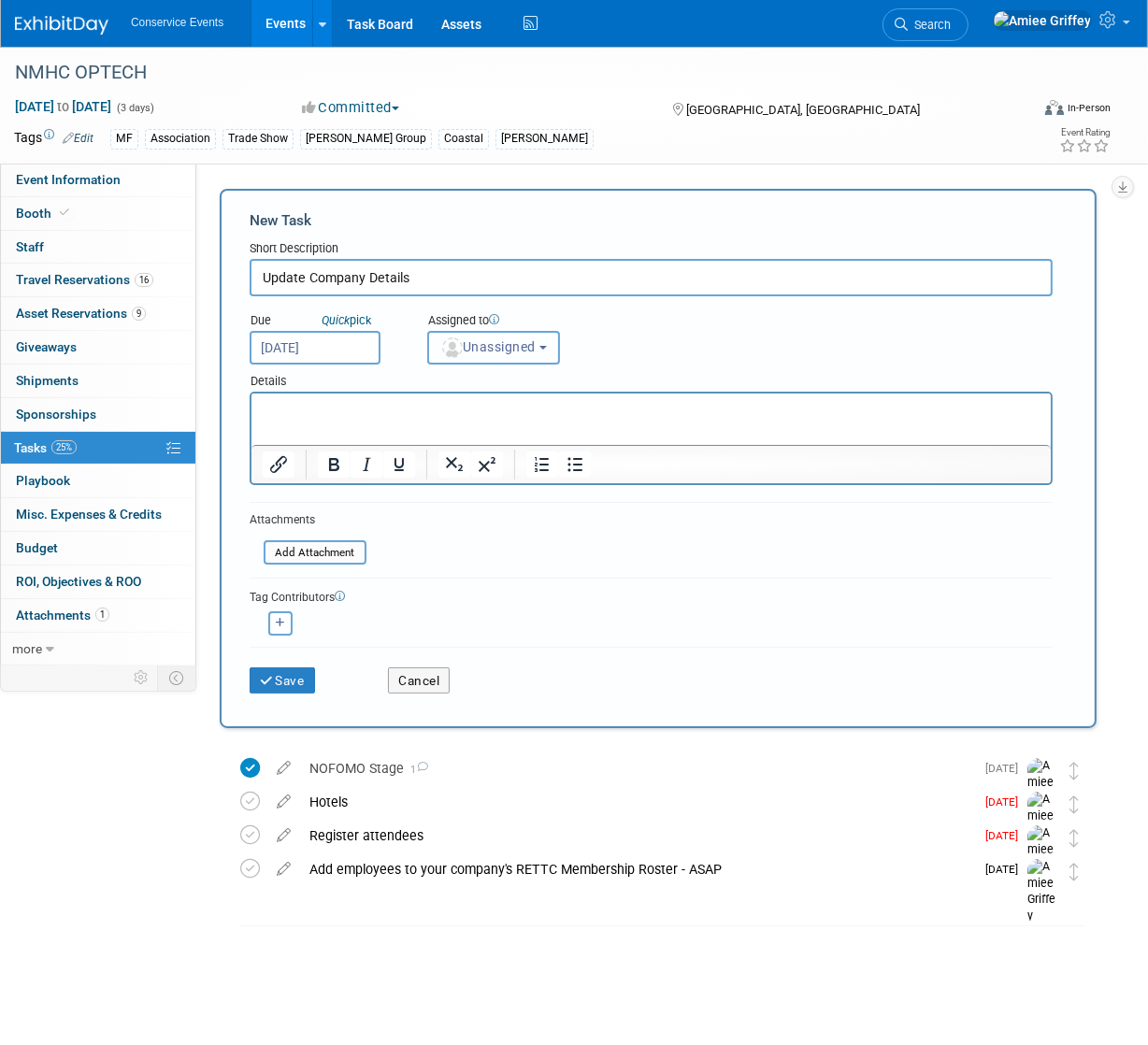
click at [509, 363] on button "Unassigned" at bounding box center [494, 348] width 133 height 34
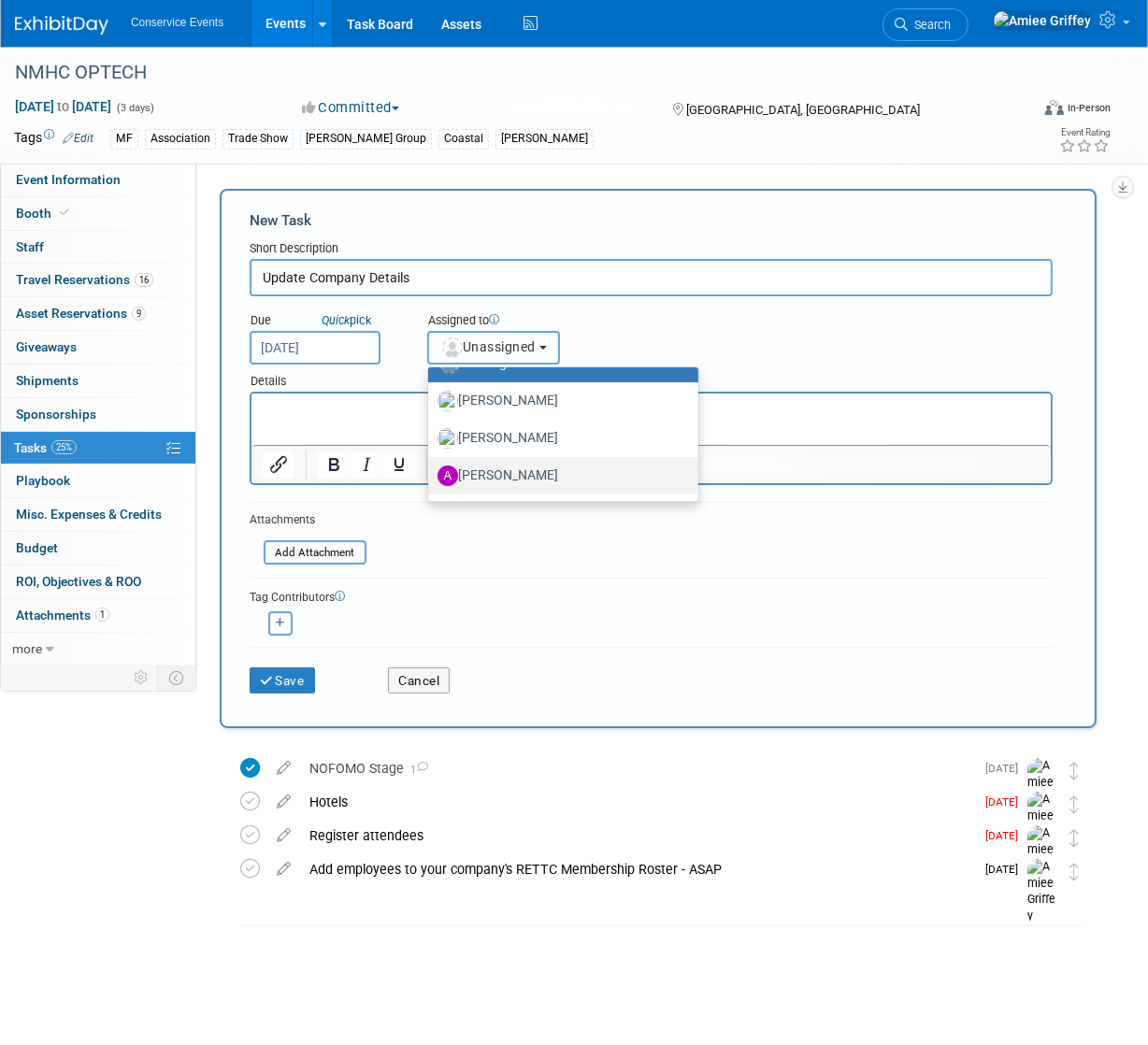
scroll to position [123, 0]
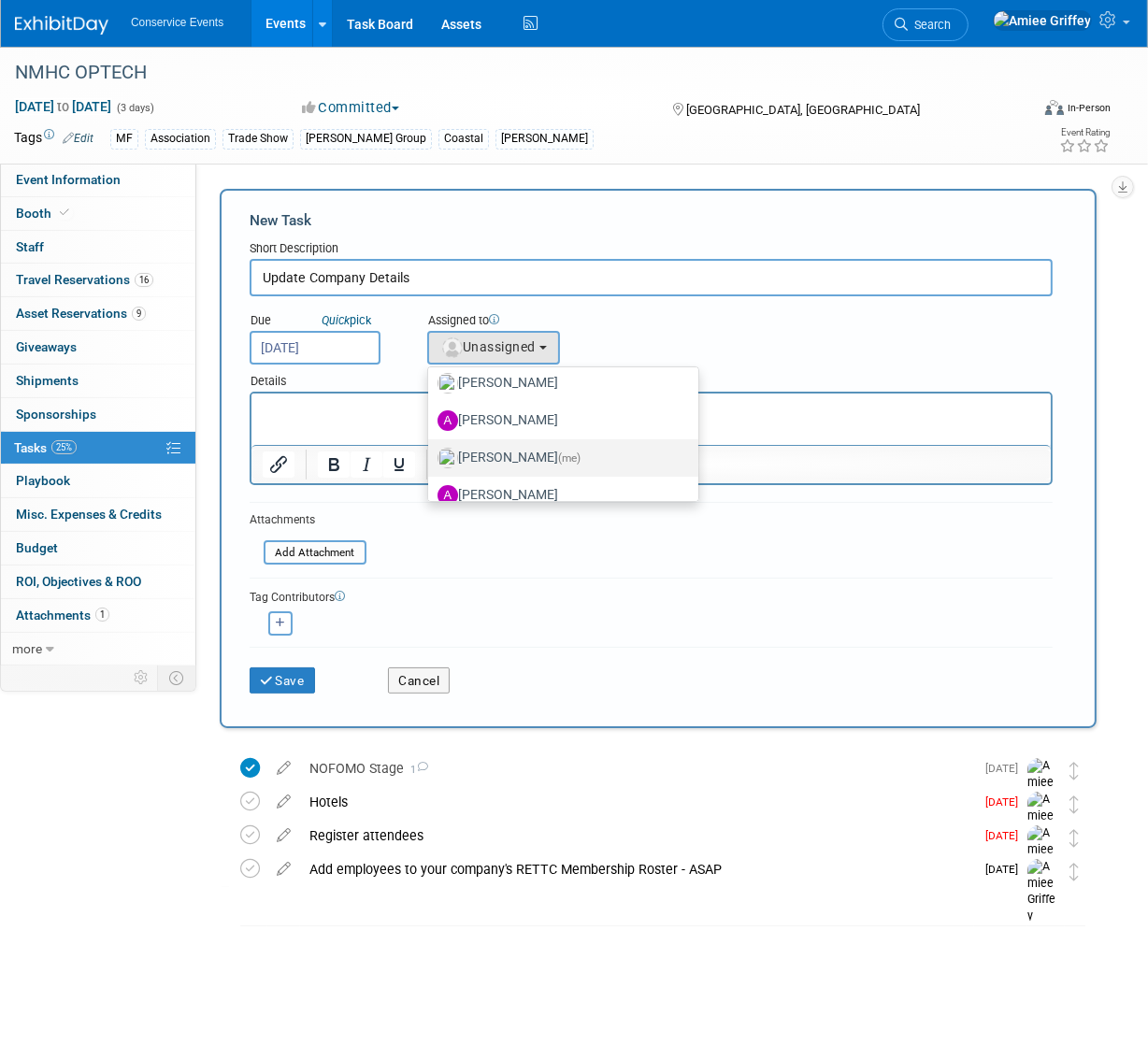
click at [503, 455] on label "[PERSON_NAME] (me)" at bounding box center [559, 458] width 242 height 30
click at [431, 455] on input "[PERSON_NAME] (me)" at bounding box center [425, 456] width 12 height 12
select select "28722387-35c6-4557-bb24-edeacb20f2e1"
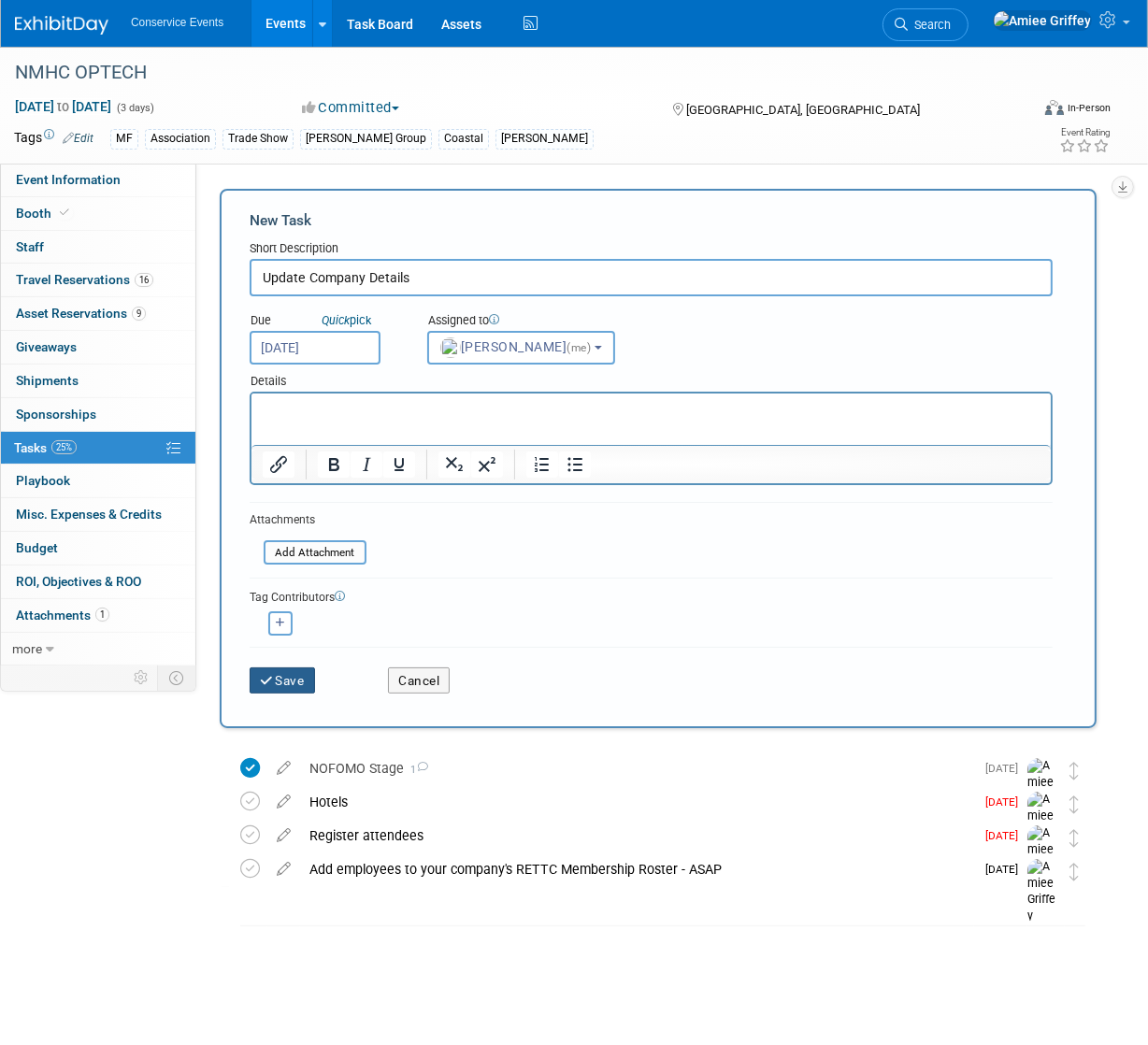
click at [302, 680] on button "Save" at bounding box center [283, 680] width 65 height 26
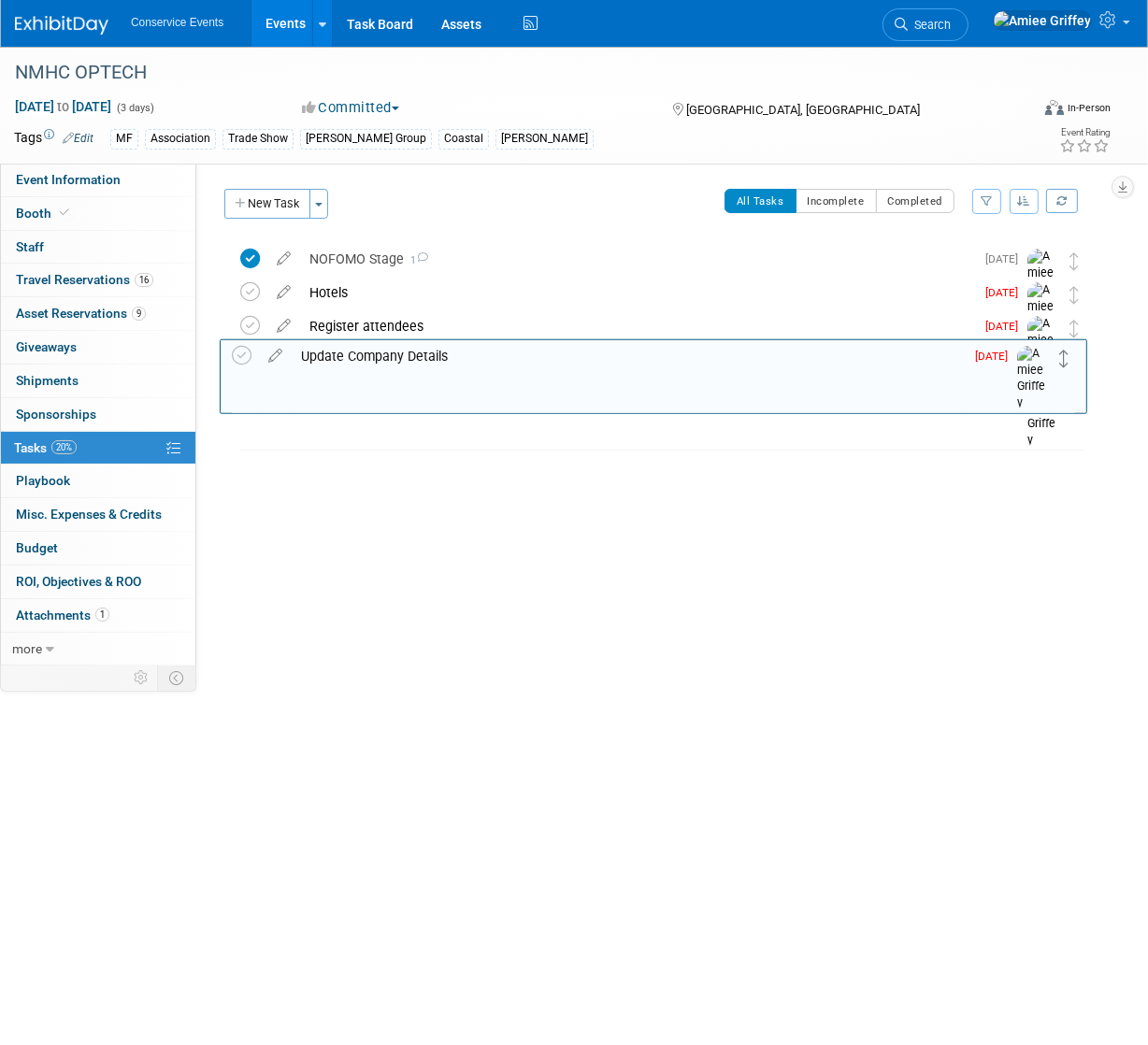
drag, startPoint x: 1072, startPoint y: 256, endPoint x: 1064, endPoint y: 352, distance: 96.3
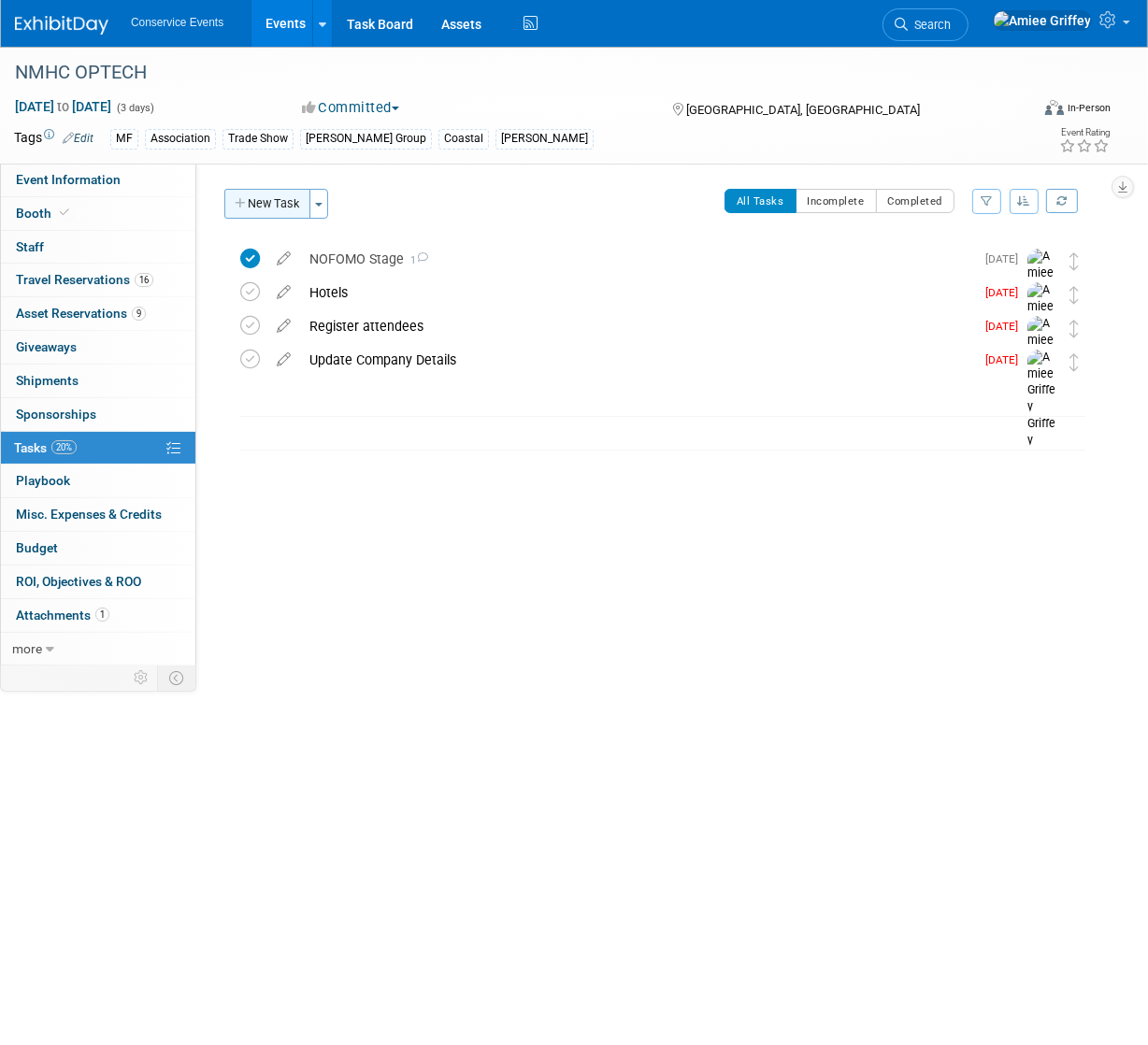
click at [275, 210] on button "New Task" at bounding box center [268, 204] width 86 height 30
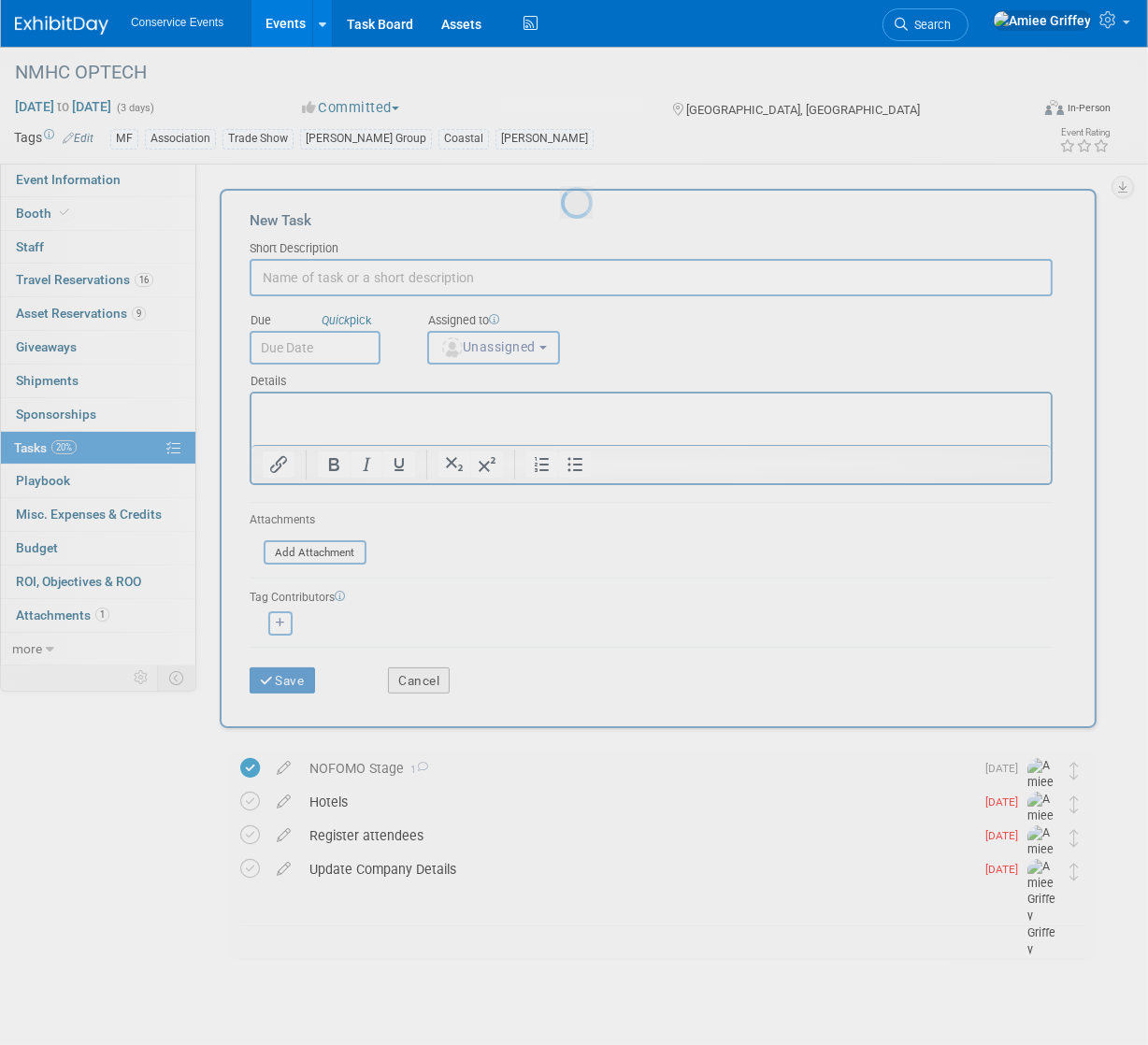
scroll to position [0, 0]
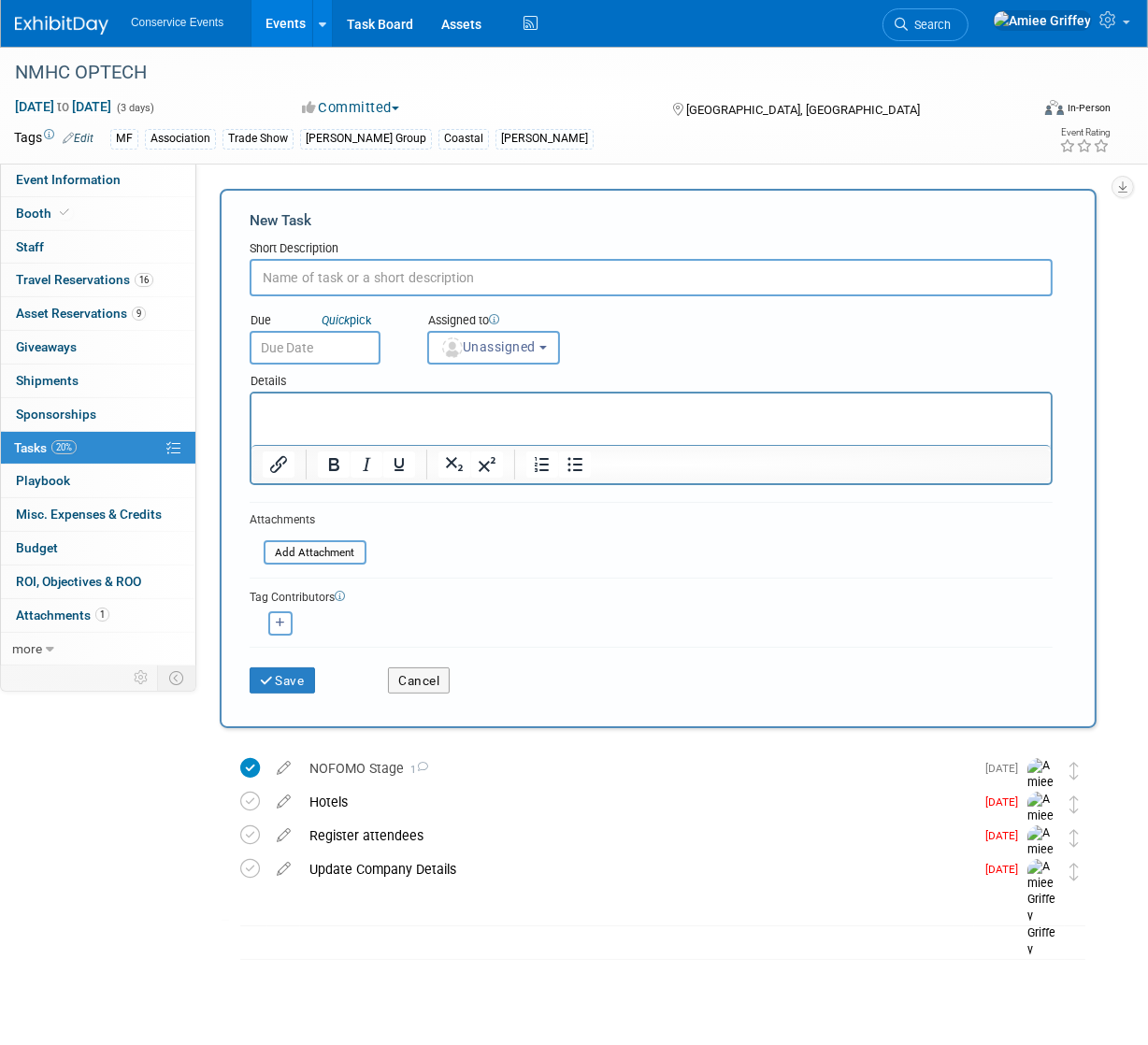
click at [332, 275] on input "text" at bounding box center [651, 278] width 803 height 37
type input "COI"
click at [298, 408] on p "Rich Text Area. Press ALT-0 for help." at bounding box center [650, 411] width 777 height 19
click at [316, 344] on input "text" at bounding box center [315, 348] width 131 height 34
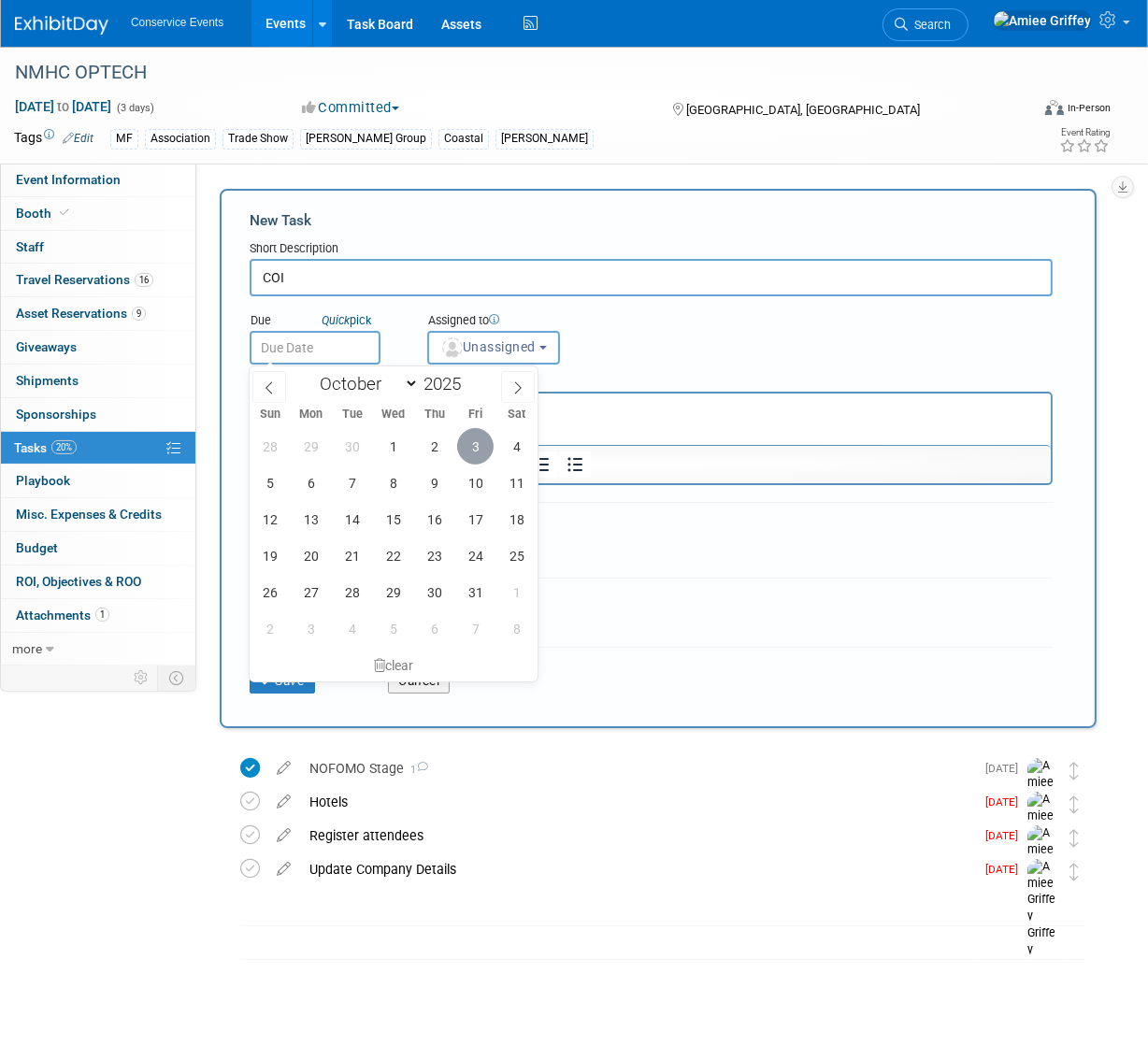
click at [472, 451] on span "3" at bounding box center [475, 446] width 36 height 36
type input "[DATE]"
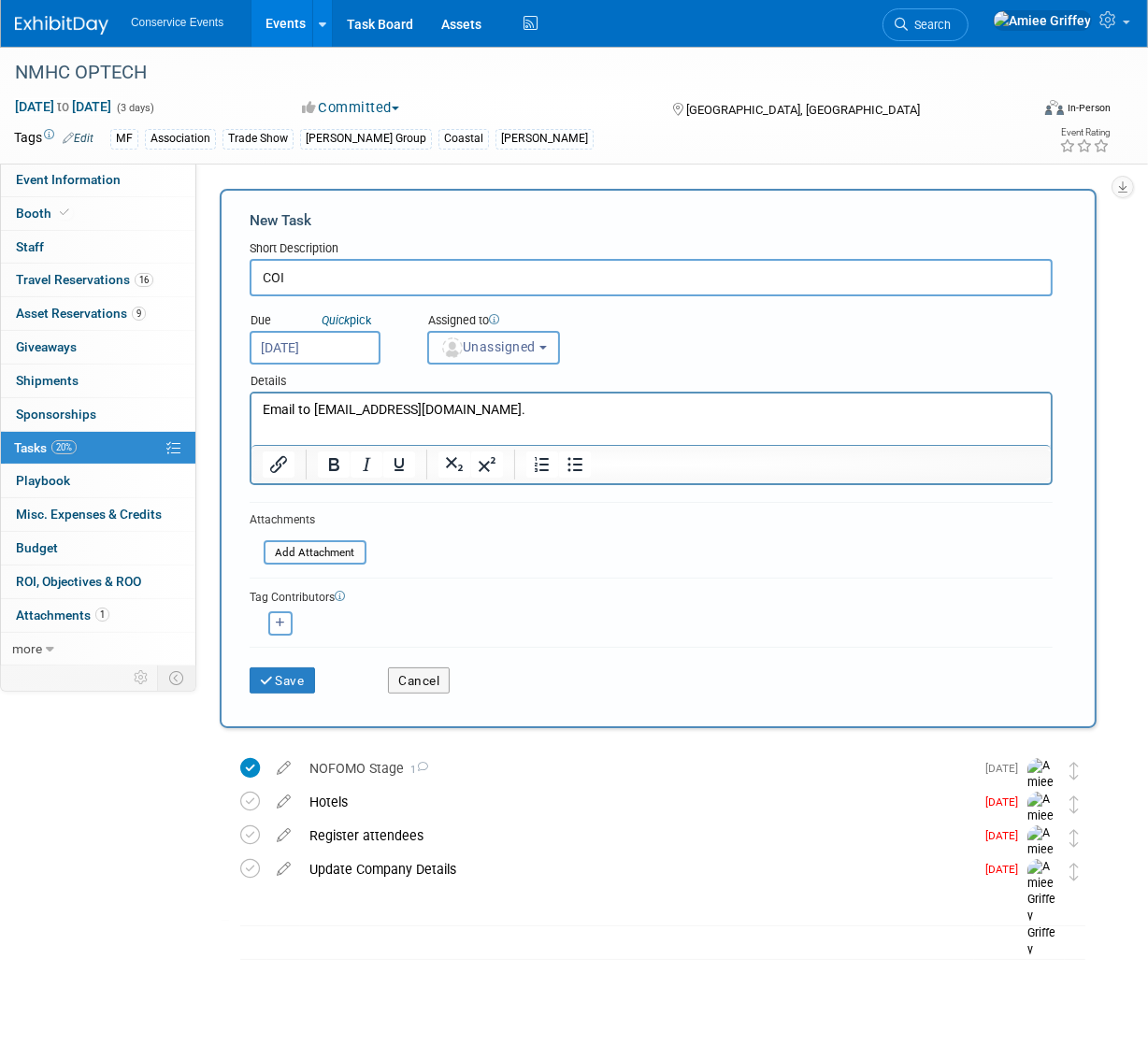
click at [496, 360] on button "Unassigned" at bounding box center [494, 348] width 133 height 34
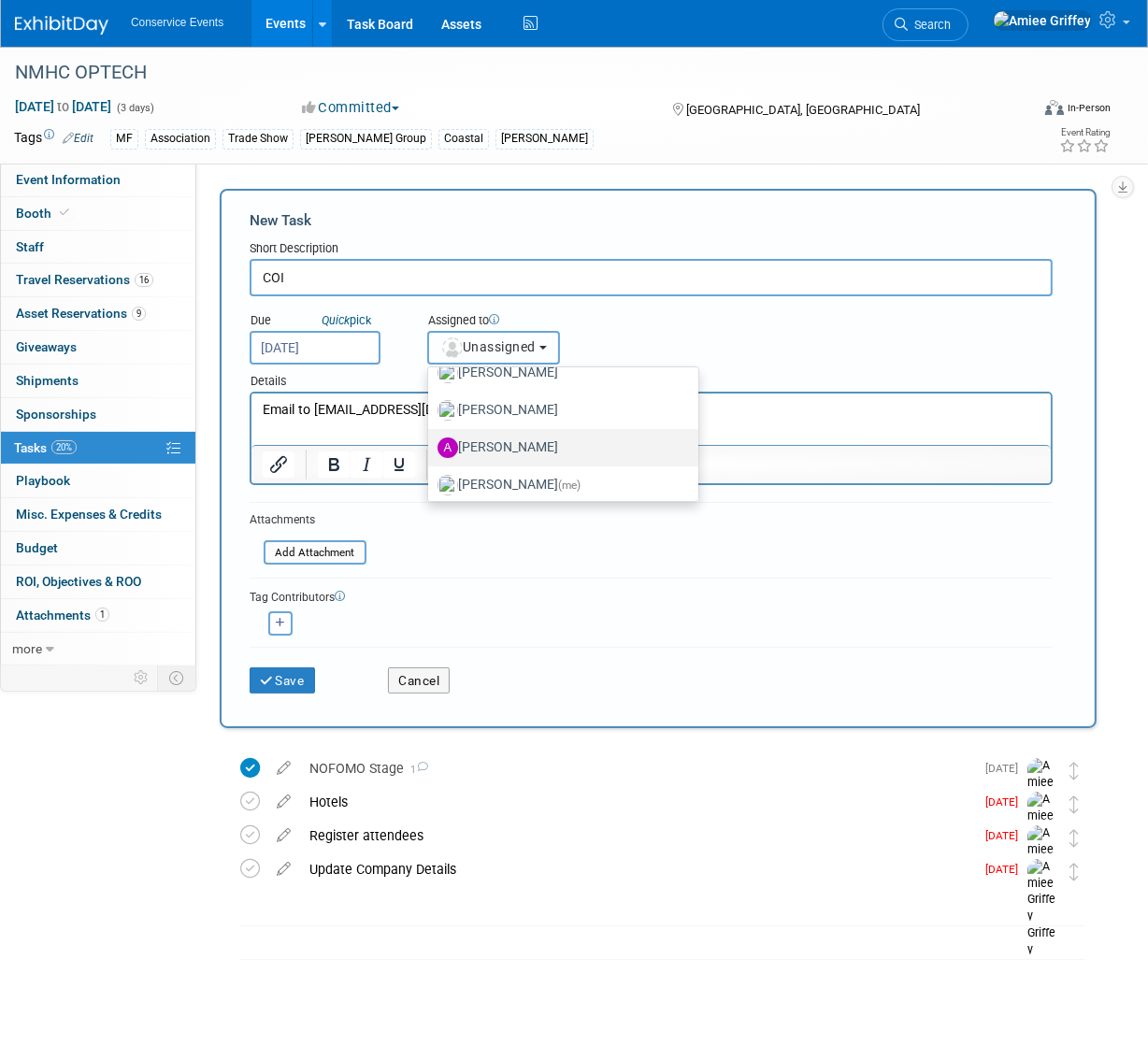
scroll to position [99, 0]
click at [523, 475] on label "[PERSON_NAME] (me)" at bounding box center [559, 483] width 242 height 30
click at [431, 475] on input "[PERSON_NAME] (me)" at bounding box center [425, 480] width 12 height 12
select select "28722387-35c6-4557-bb24-edeacb20f2e1"
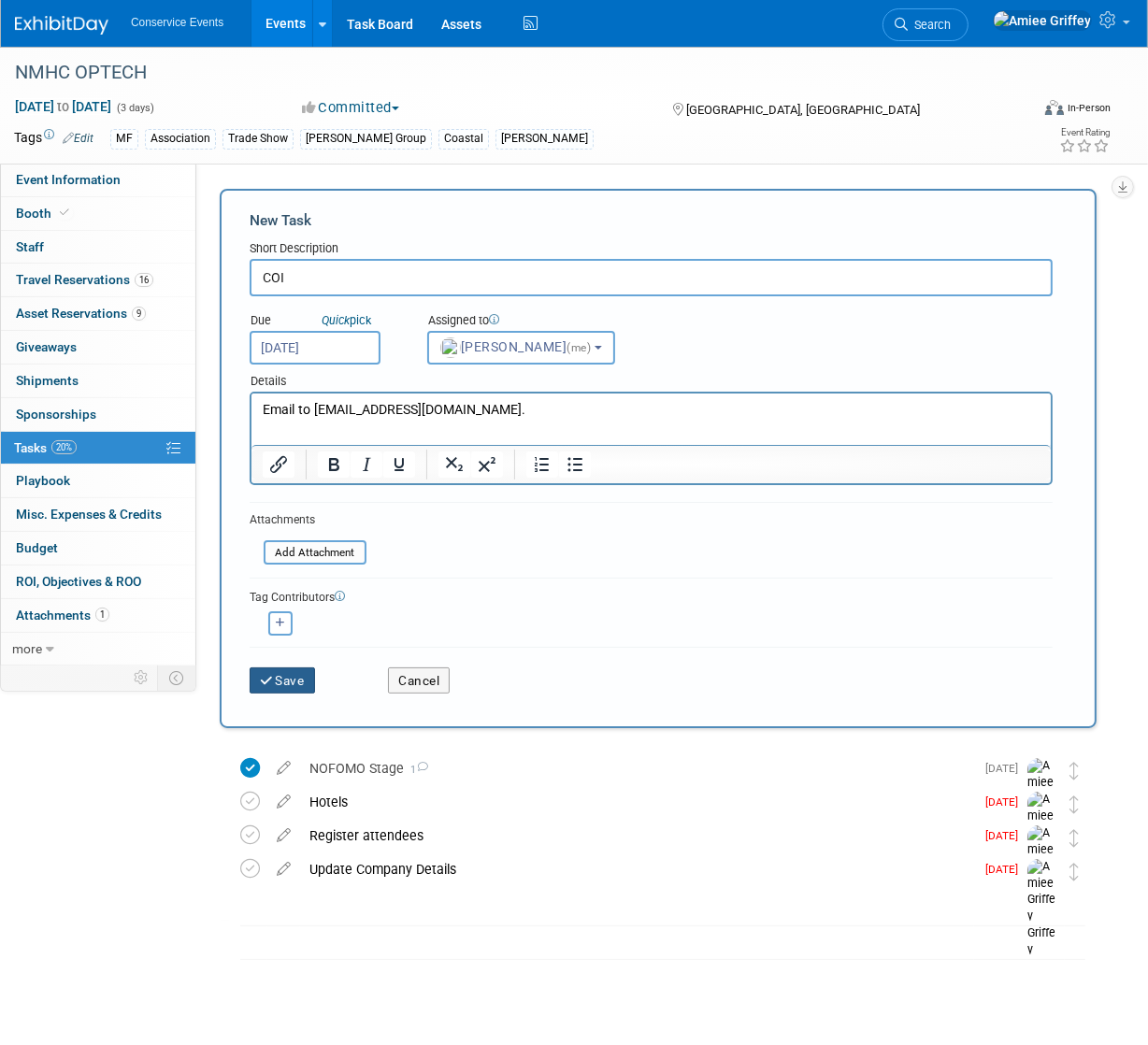
click at [278, 687] on button "Save" at bounding box center [283, 680] width 65 height 26
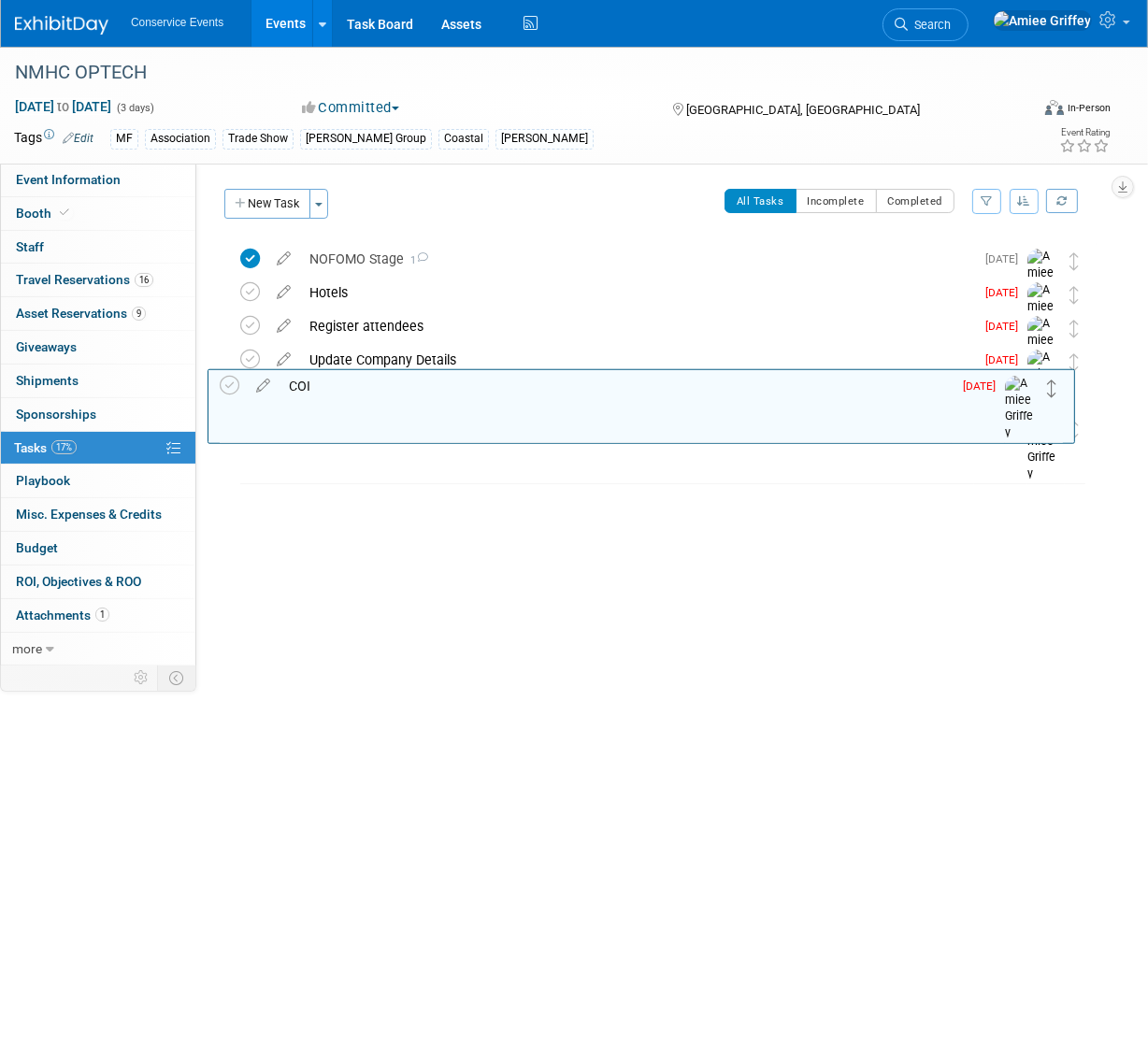
drag, startPoint x: 1077, startPoint y: 259, endPoint x: 1057, endPoint y: 388, distance: 130.5
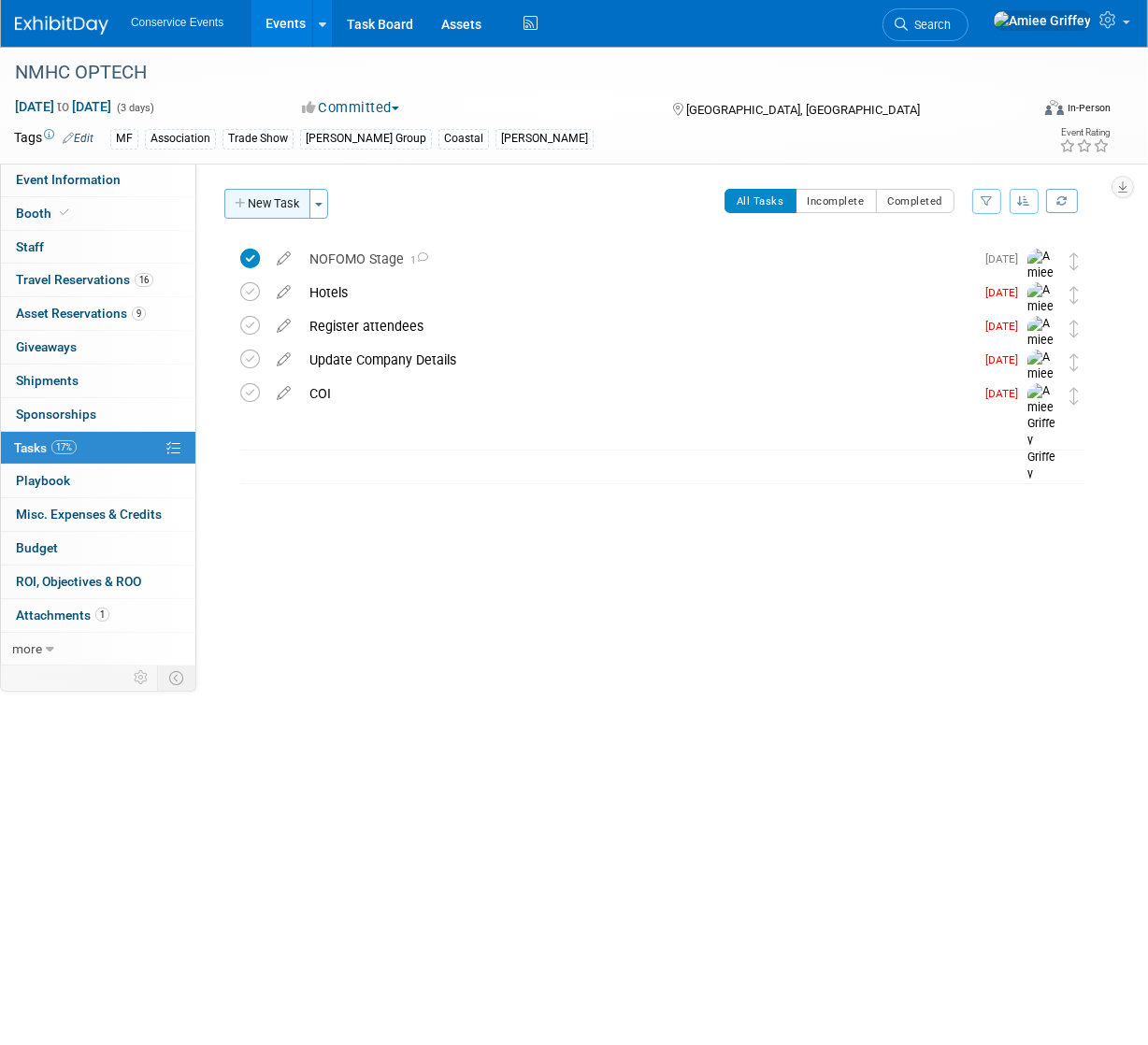
click at [289, 210] on button "New Task" at bounding box center [268, 204] width 86 height 30
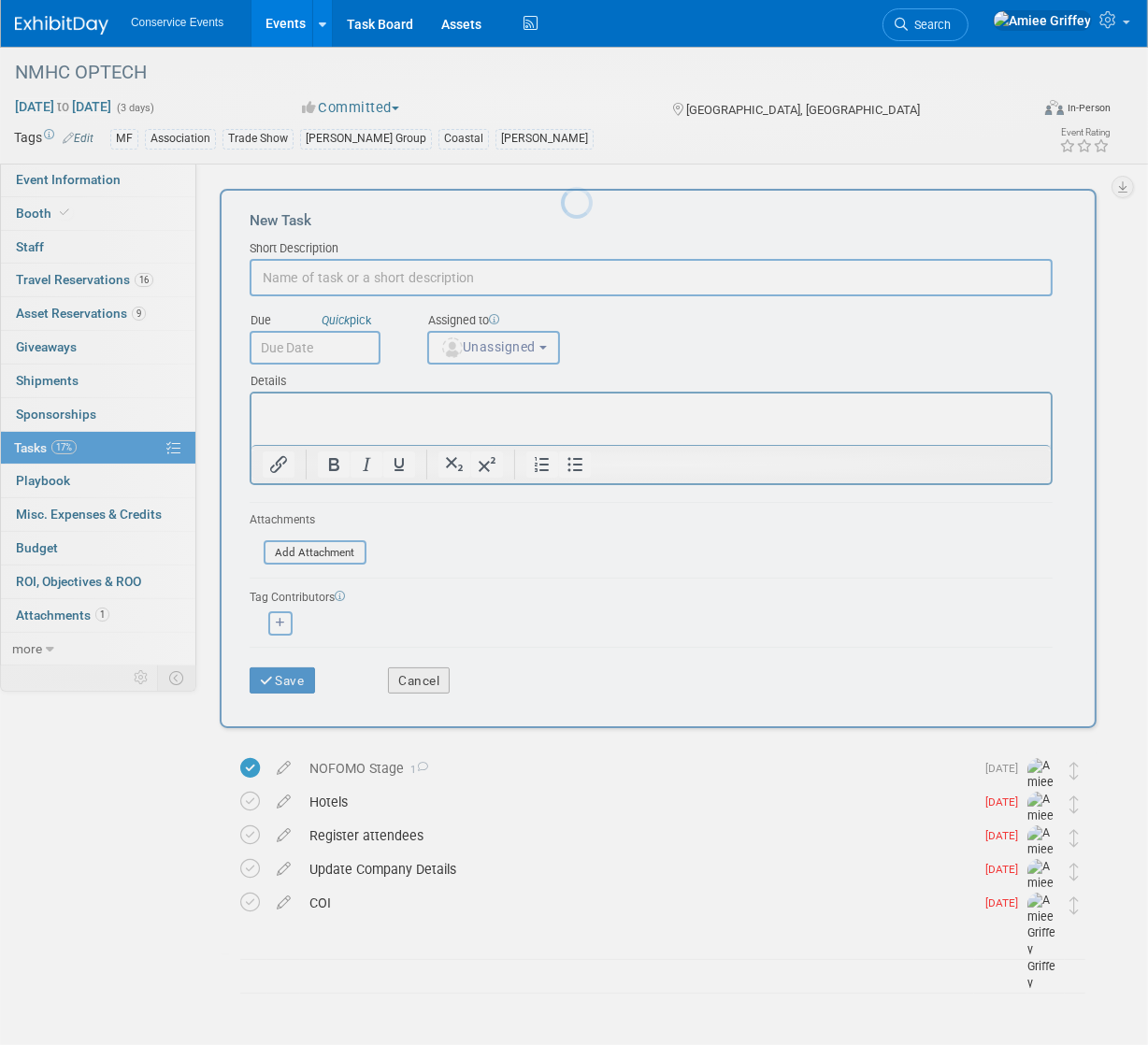
scroll to position [0, 0]
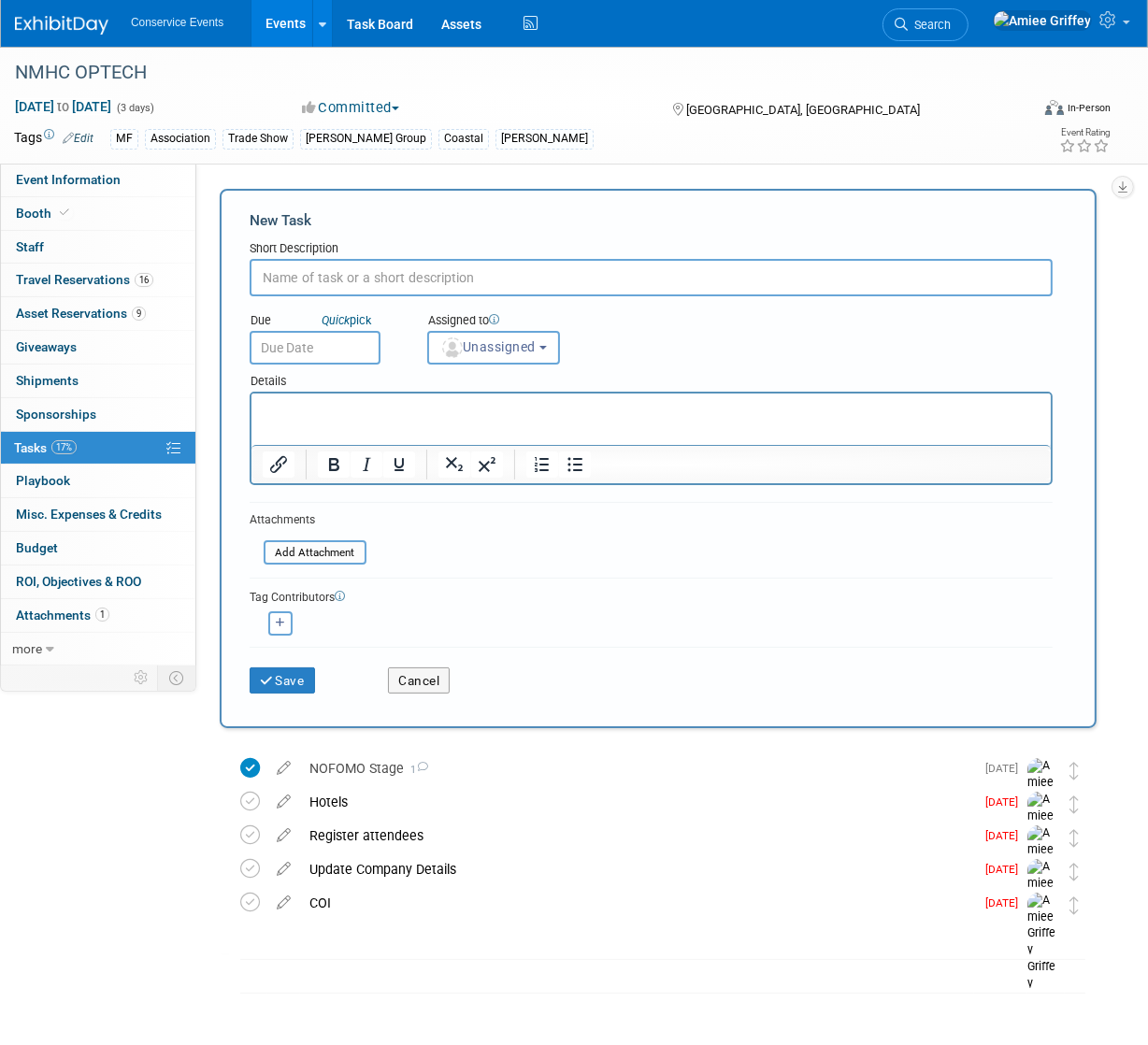
click at [324, 282] on input "text" at bounding box center [651, 278] width 803 height 37
type input "Booth Payment"
click at [322, 353] on input "text" at bounding box center [315, 348] width 131 height 34
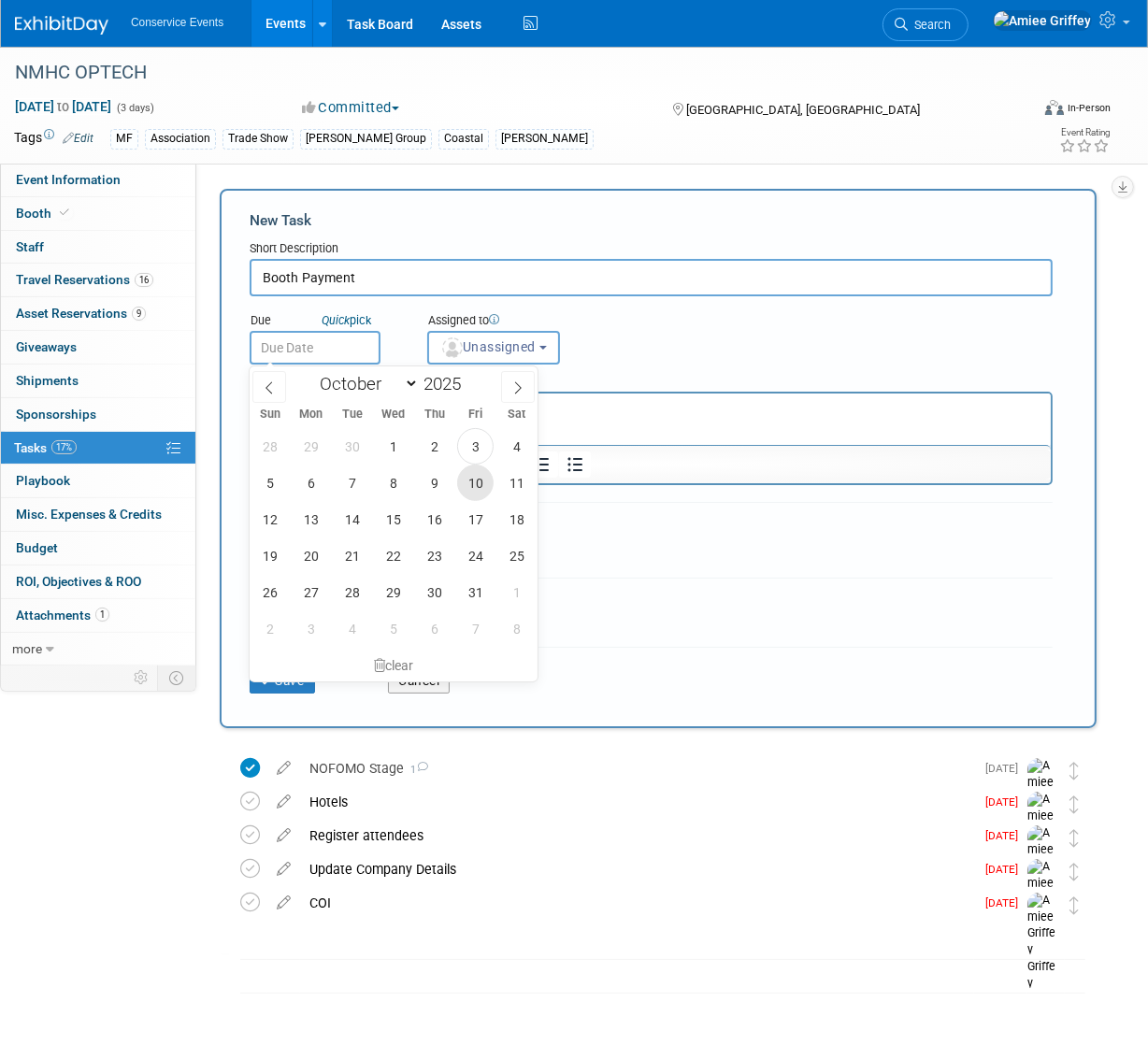
click at [473, 481] on span "10" at bounding box center [475, 483] width 36 height 36
type input "[DATE]"
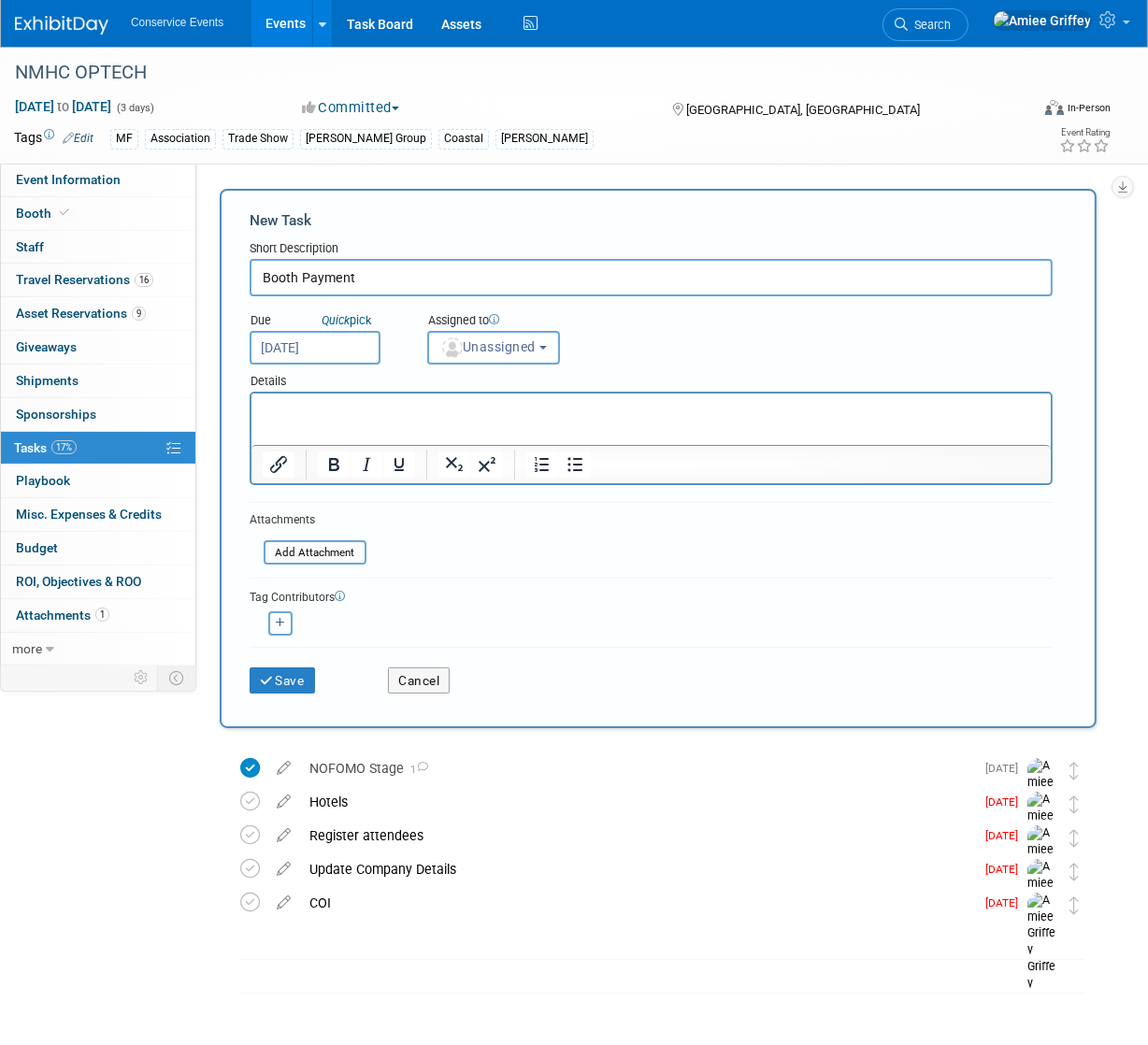
click at [340, 413] on p "Rich Text Area. Press ALT-0 for help." at bounding box center [650, 411] width 777 height 19
click at [486, 358] on button "Unassigned" at bounding box center [494, 348] width 133 height 34
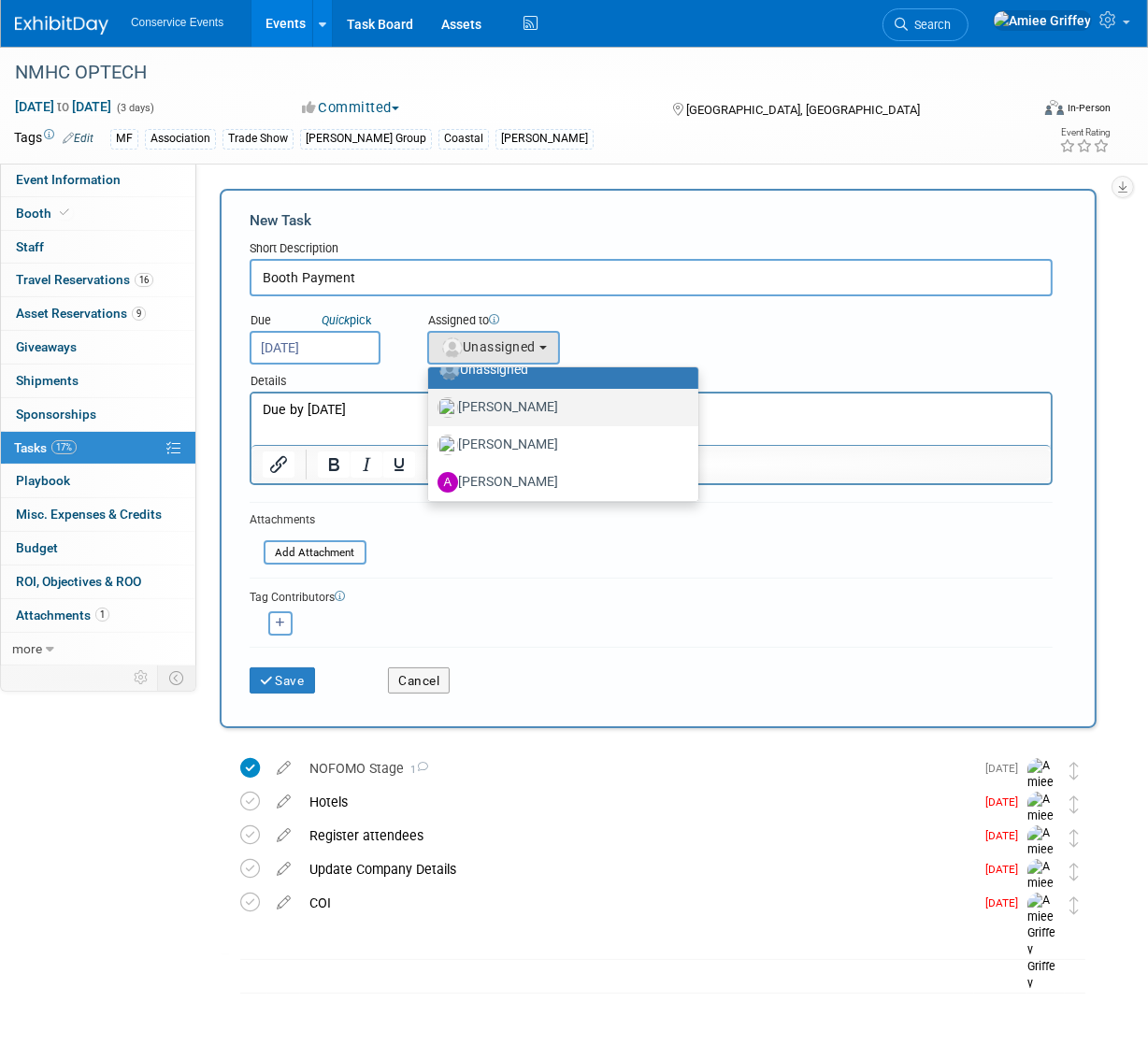
scroll to position [112, 0]
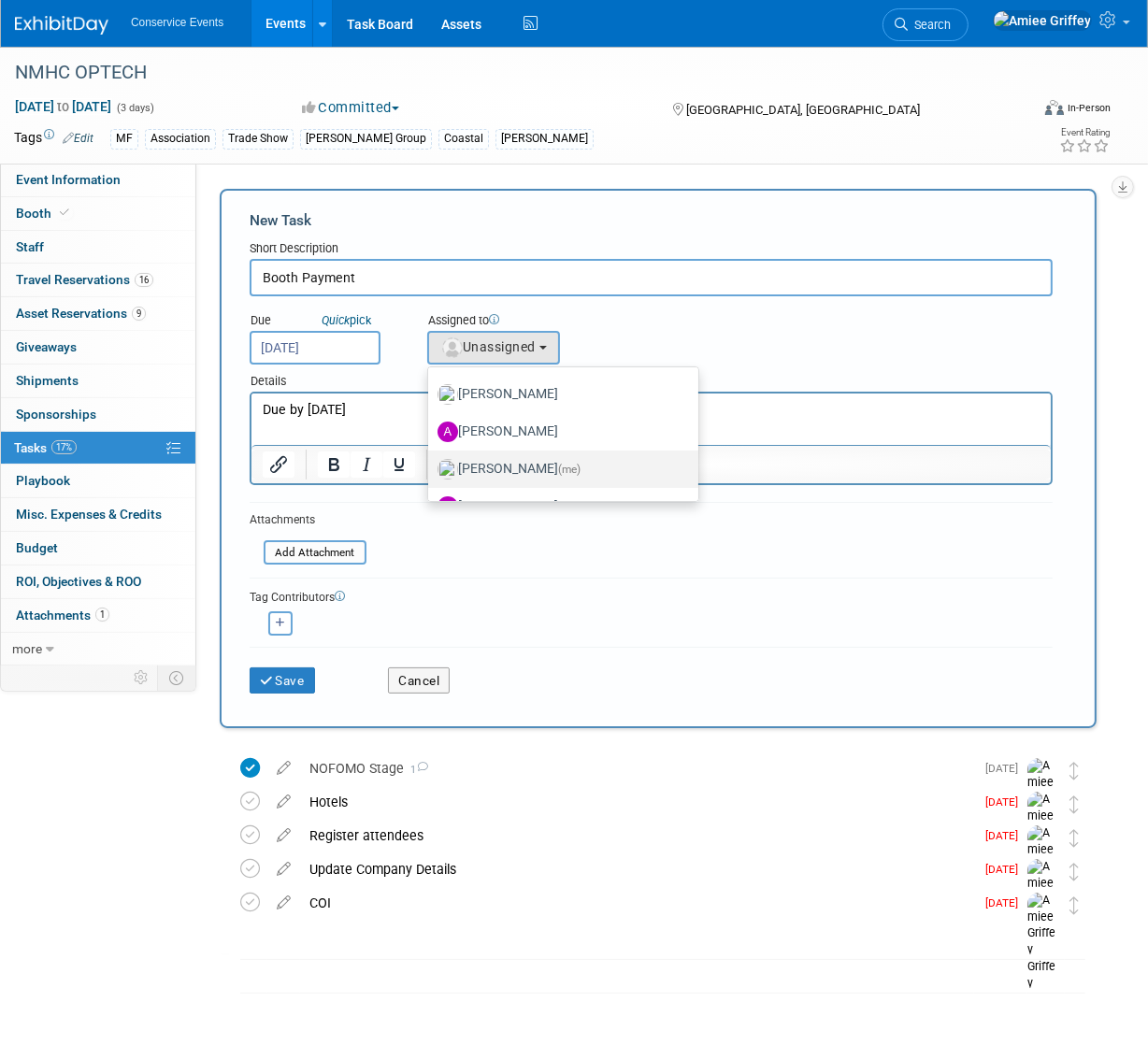
click at [517, 464] on label "[PERSON_NAME] (me)" at bounding box center [559, 470] width 242 height 30
click at [431, 464] on input "[PERSON_NAME] (me)" at bounding box center [425, 467] width 12 height 12
select select "28722387-35c6-4557-bb24-edeacb20f2e1"
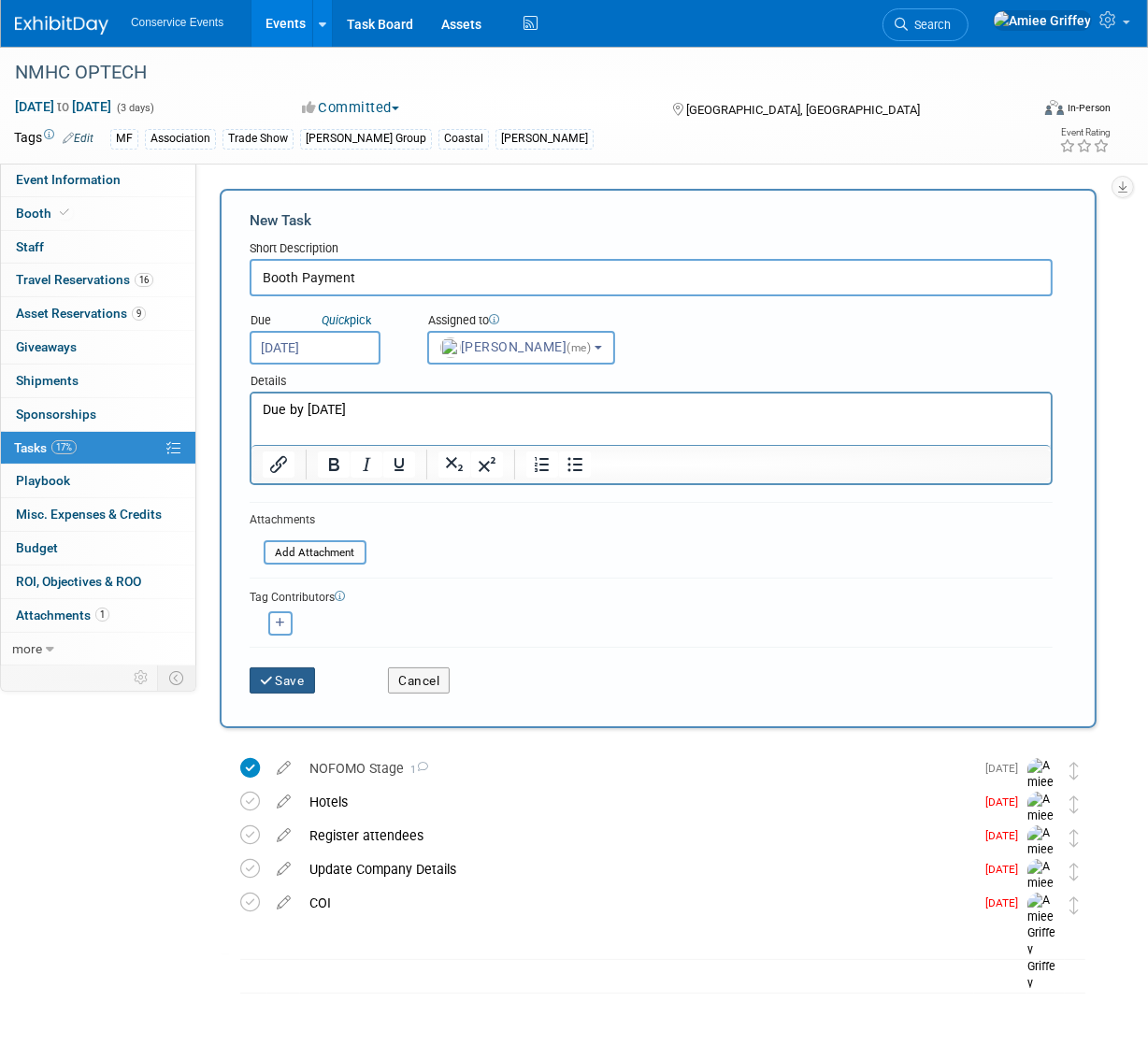
click at [306, 682] on button "Save" at bounding box center [283, 680] width 65 height 26
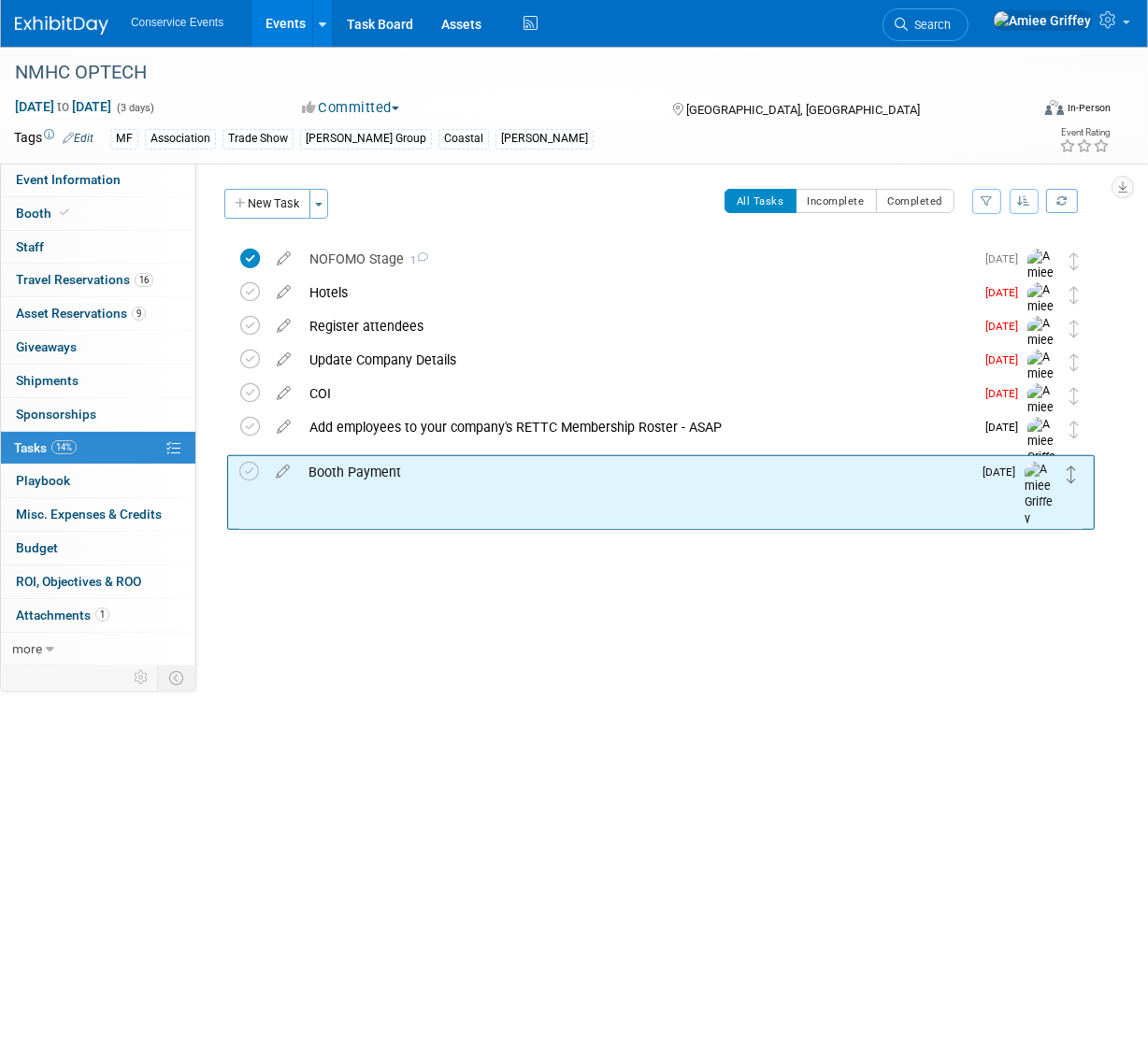
drag, startPoint x: 1070, startPoint y: 259, endPoint x: 1068, endPoint y: 482, distance: 223.0
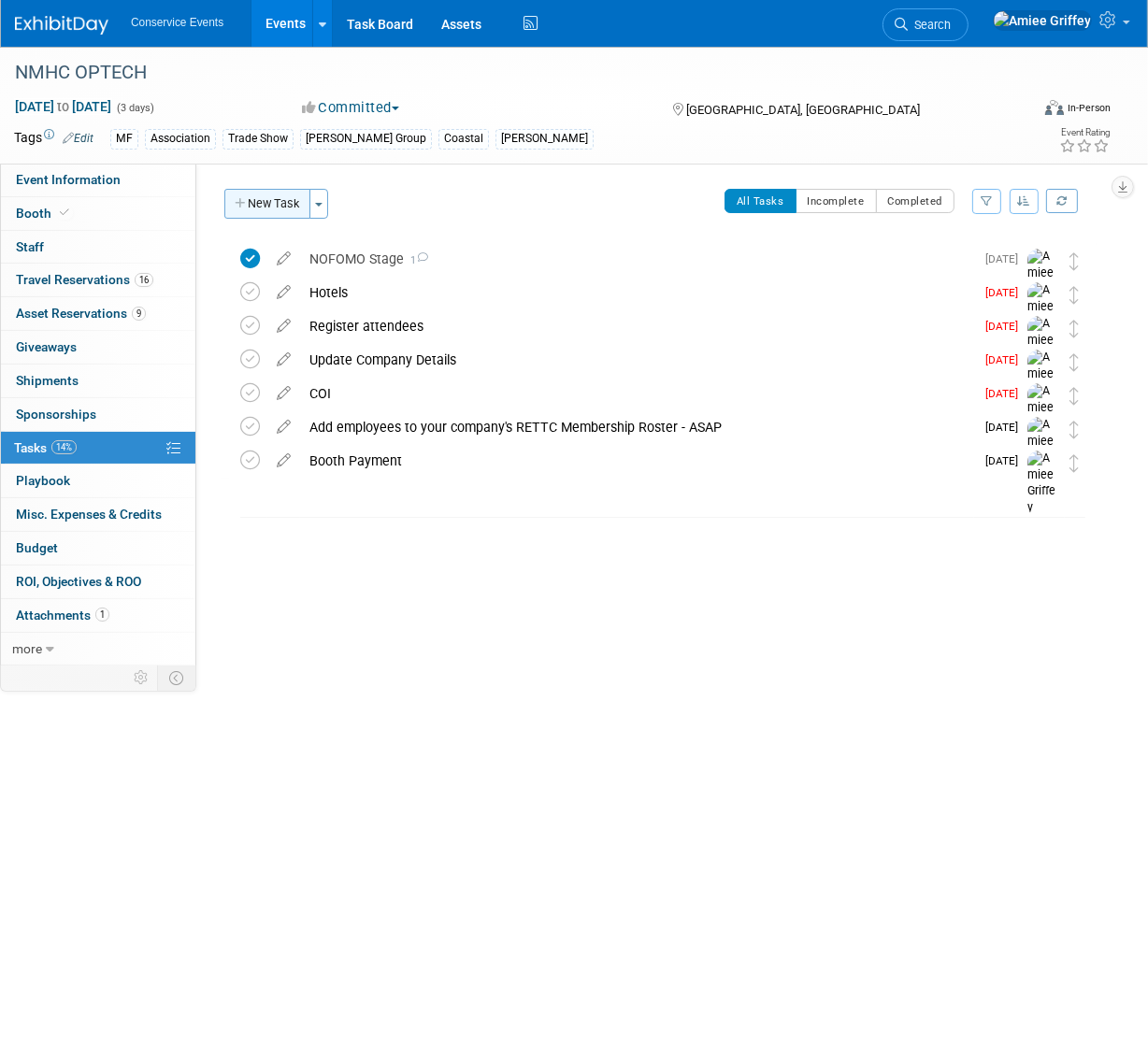
click at [278, 207] on button "New Task" at bounding box center [268, 204] width 86 height 30
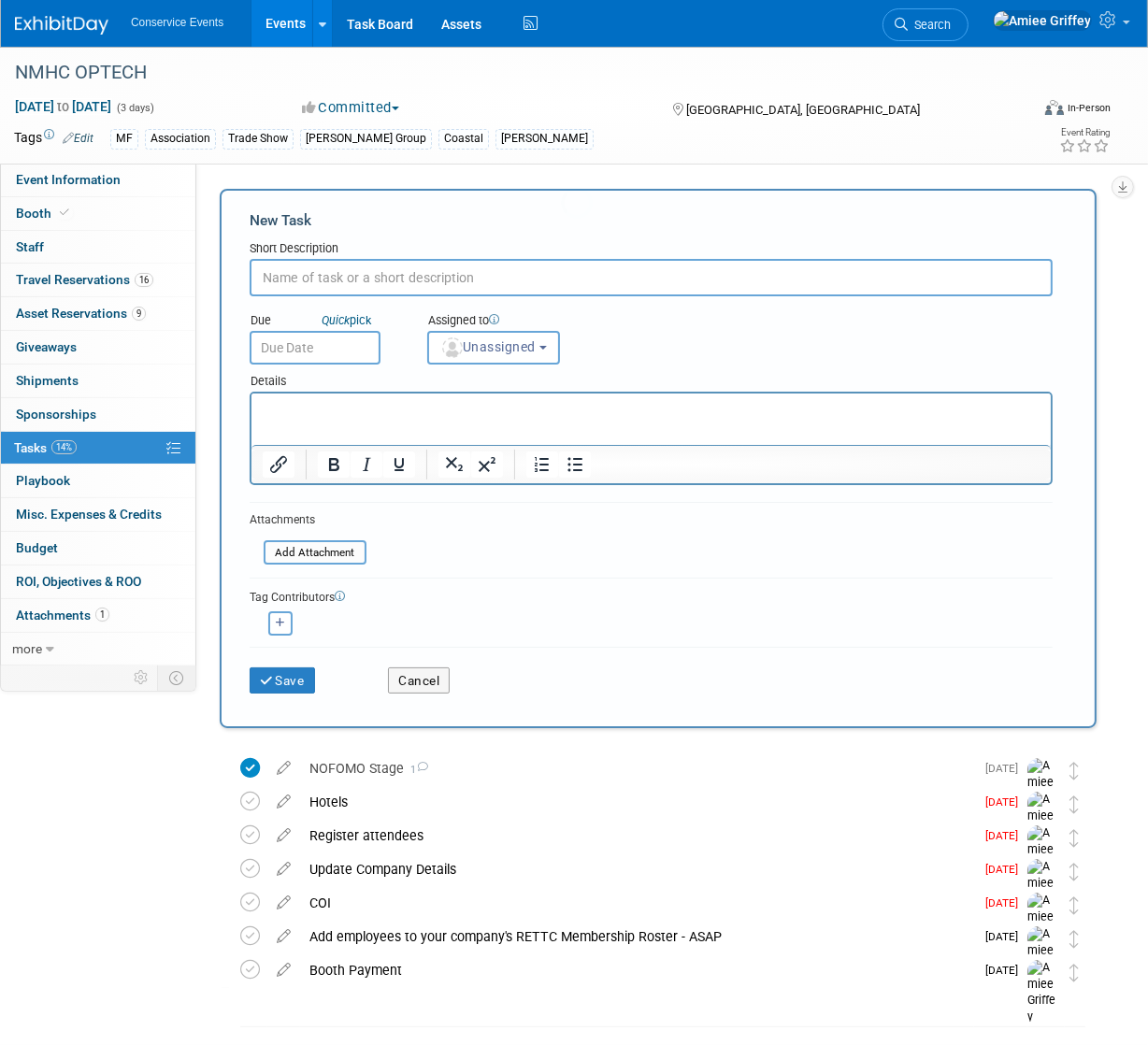
scroll to position [0, 0]
click at [336, 278] on input "text" at bounding box center [651, 278] width 803 height 37
type input "Hotel Cancellations Deadline"
click at [327, 344] on input "text" at bounding box center [315, 348] width 131 height 34
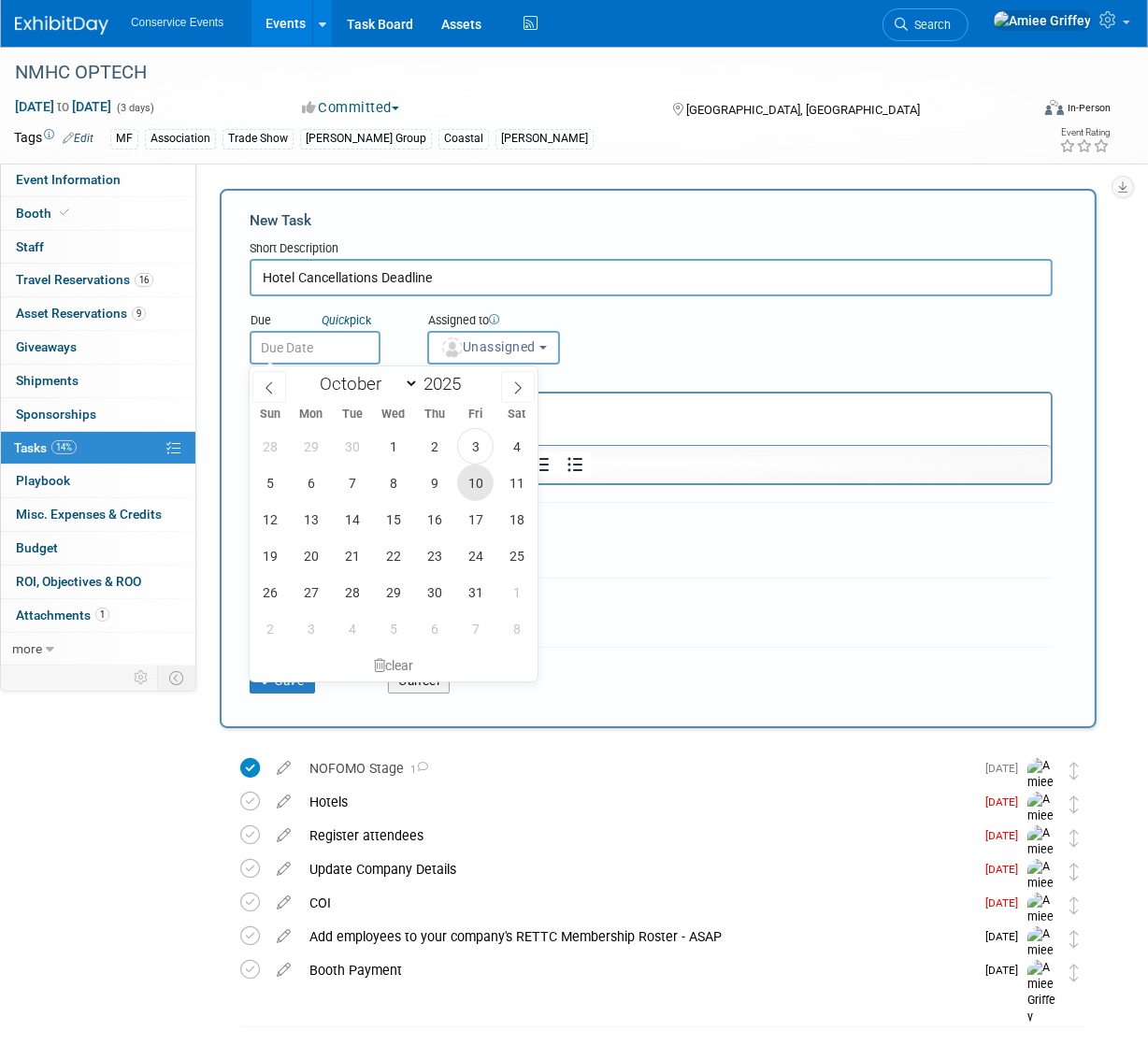
click at [475, 489] on span "10" at bounding box center [475, 483] width 36 height 36
type input "[DATE]"
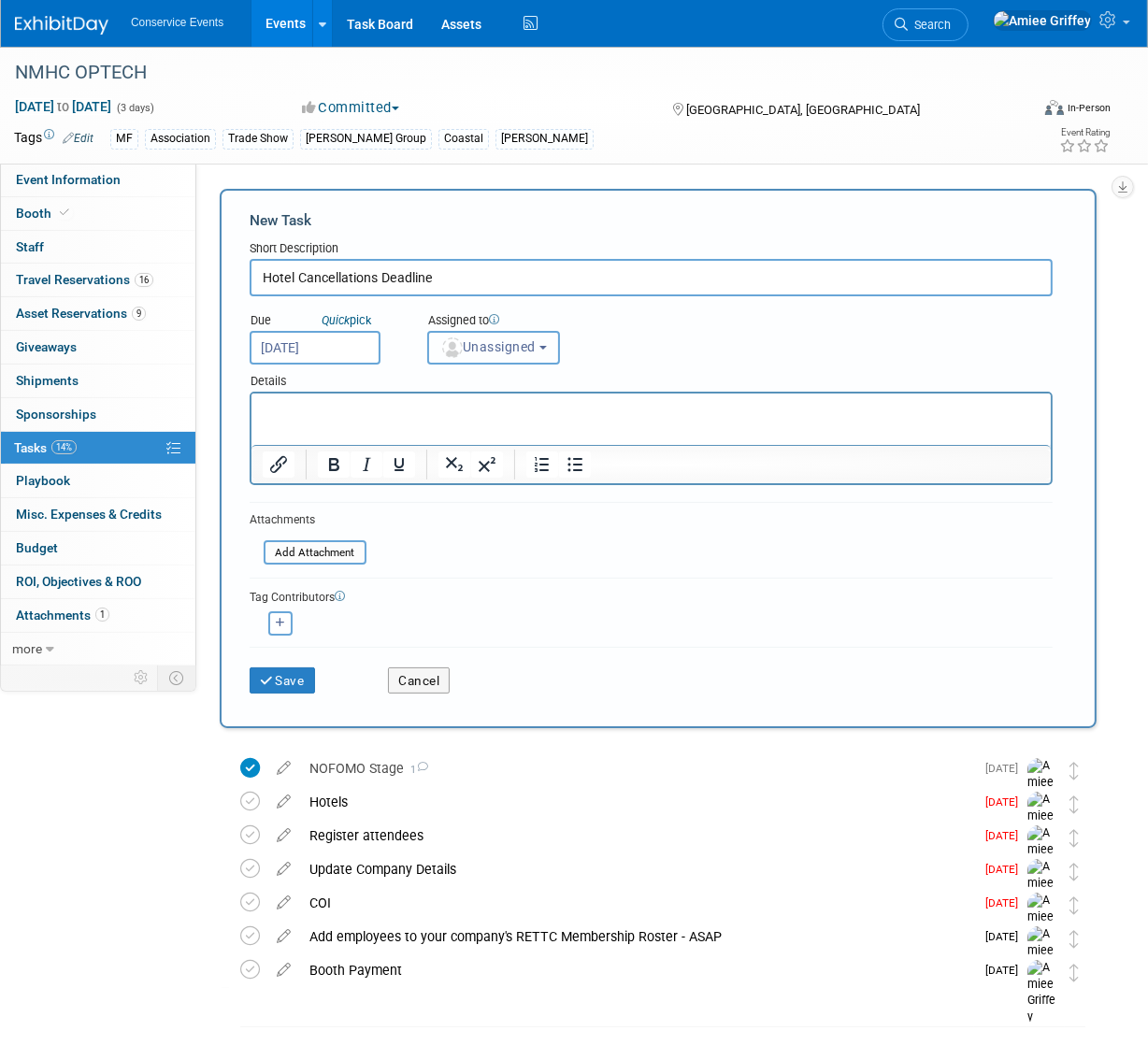
click at [514, 351] on span "Unassigned" at bounding box center [488, 347] width 95 height 15
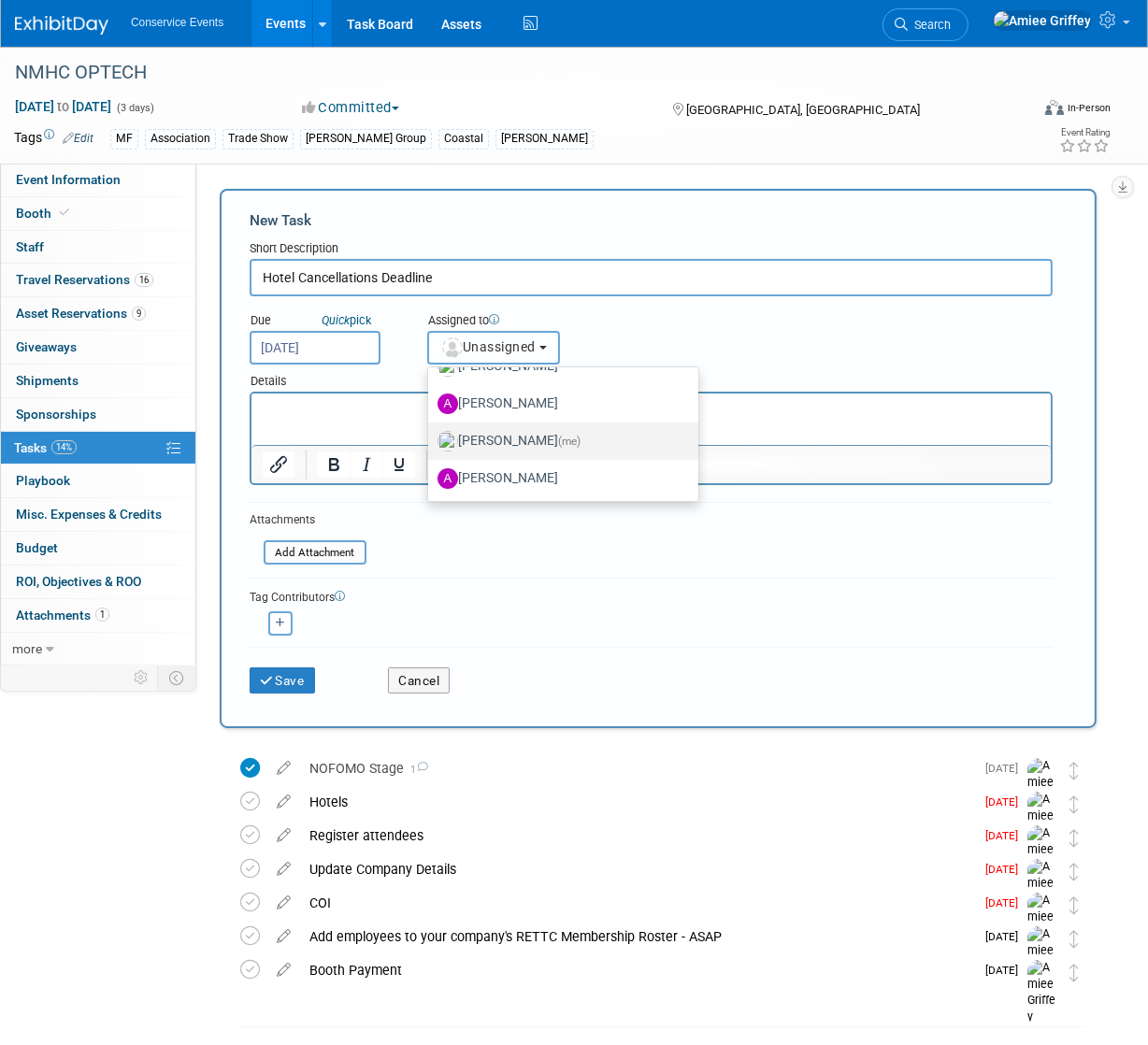
scroll to position [140, 0]
click at [516, 438] on label "[PERSON_NAME] (me)" at bounding box center [559, 442] width 242 height 30
click at [431, 438] on input "[PERSON_NAME] (me)" at bounding box center [425, 439] width 12 height 12
select select "28722387-35c6-4557-bb24-edeacb20f2e1"
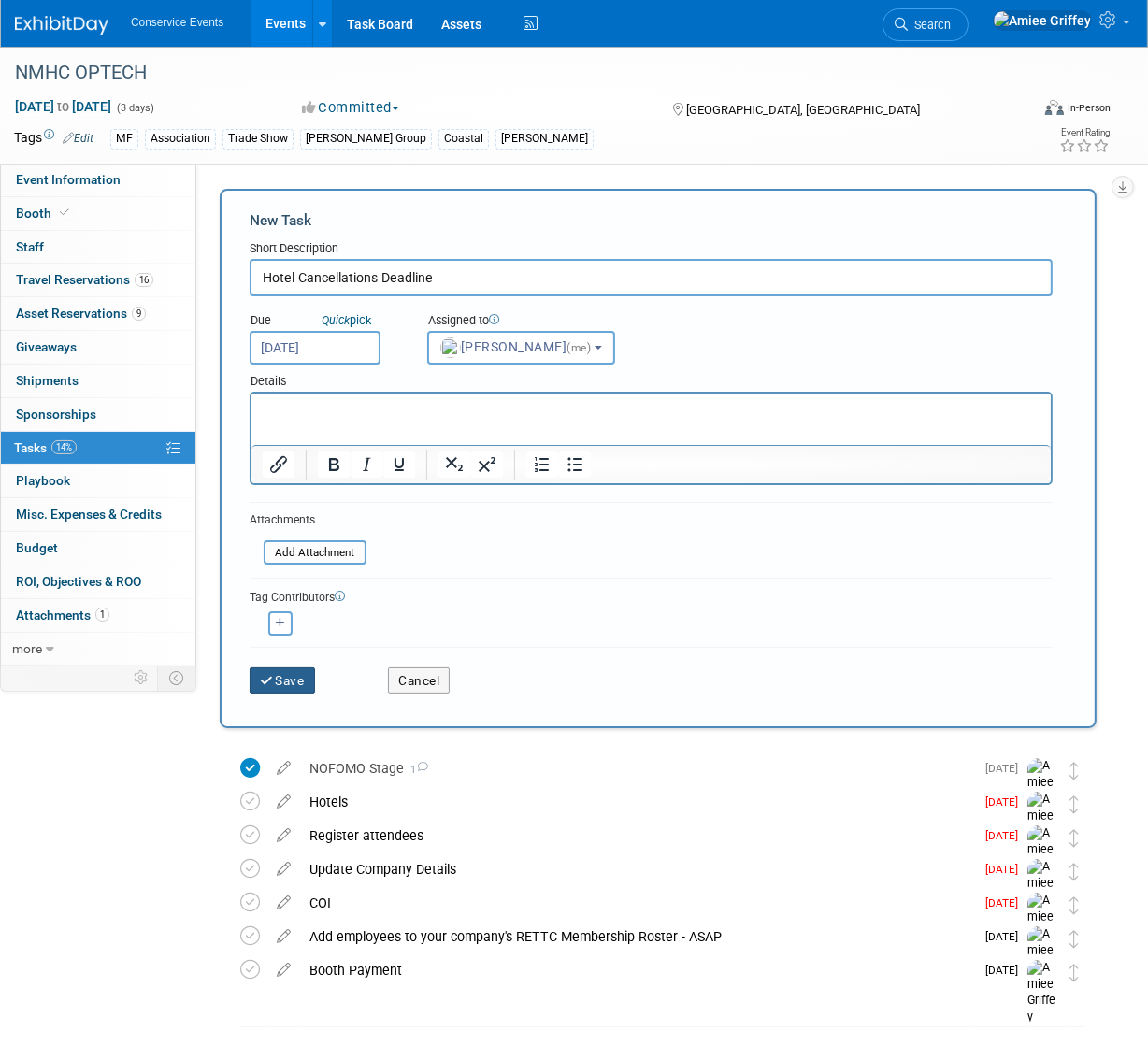
click at [300, 685] on button "Save" at bounding box center [283, 680] width 65 height 26
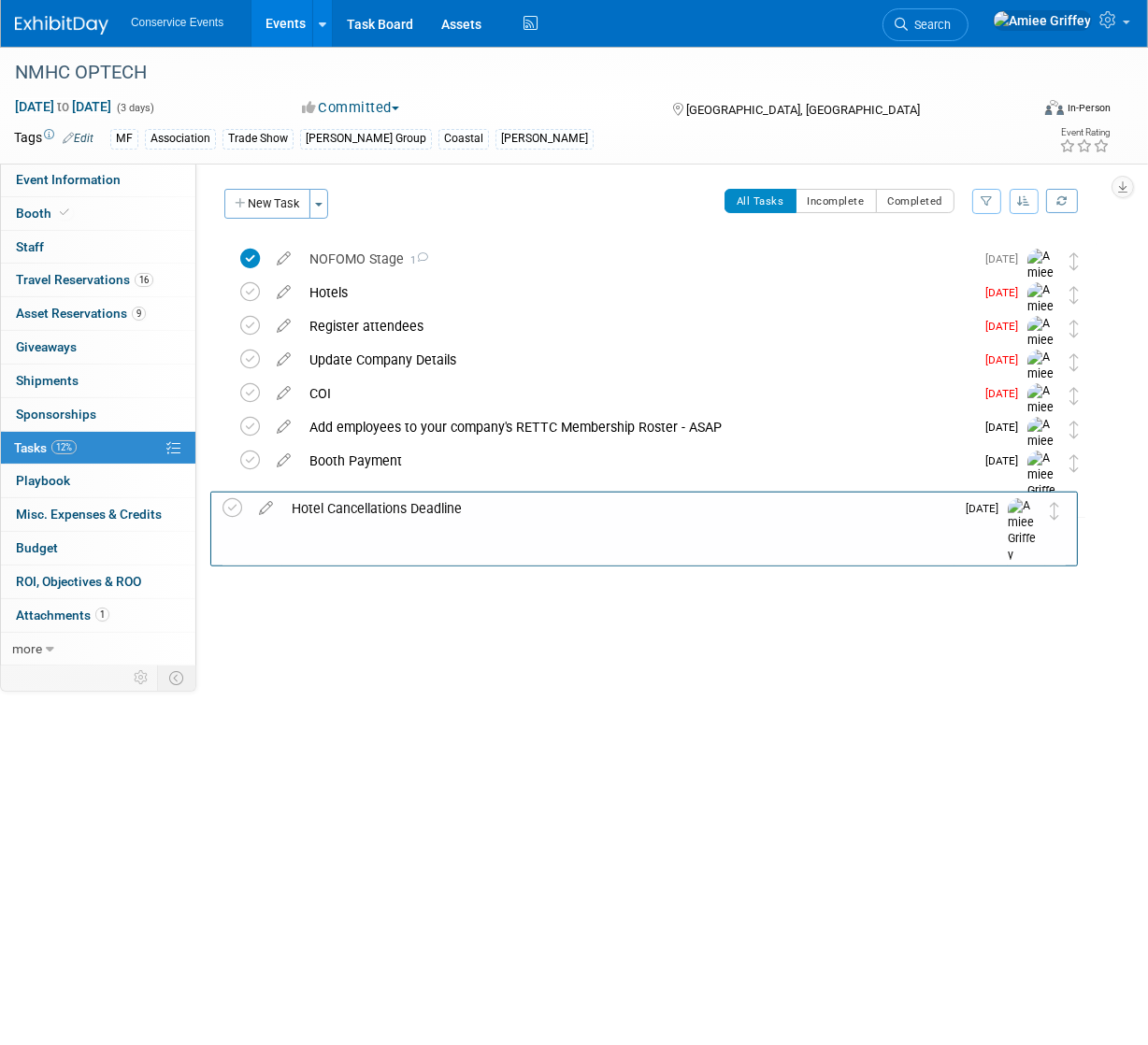
drag, startPoint x: 1076, startPoint y: 265, endPoint x: 1053, endPoint y: 503, distance: 239.1
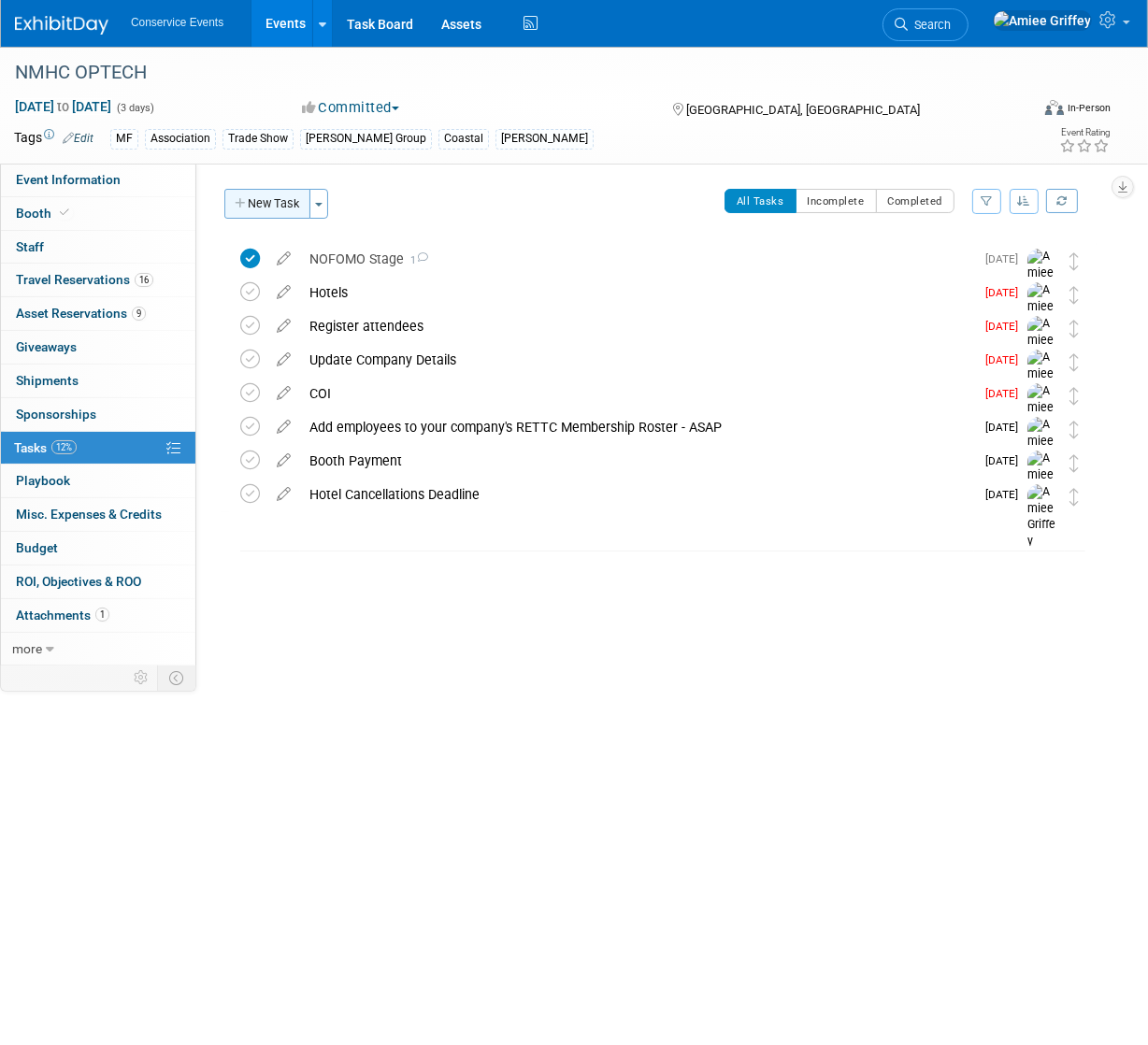
click at [277, 208] on button "New Task" at bounding box center [268, 204] width 86 height 30
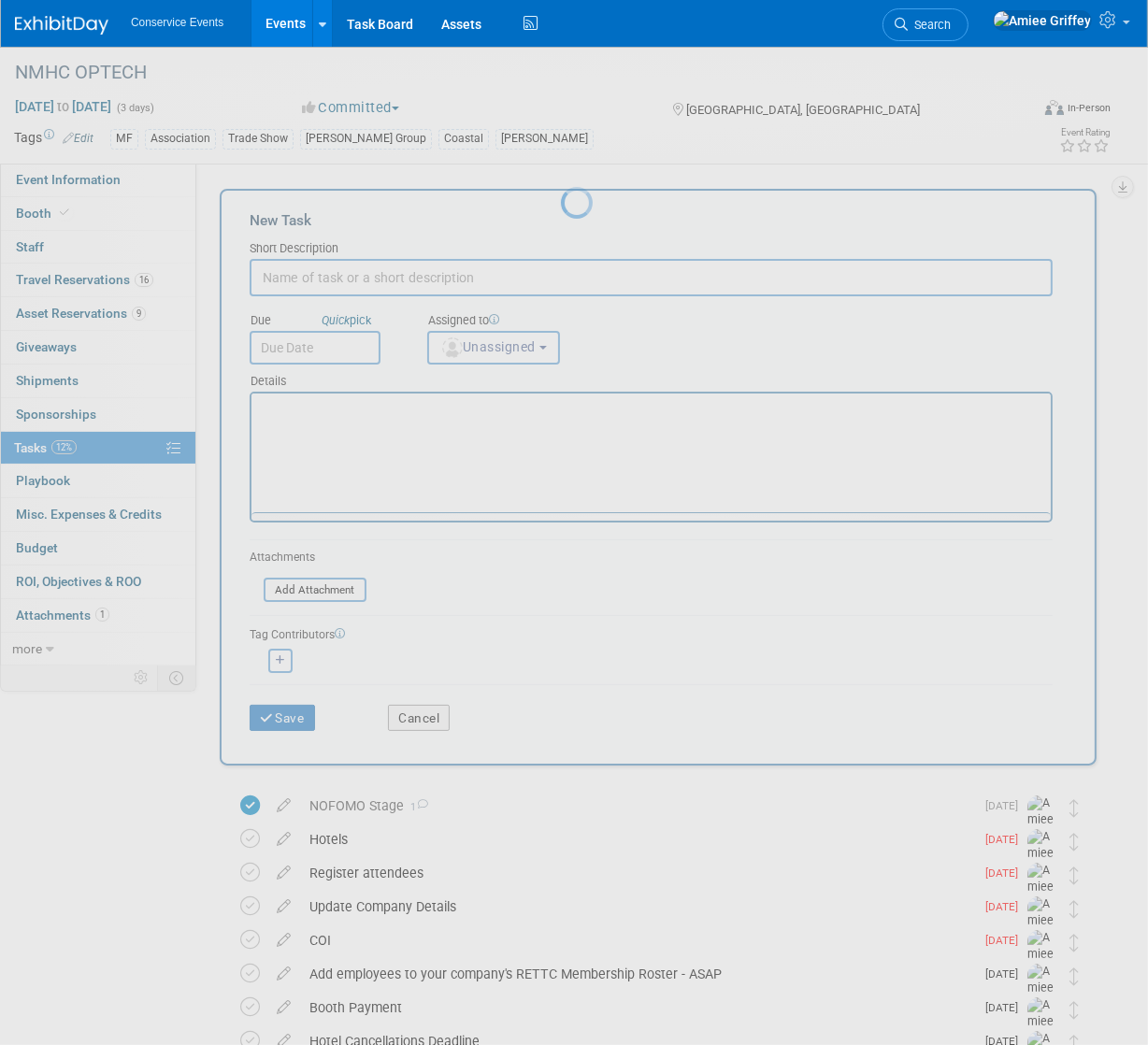
scroll to position [0, 0]
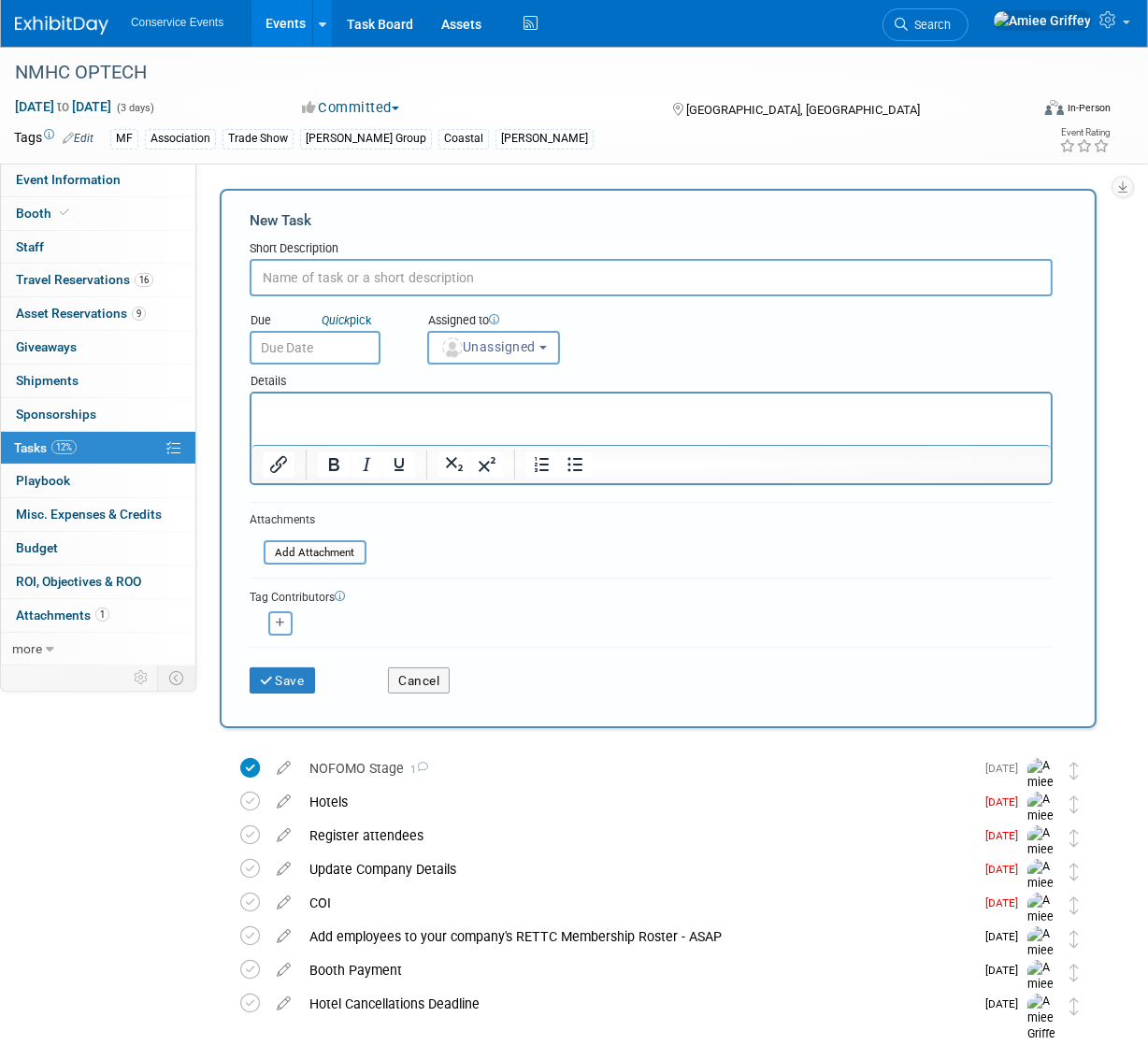
click at [333, 281] on input "text" at bounding box center [651, 278] width 803 height 37
type input "Distribute Exhibitor Client Registration Codes"
click at [341, 342] on input "text" at bounding box center [315, 348] width 131 height 34
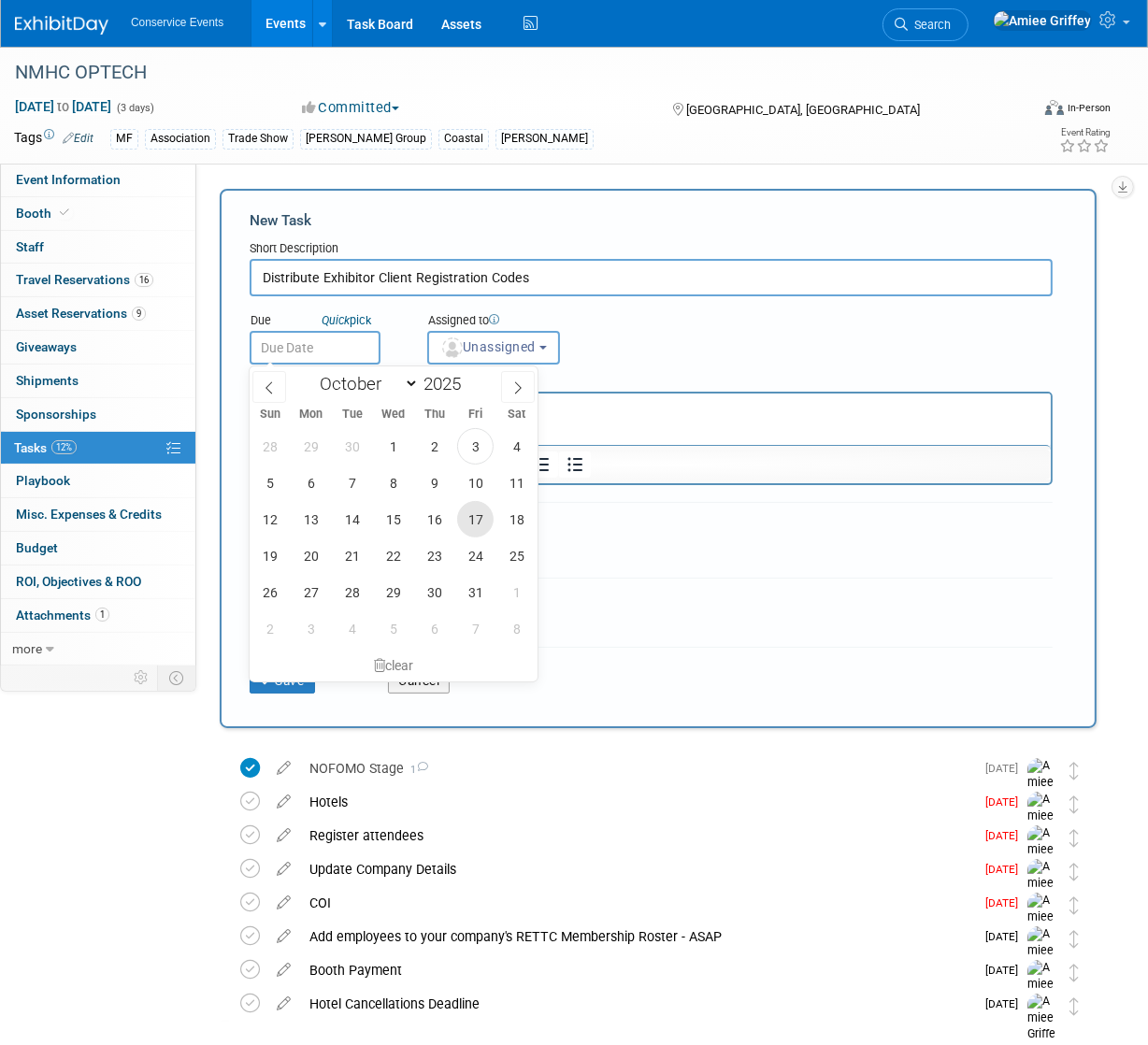
click at [474, 517] on span "17" at bounding box center [475, 518] width 36 height 36
type input "[DATE]"
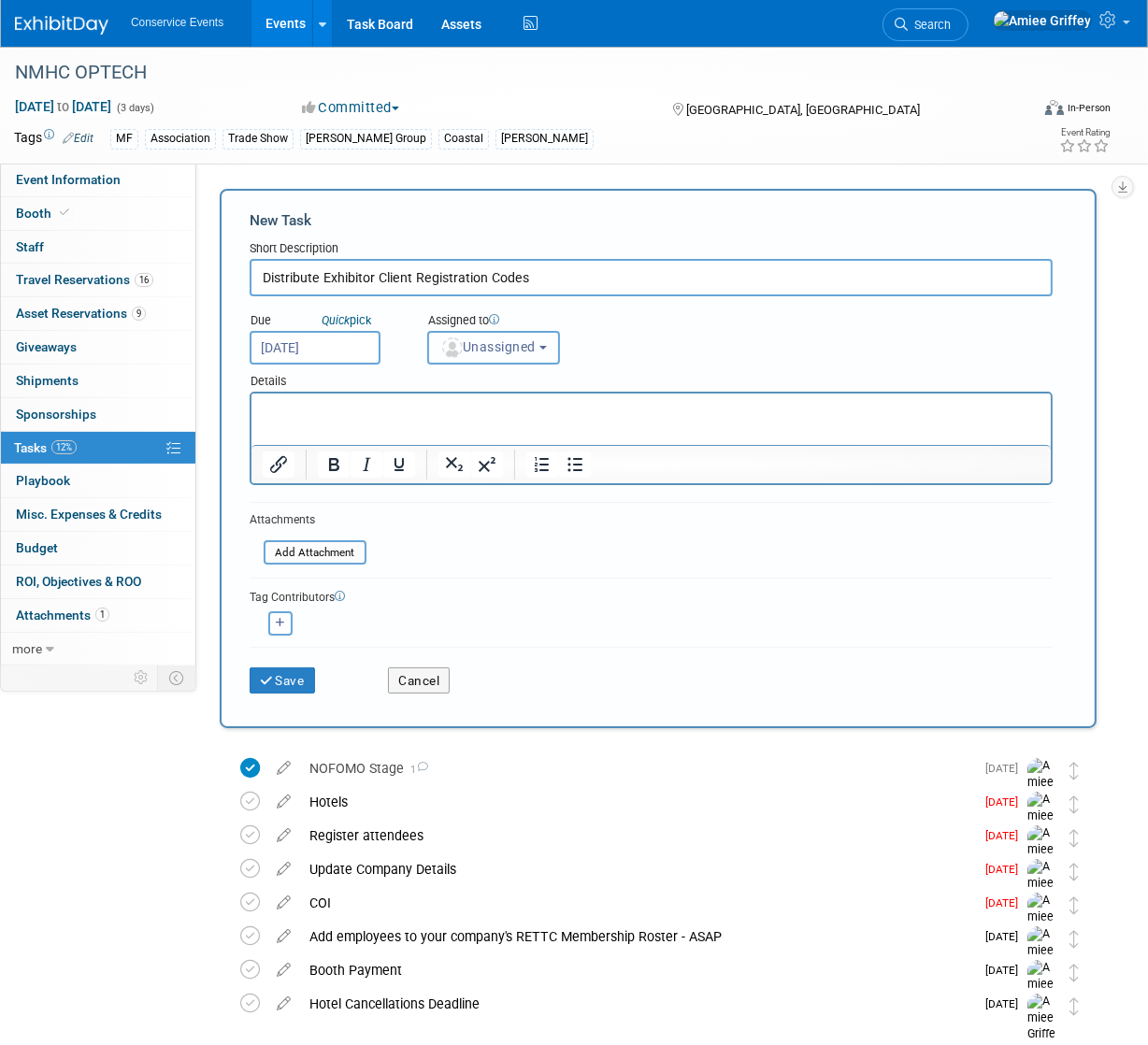
click at [515, 356] on button "Unassigned" at bounding box center [494, 348] width 133 height 34
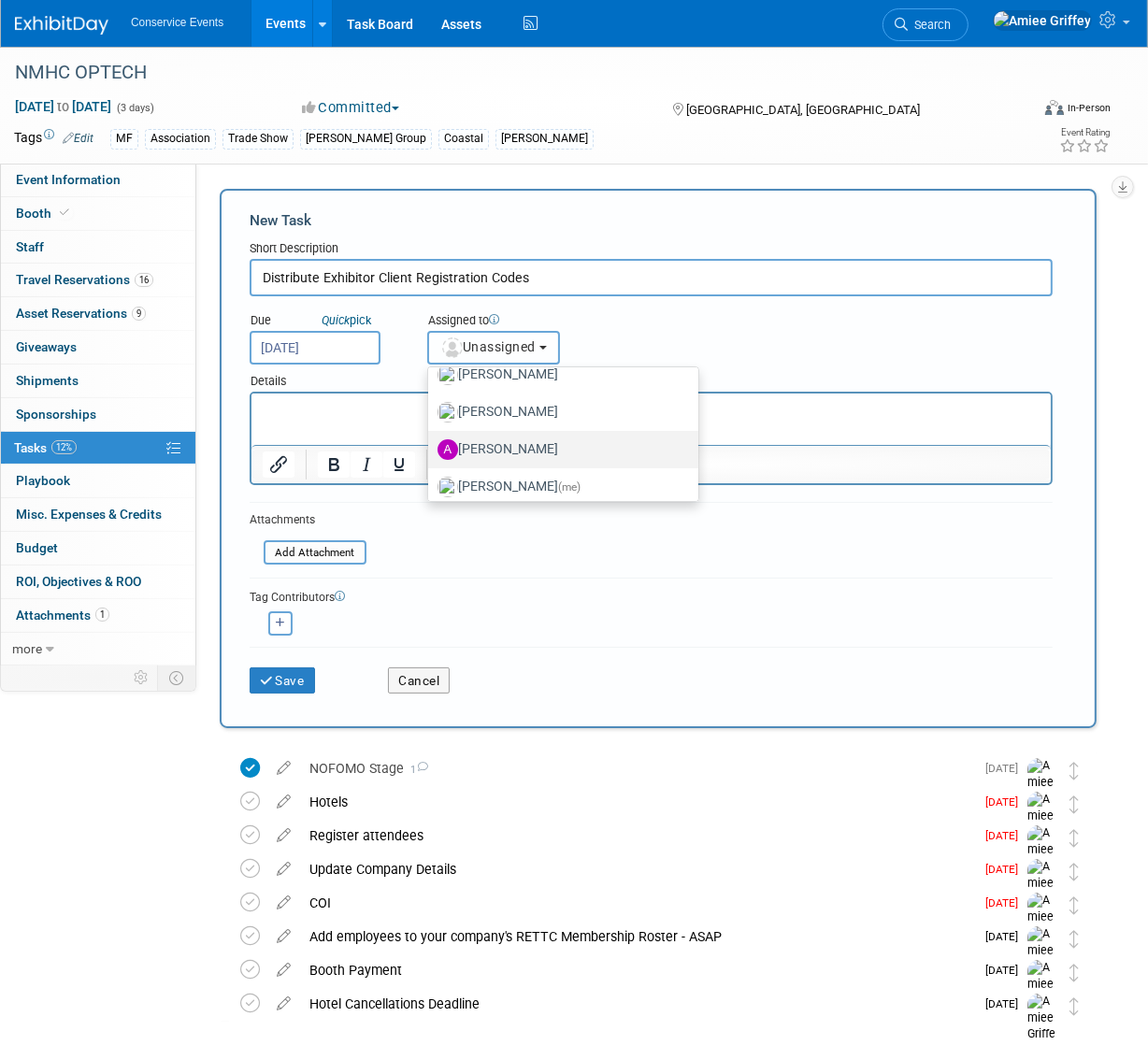
scroll to position [96, 0]
click at [504, 482] on label "[PERSON_NAME] (me)" at bounding box center [559, 486] width 242 height 30
click at [431, 482] on input "[PERSON_NAME] (me)" at bounding box center [425, 482] width 12 height 12
select select "28722387-35c6-4557-bb24-edeacb20f2e1"
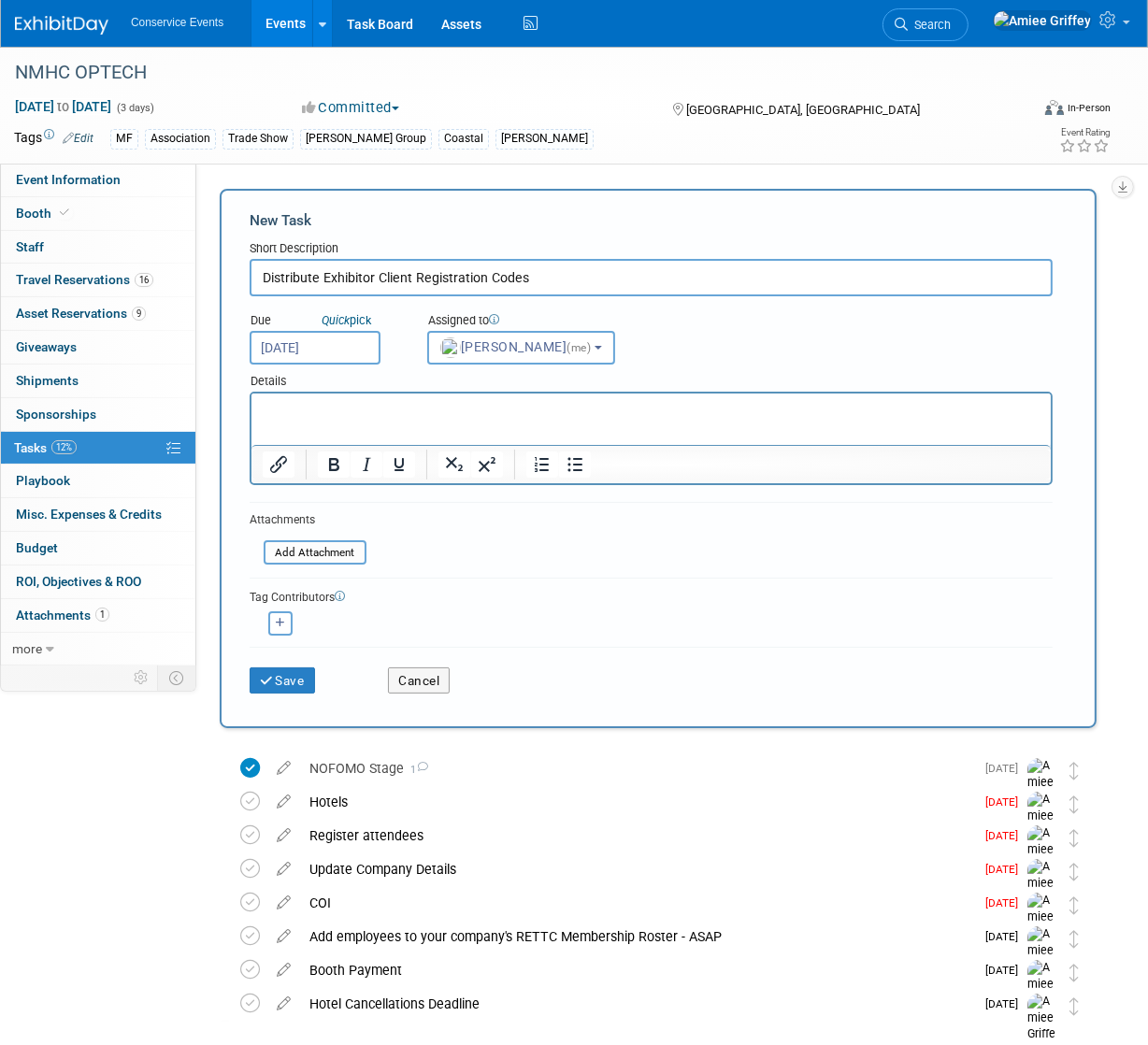
click at [399, 411] on p "Rich Text Area. Press ALT-0 for help." at bounding box center [650, 411] width 777 height 19
click at [289, 673] on button "Save" at bounding box center [283, 680] width 65 height 26
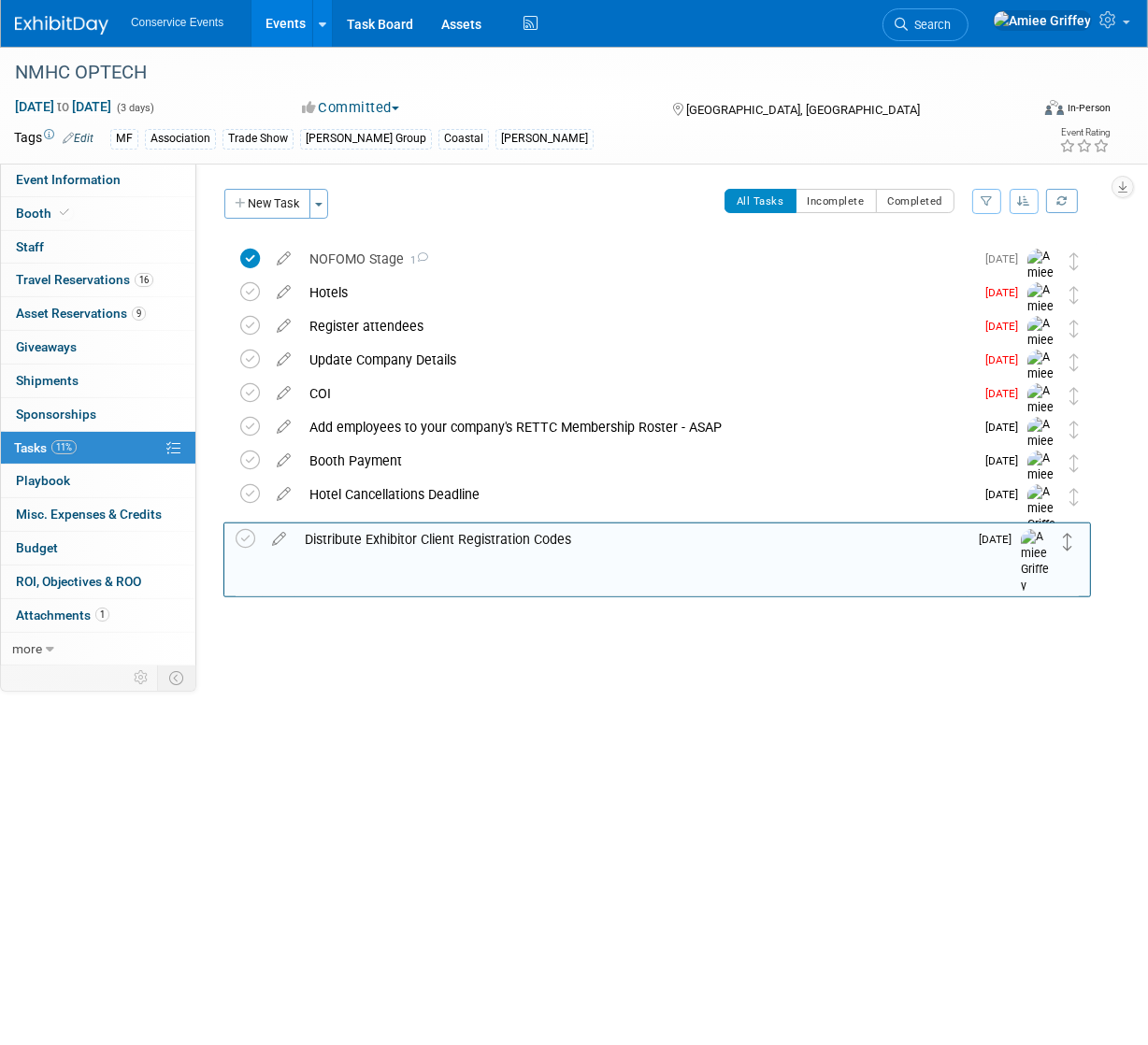
drag, startPoint x: 1069, startPoint y: 261, endPoint x: 1064, endPoint y: 539, distance: 278.0
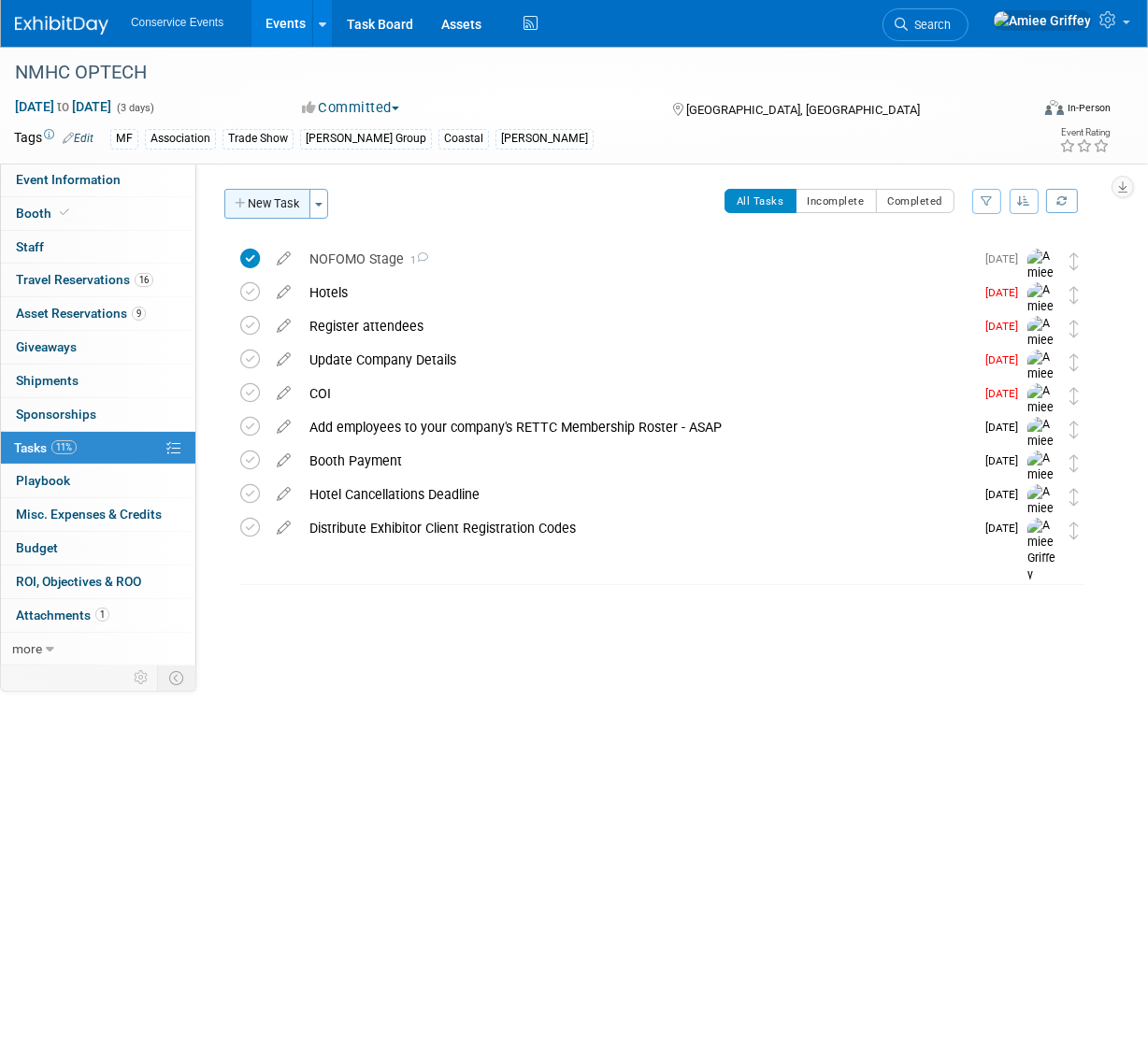
click at [273, 210] on button "New Task" at bounding box center [268, 204] width 86 height 30
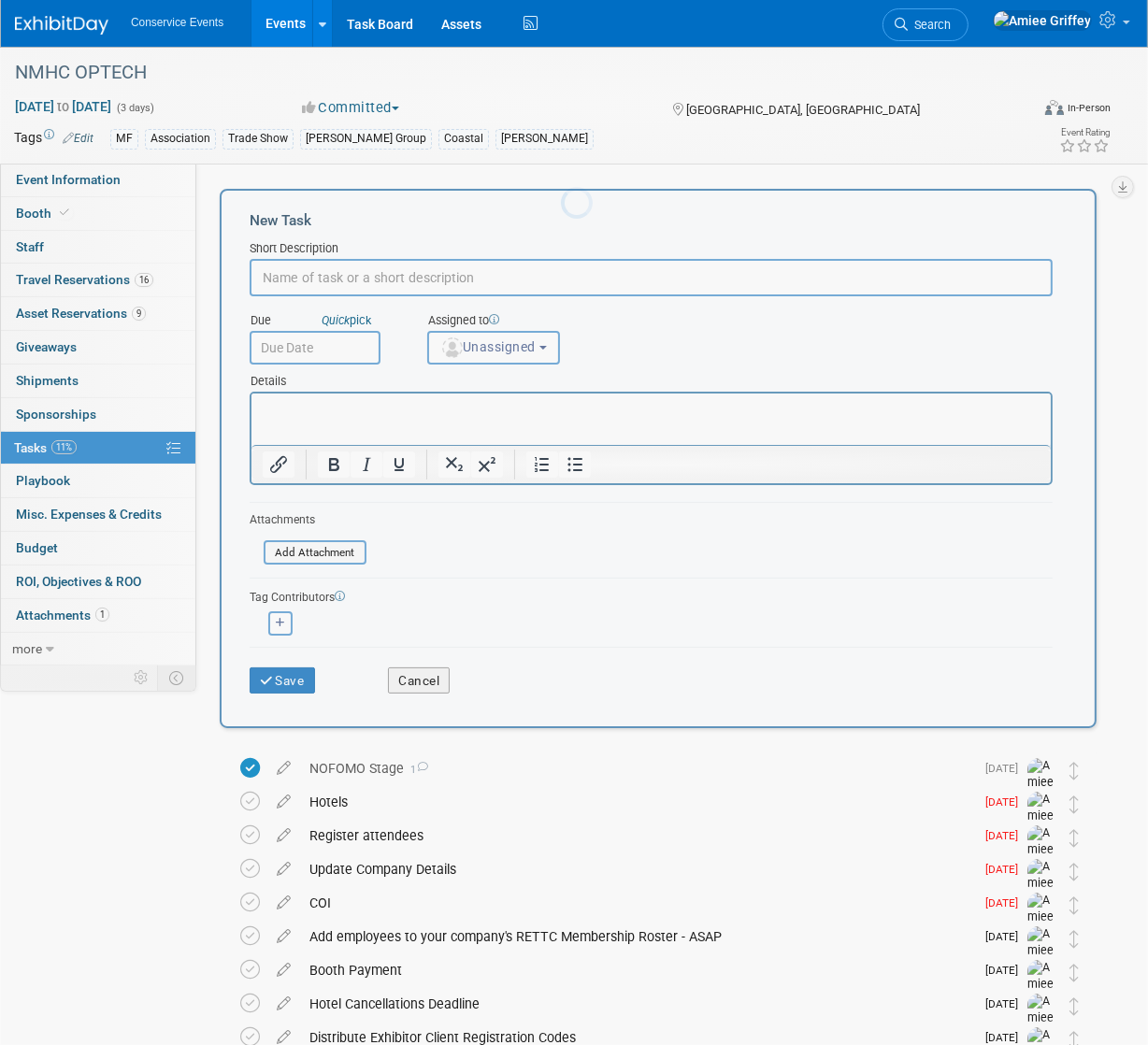
scroll to position [0, 0]
click at [419, 675] on button "Cancel" at bounding box center [419, 680] width 62 height 26
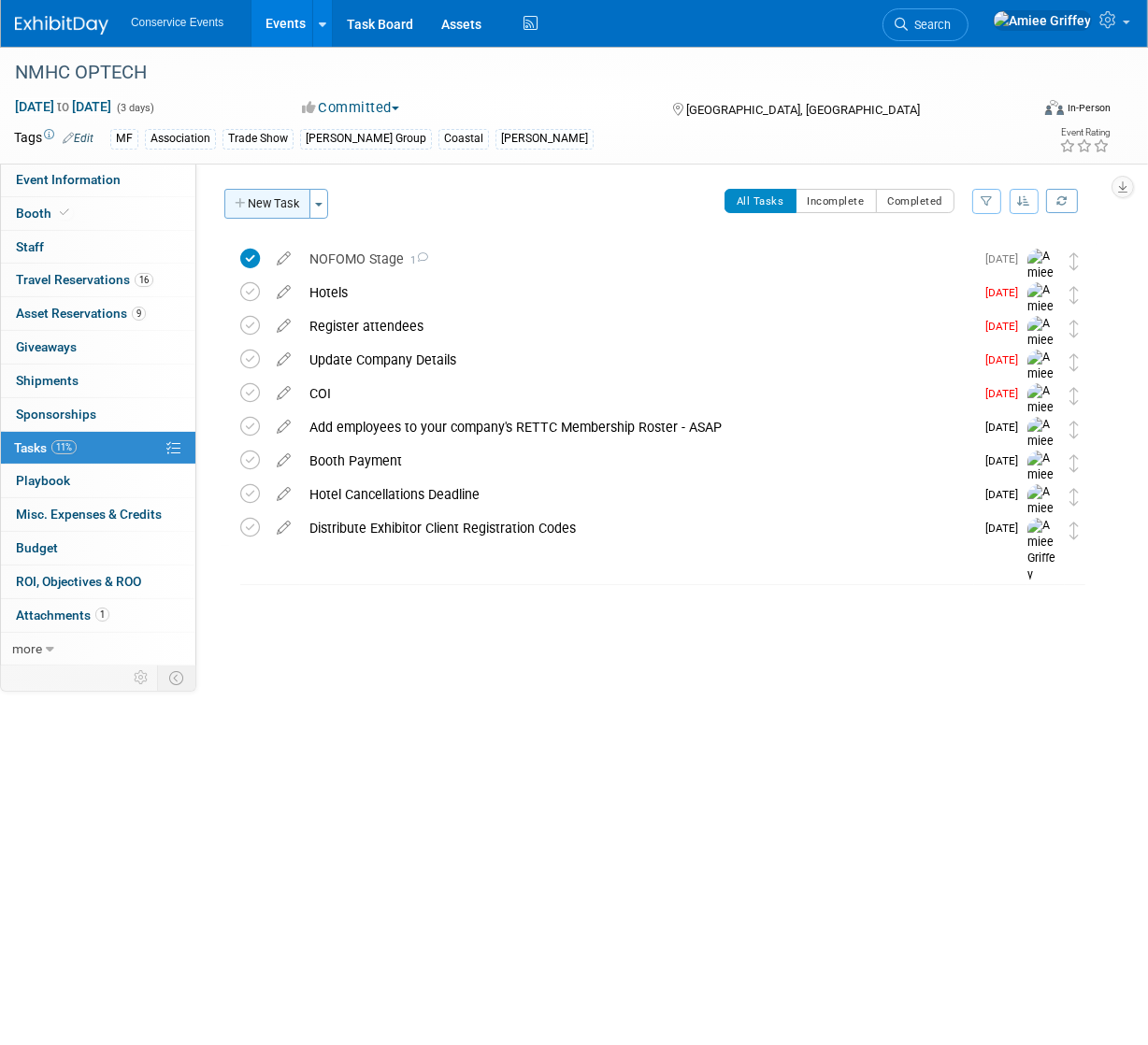
click at [260, 208] on button "New Task" at bounding box center [268, 204] width 86 height 30
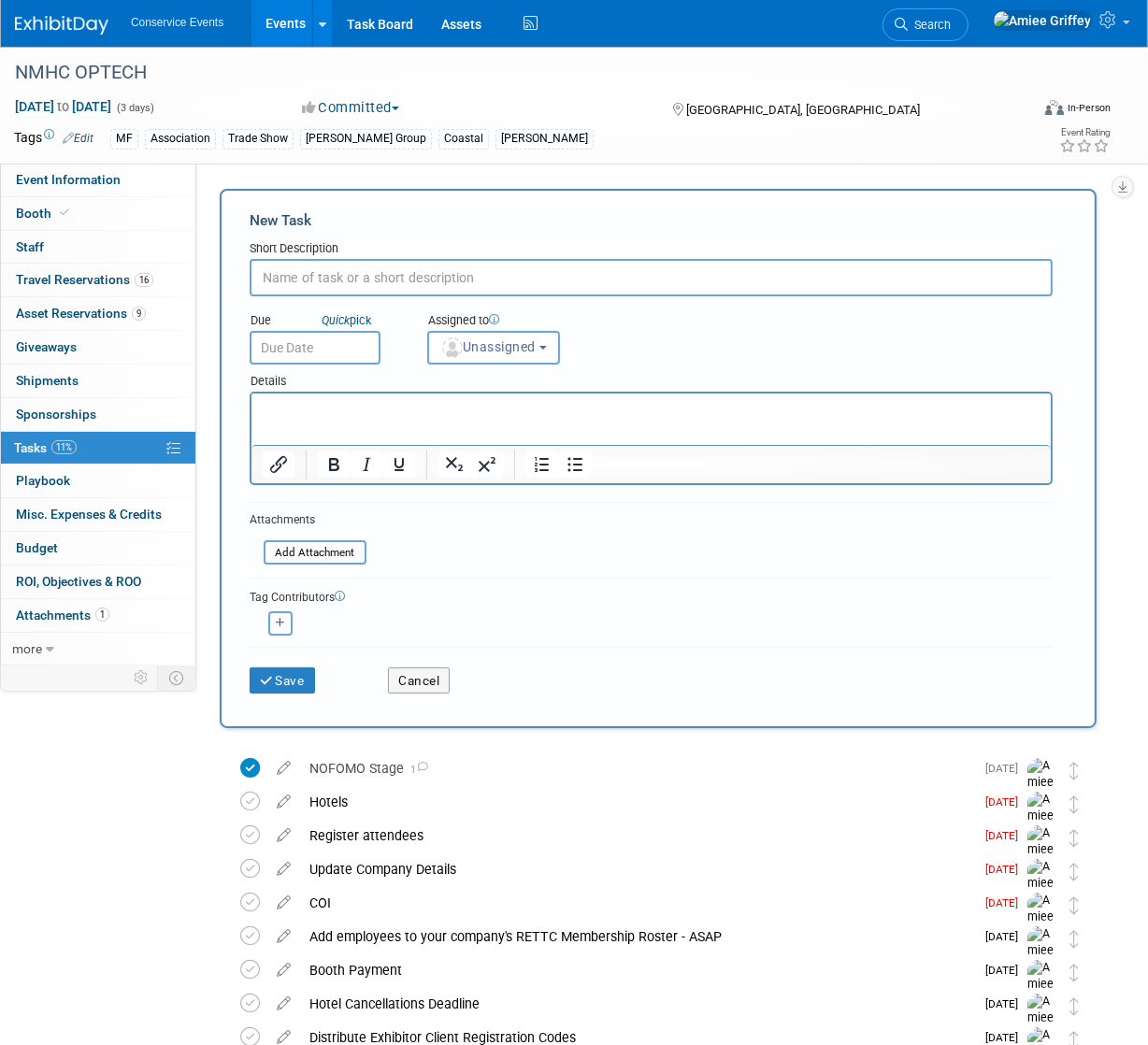
click at [303, 282] on input "text" at bounding box center [651, 278] width 803 height 37
type input "Show Services"
click at [343, 345] on input "text" at bounding box center [315, 348] width 131 height 34
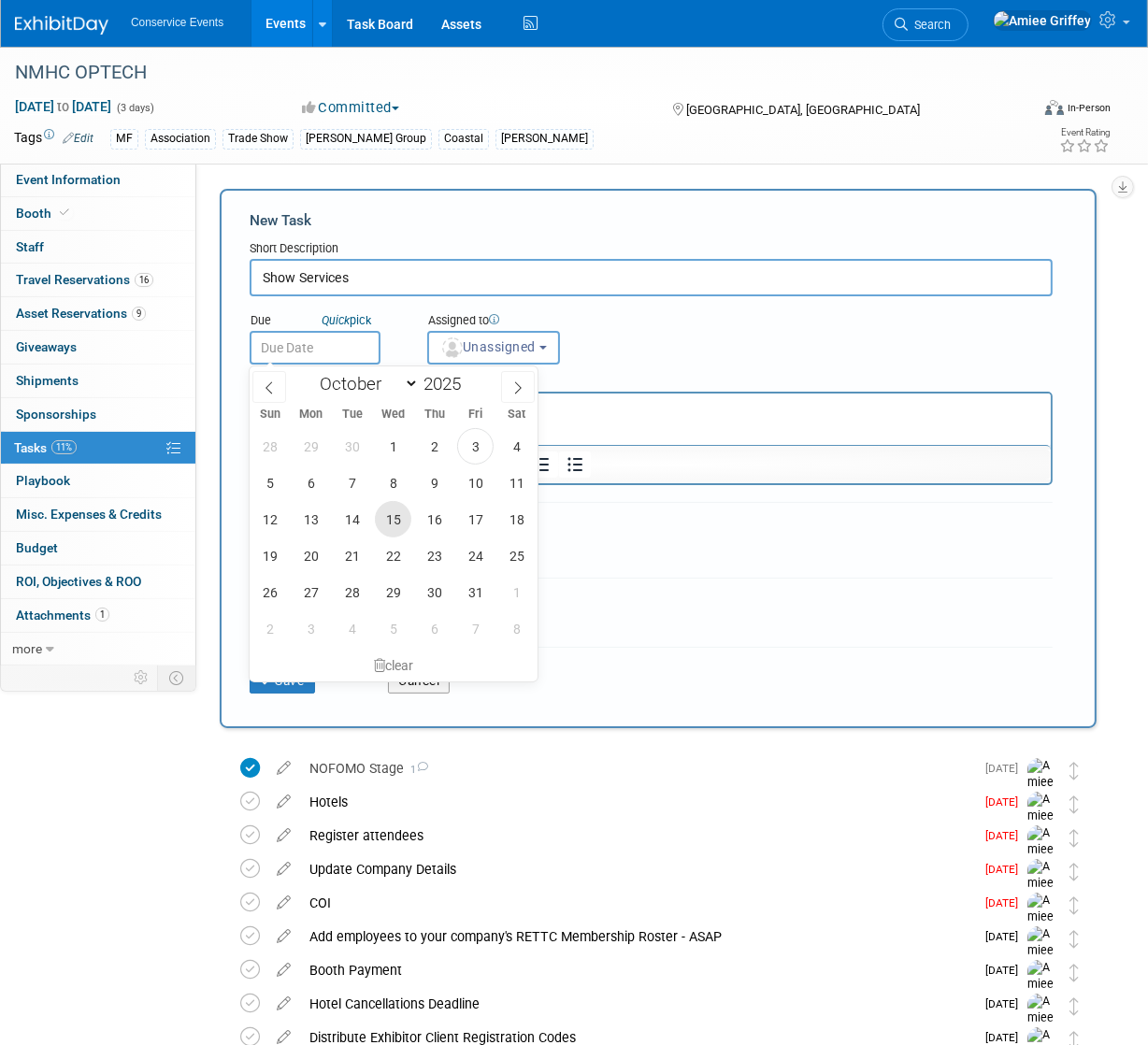
click at [392, 518] on span "15" at bounding box center [393, 518] width 36 height 36
type input "[DATE]"
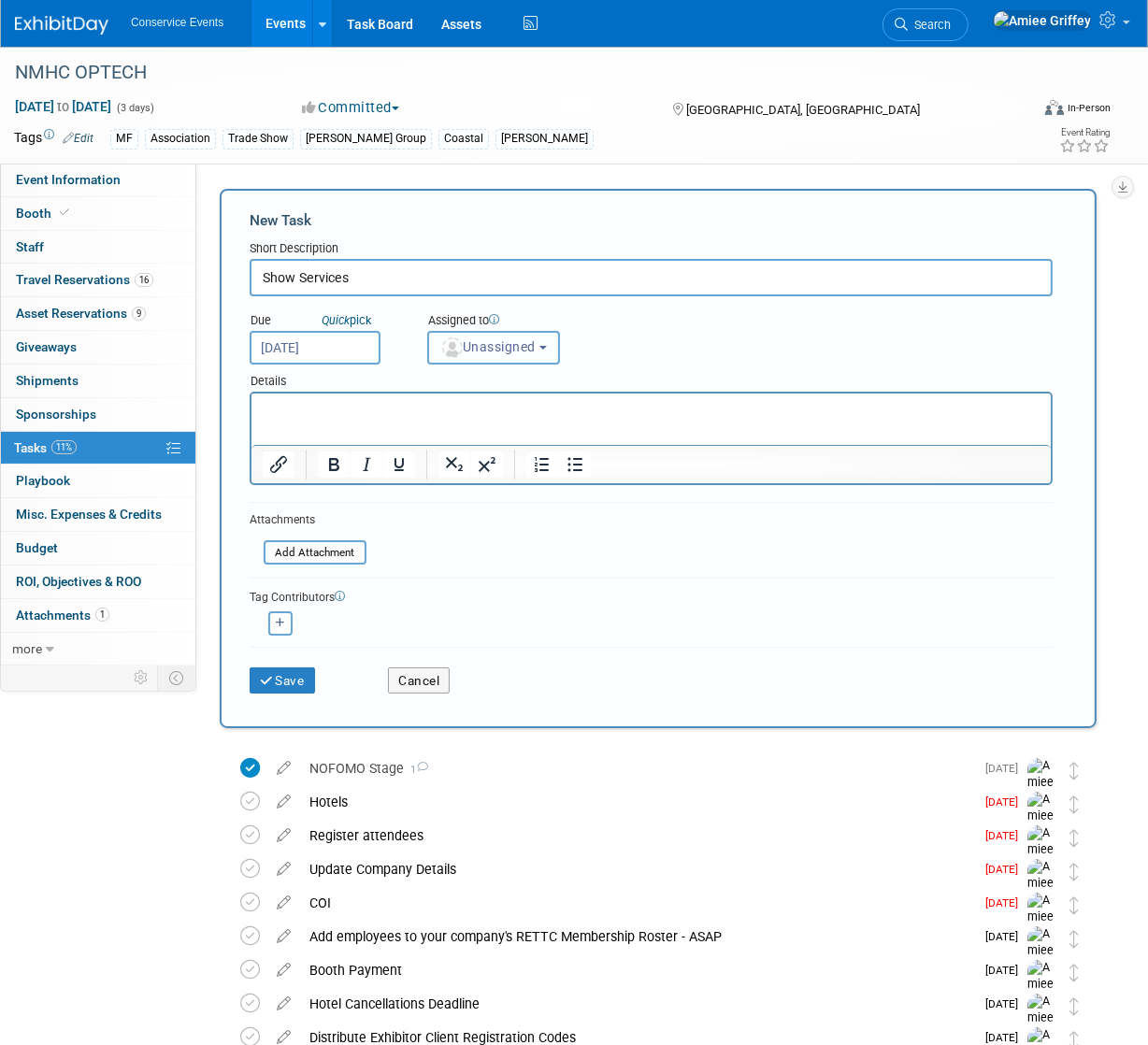
click at [490, 345] on span "Unassigned" at bounding box center [488, 347] width 95 height 15
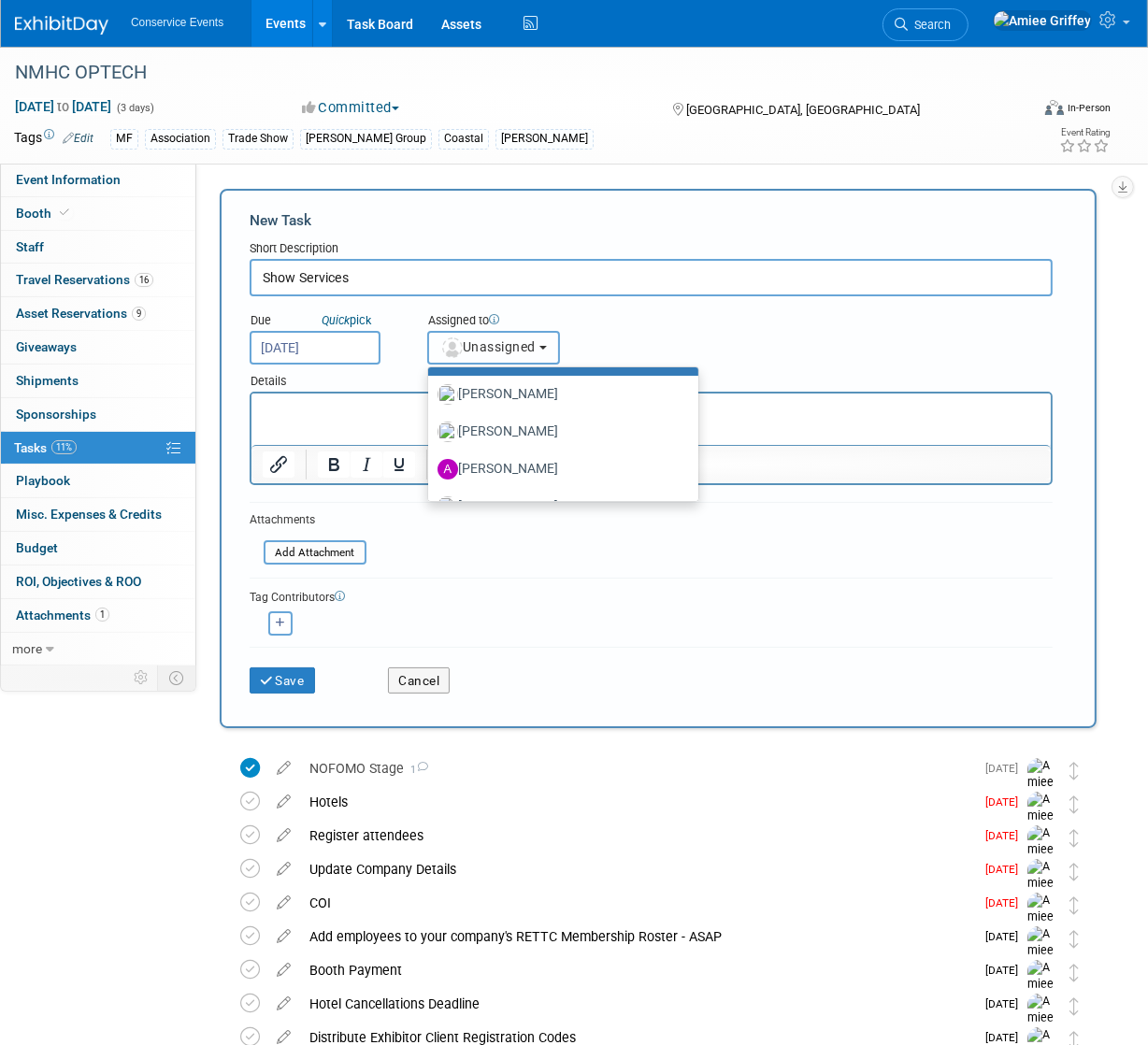
scroll to position [115, 0]
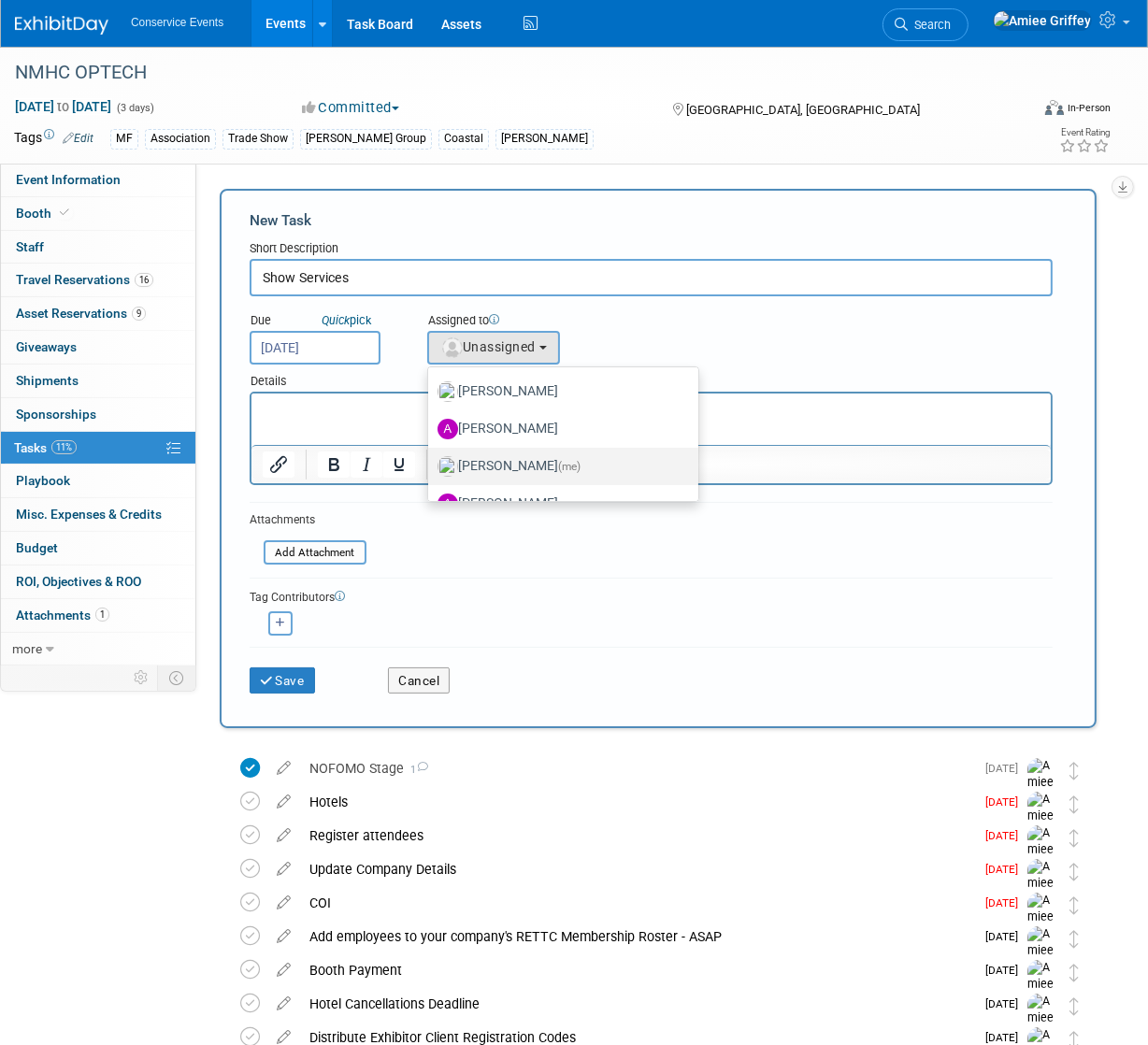
click at [515, 456] on label "[PERSON_NAME] (me)" at bounding box center [559, 467] width 242 height 30
click at [431, 458] on input "[PERSON_NAME] (me)" at bounding box center [425, 464] width 12 height 12
select select "28722387-35c6-4557-bb24-edeacb20f2e1"
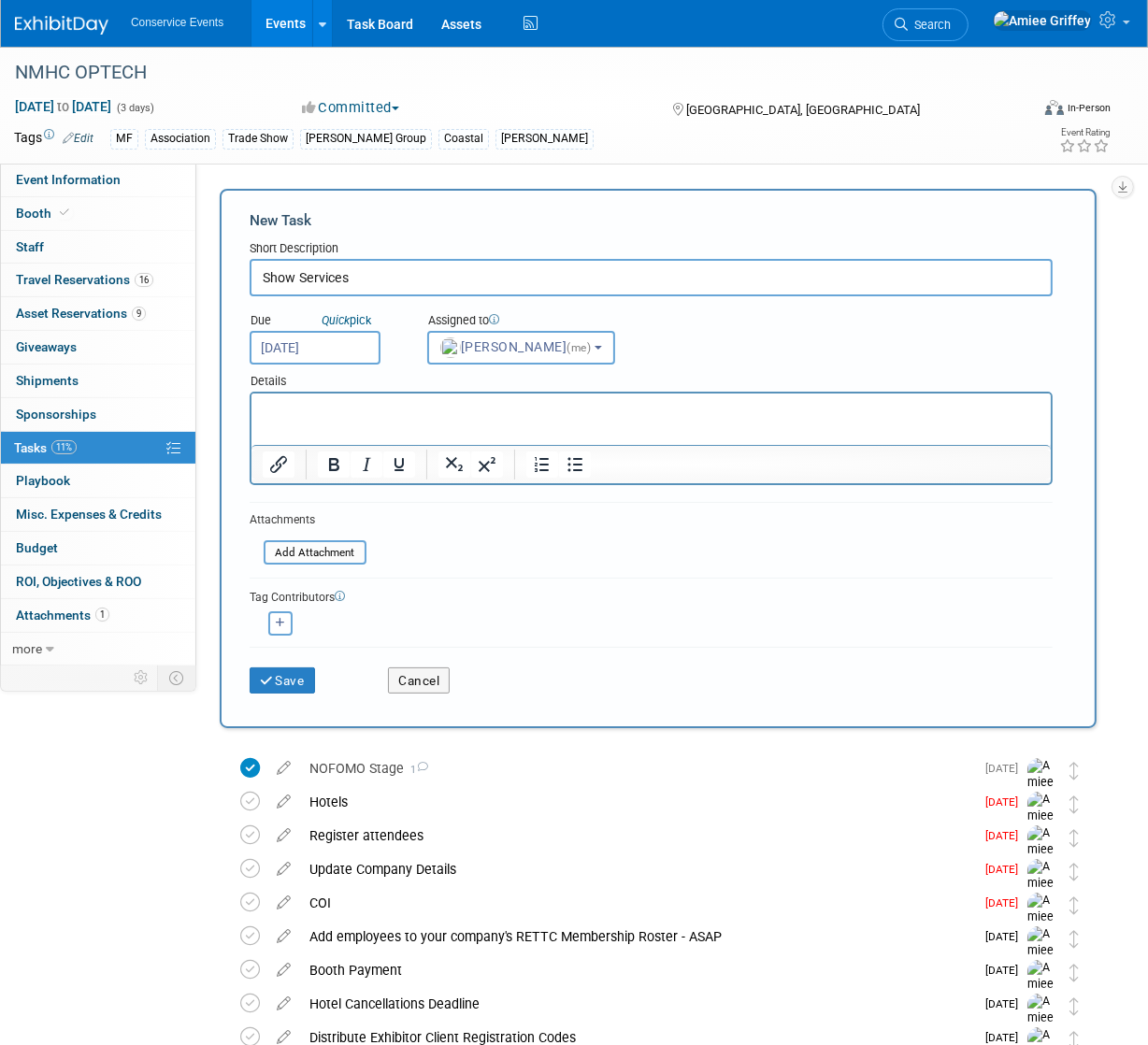
click at [378, 416] on p "Rich Text Area. Press ALT-0 for help." at bounding box center [650, 411] width 777 height 19
click at [293, 682] on button "Save" at bounding box center [283, 680] width 65 height 26
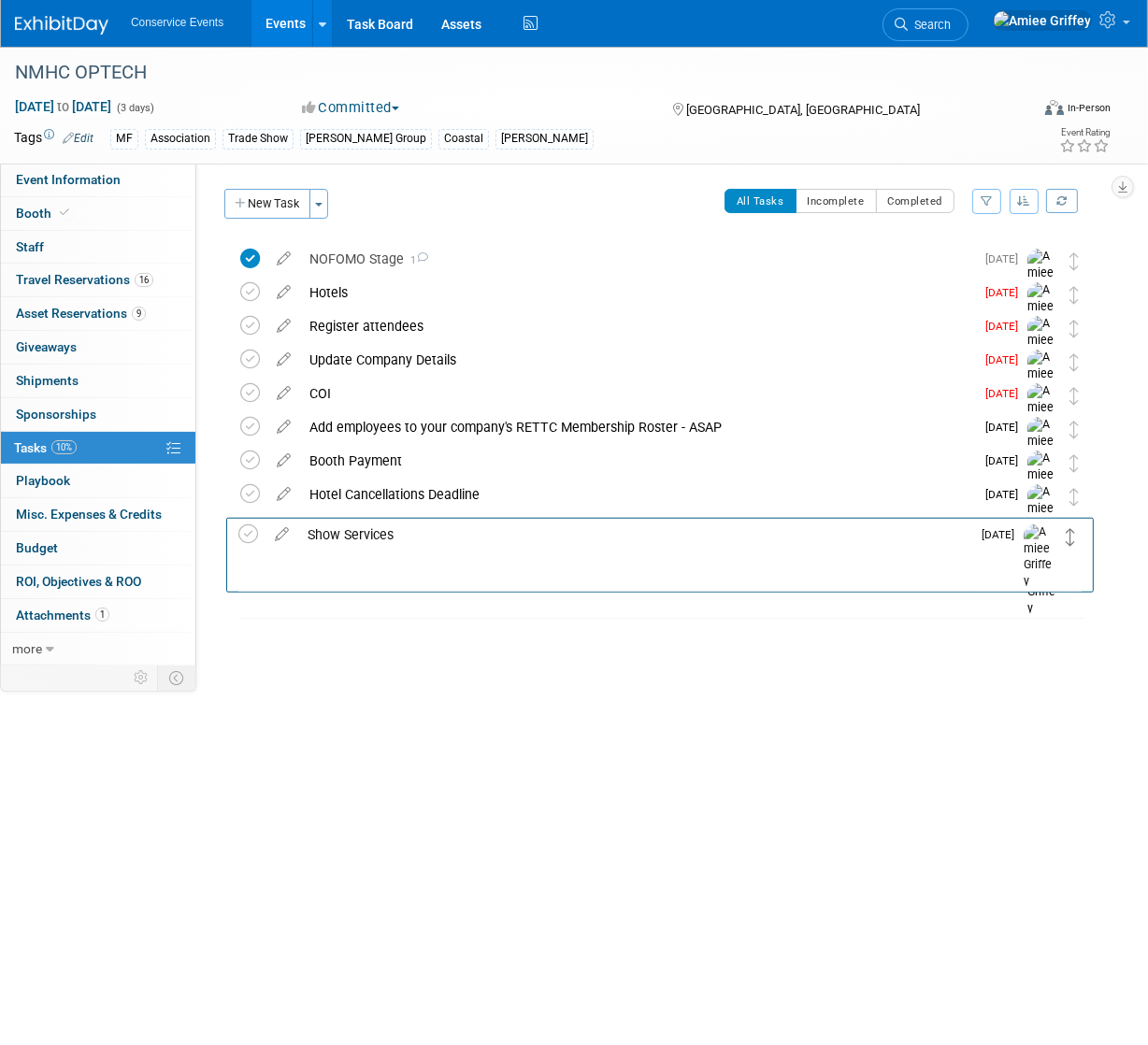
drag, startPoint x: 1073, startPoint y: 255, endPoint x: 1070, endPoint y: 530, distance: 275.0
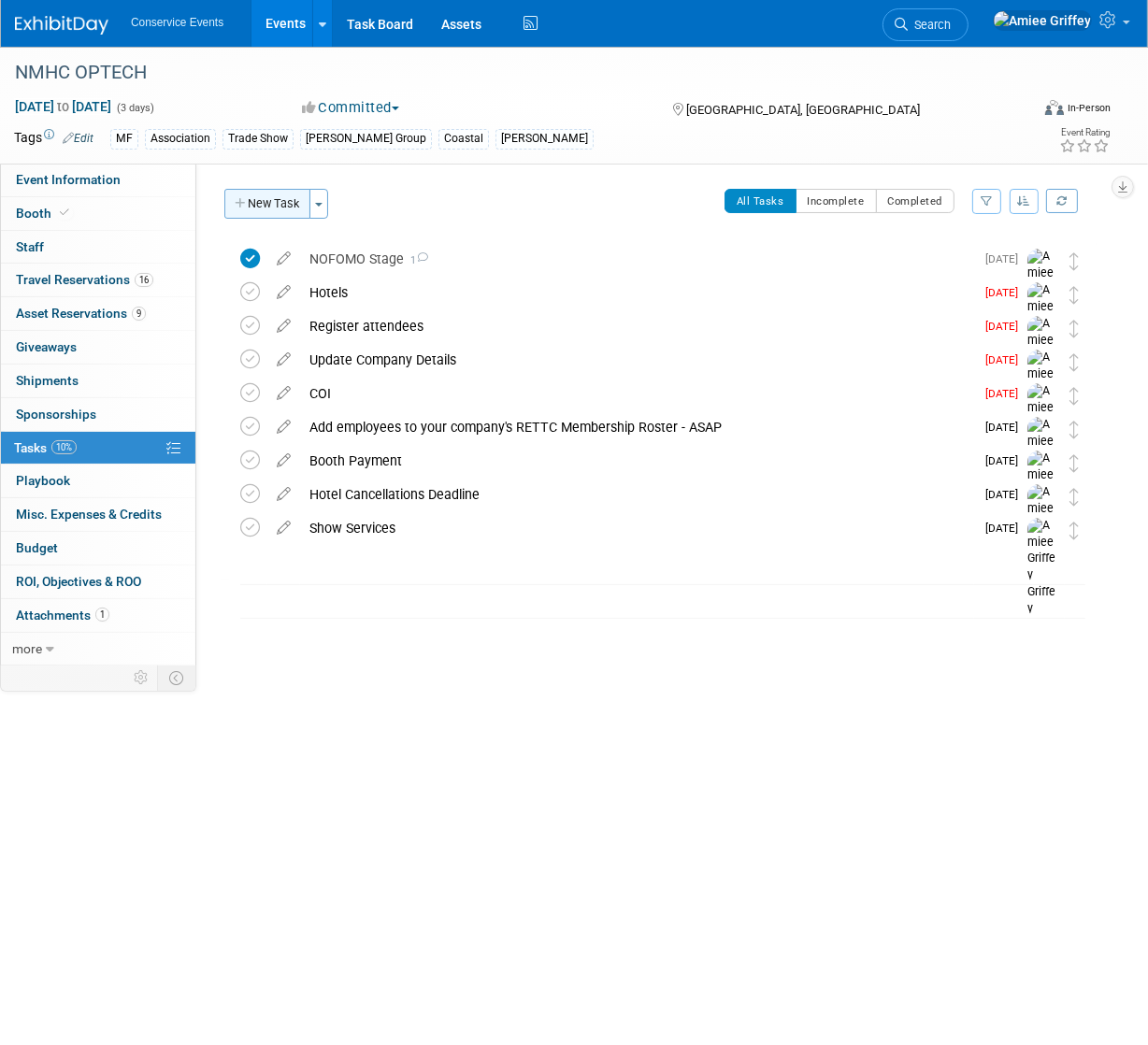
click at [267, 196] on button "New Task" at bounding box center [268, 204] width 86 height 30
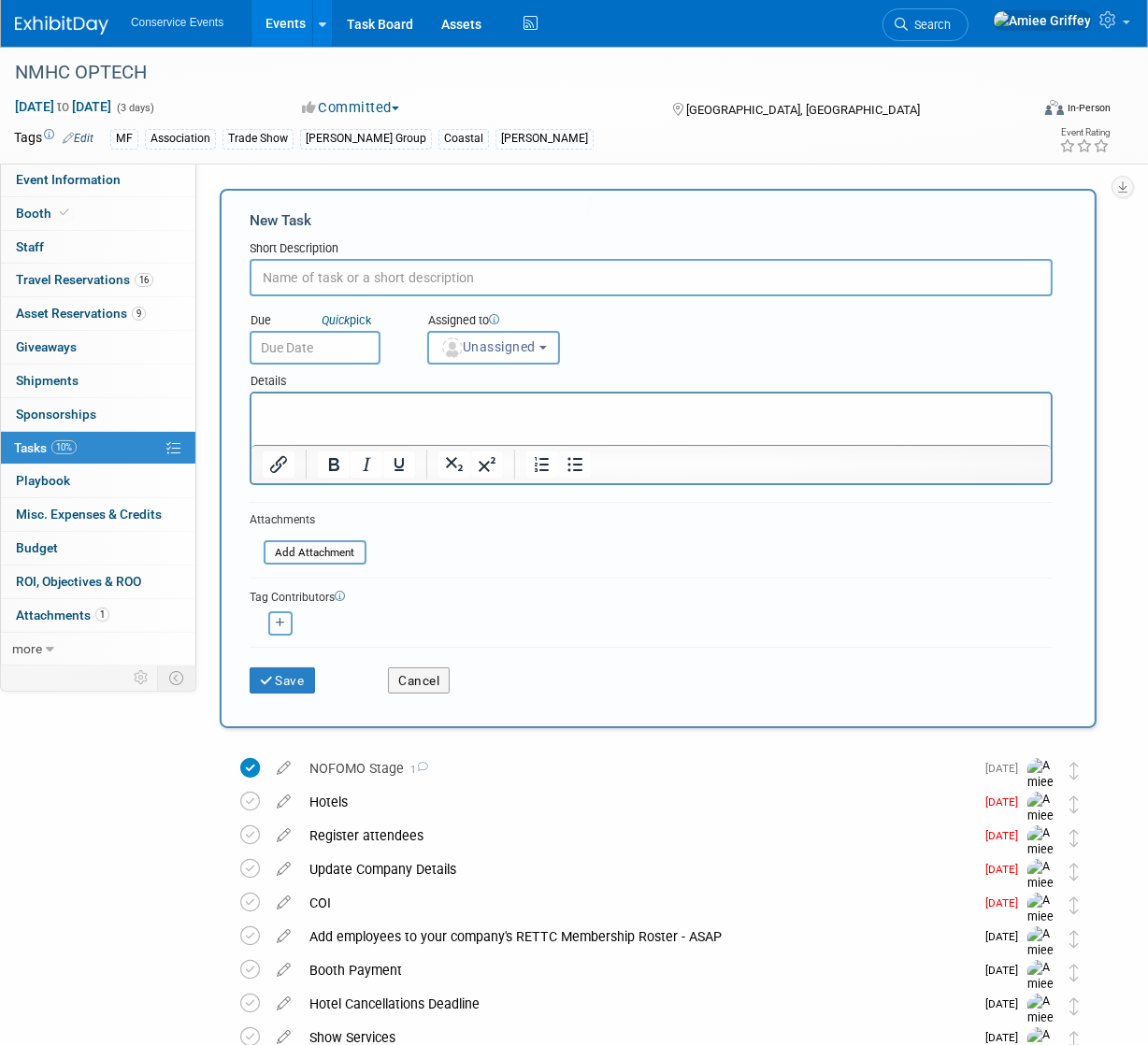
scroll to position [0, 0]
click at [335, 275] on input "text" at bounding box center [651, 278] width 803 height 37
type input "Dinner reservations"
click at [340, 354] on input "text" at bounding box center [315, 348] width 131 height 34
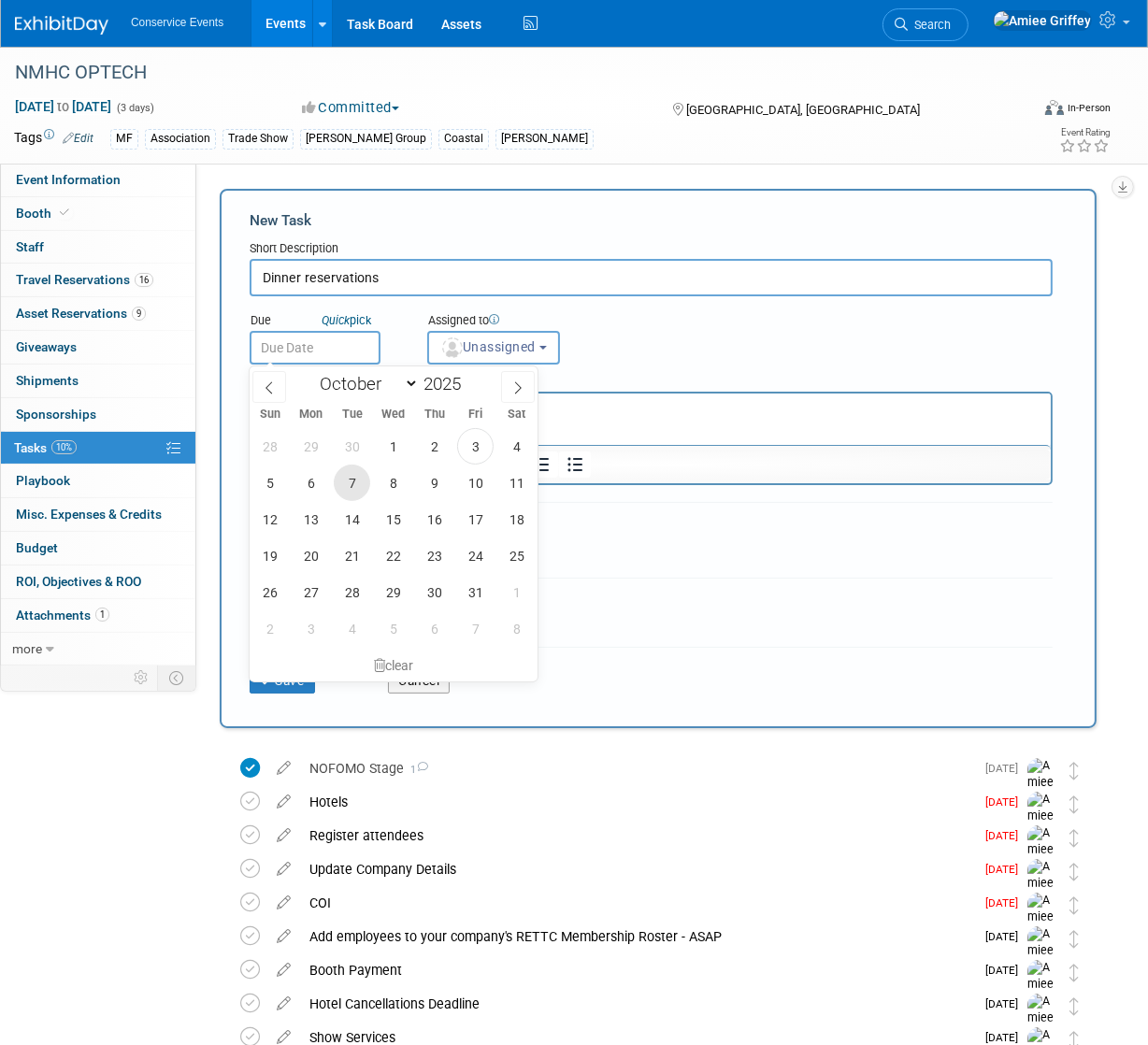
click at [350, 483] on span "7" at bounding box center [352, 483] width 36 height 36
type input "[DATE]"
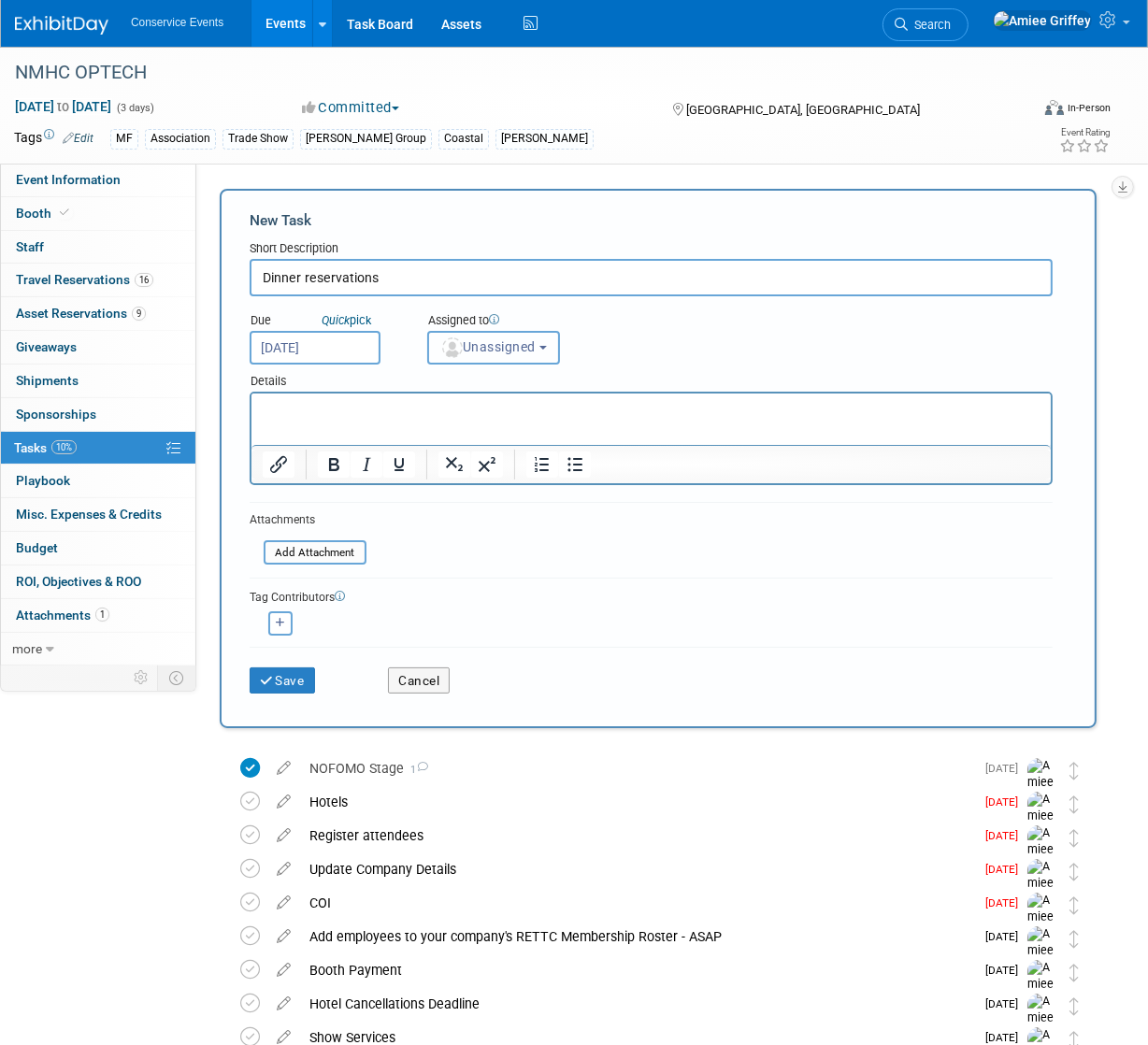
click at [508, 348] on span "Unassigned" at bounding box center [488, 347] width 95 height 15
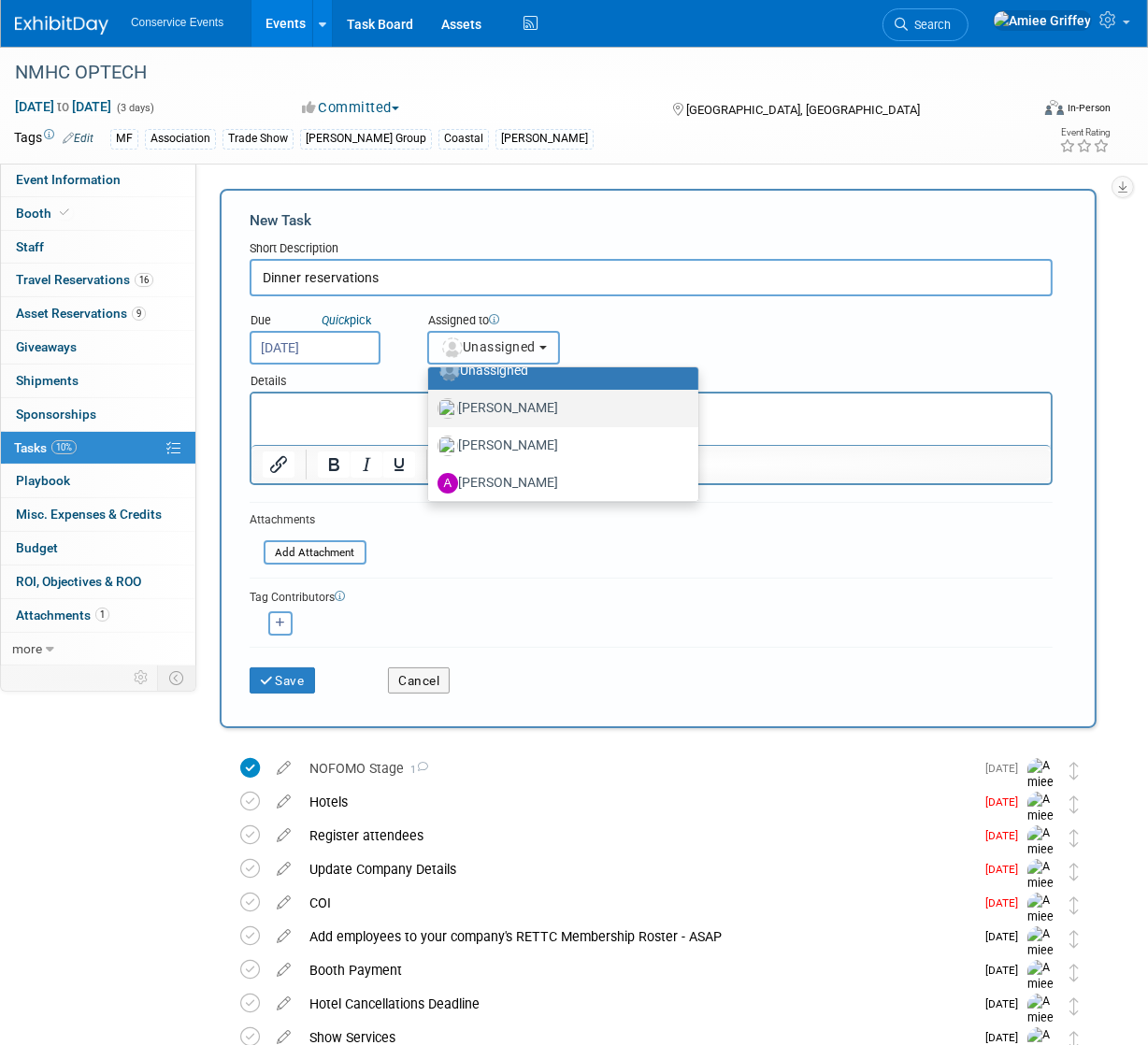
scroll to position [100, 0]
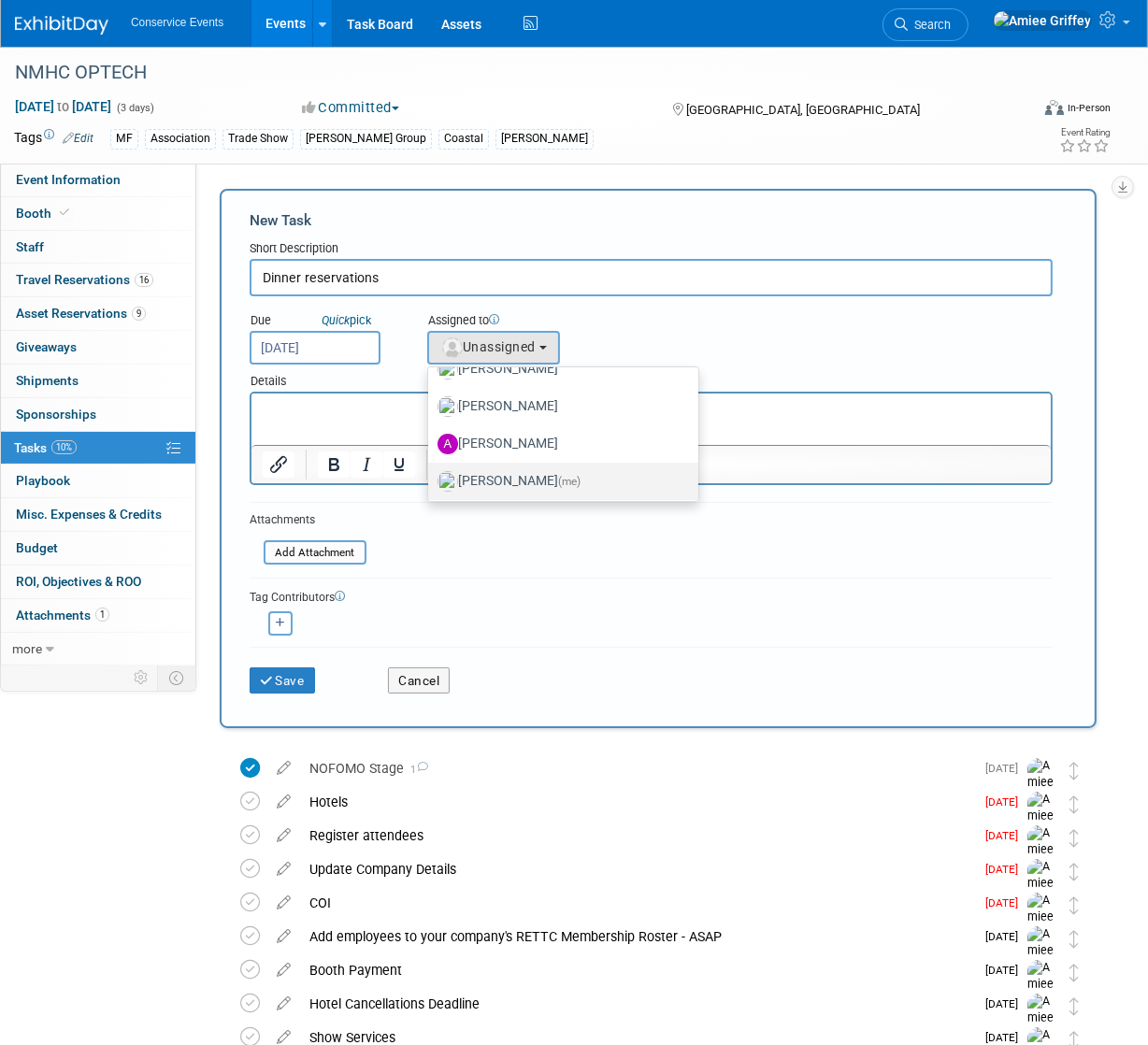
click at [502, 475] on label "[PERSON_NAME] (me)" at bounding box center [559, 482] width 242 height 30
click at [431, 475] on input "[PERSON_NAME] (me)" at bounding box center [425, 479] width 12 height 12
select select "28722387-35c6-4557-bb24-edeacb20f2e1"
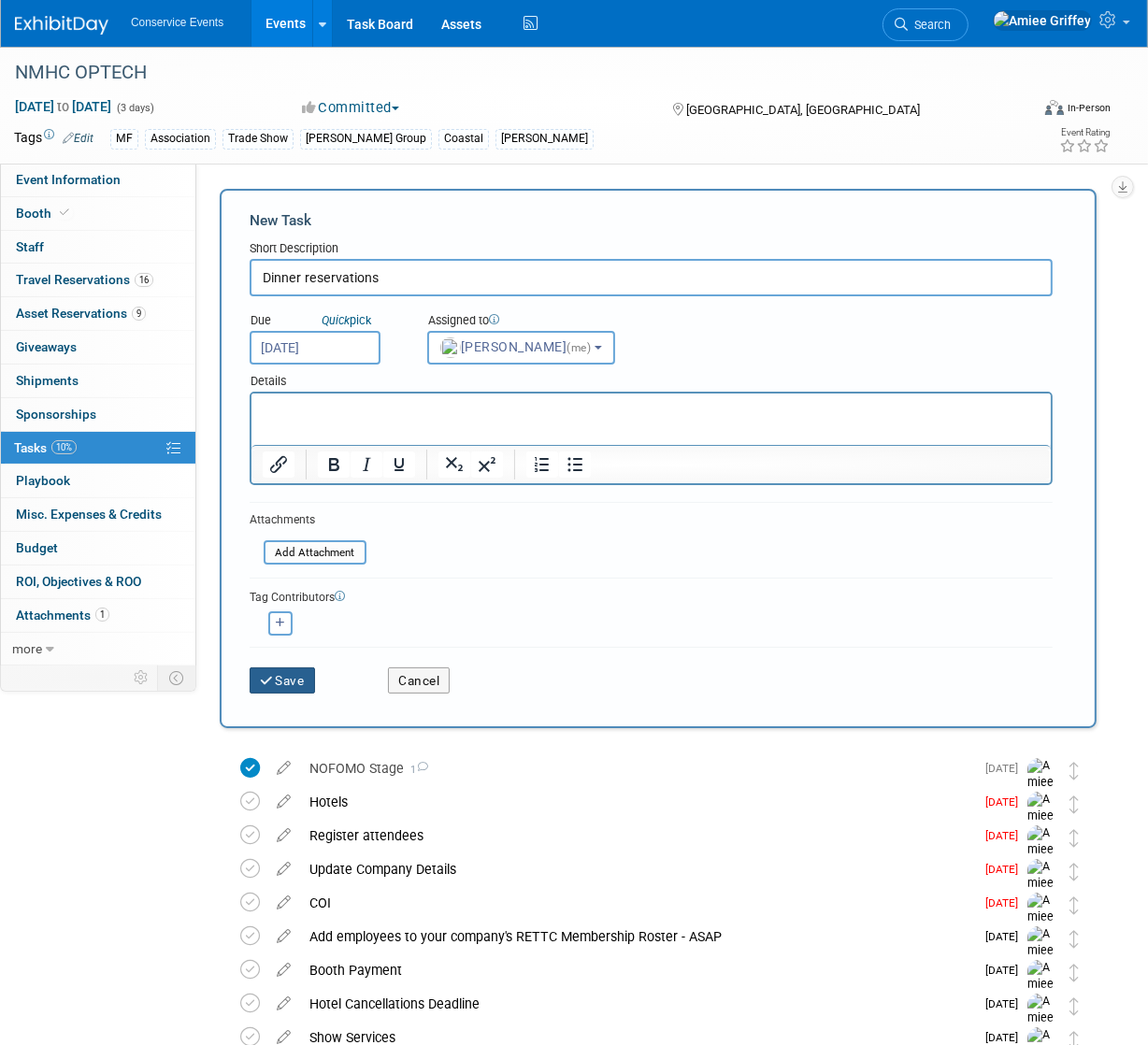
click at [306, 679] on button "Save" at bounding box center [283, 680] width 65 height 26
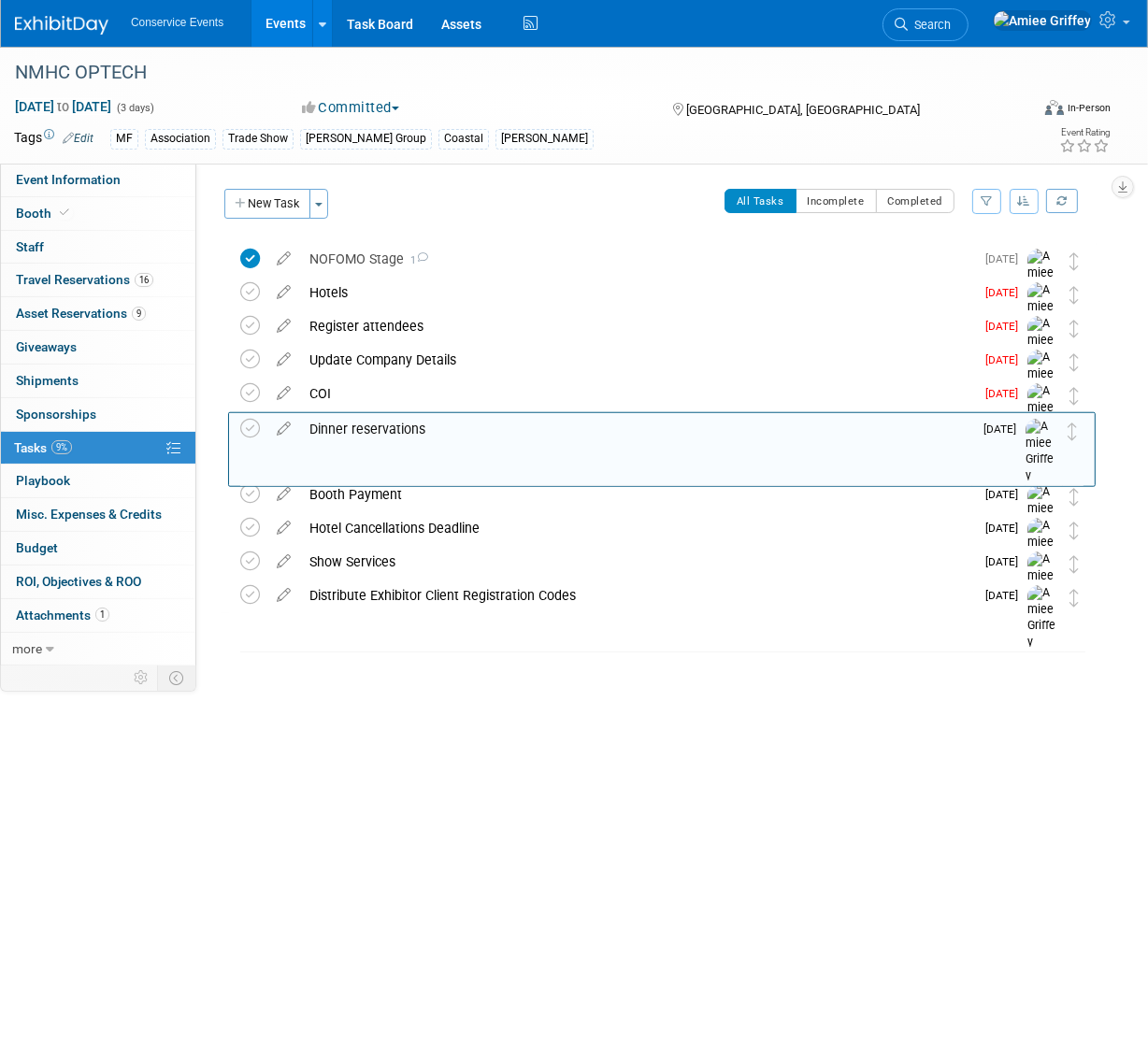
drag, startPoint x: 1068, startPoint y: 258, endPoint x: 1066, endPoint y: 428, distance: 170.0
